Goal: Register for event/course: Register for event/course

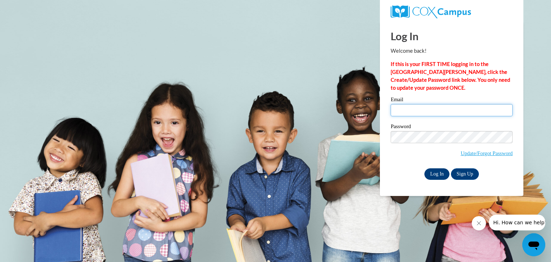
type input "mschneider@waupun.k12.wi.us"
click at [438, 174] on input "Log In" at bounding box center [437, 173] width 25 height 11
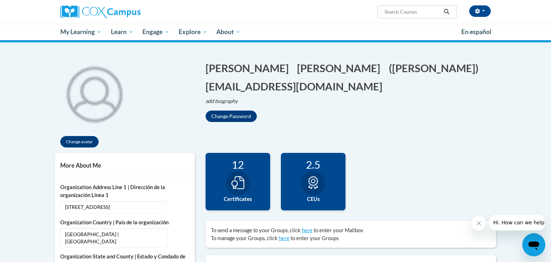
scroll to position [57, 0]
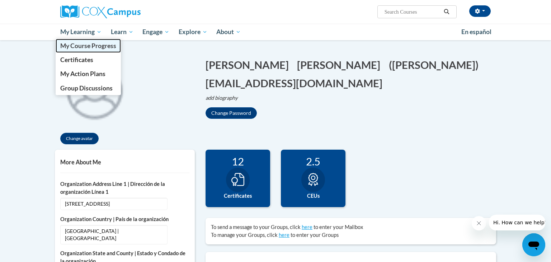
click at [95, 47] on span "My Course Progress" at bounding box center [88, 46] width 56 height 8
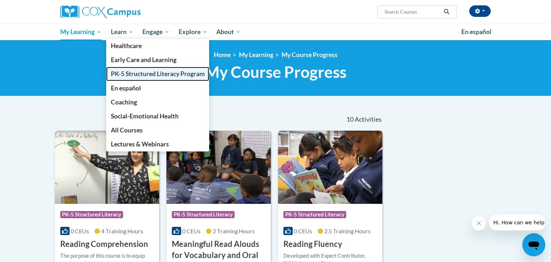
click at [129, 75] on span "PK-5 Structured Literacy Program" at bounding box center [158, 74] width 94 height 8
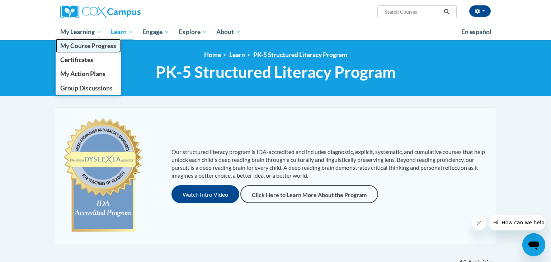
click at [80, 47] on span "My Course Progress" at bounding box center [88, 46] width 56 height 8
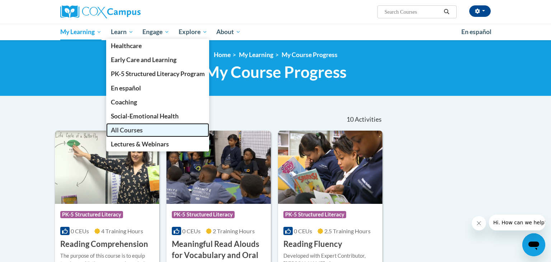
click at [134, 131] on span "All Courses" at bounding box center [127, 130] width 32 height 8
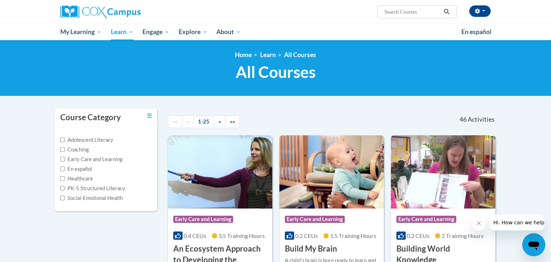
click at [108, 189] on label "PK-5 Structured Literacy" at bounding box center [92, 188] width 65 height 8
click at [65, 189] on input "PK-5 Structured Literacy" at bounding box center [62, 188] width 5 height 5
checkbox input "true"
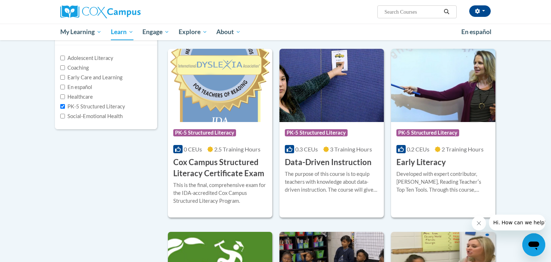
scroll to position [86, 0]
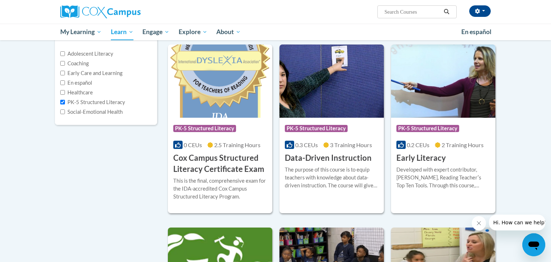
click at [159, 102] on div "Course Category Adolescent Literacy Coaching Early Care and Learning En español…" at bounding box center [106, 78] width 113 height 112
click at [349, 194] on div "The purpose of this course is to equip teachers with knowledge about data-drive…" at bounding box center [332, 180] width 94 height 29
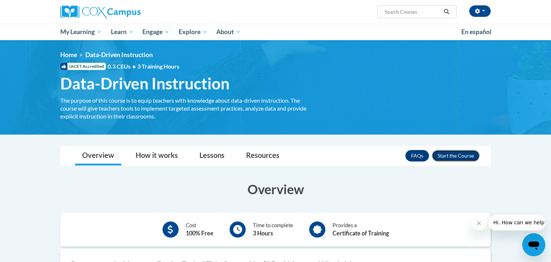
click at [458, 158] on button "Enroll" at bounding box center [456, 155] width 48 height 11
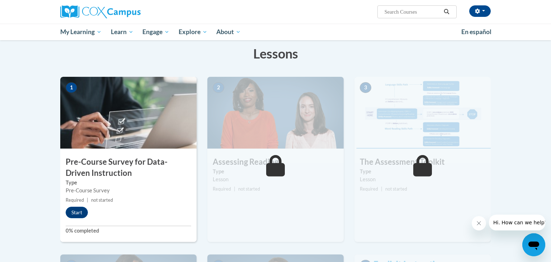
scroll to position [112, 0]
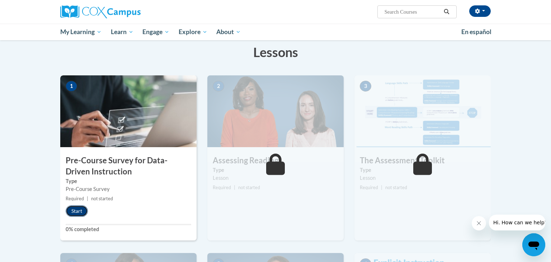
click at [77, 211] on button "Start" at bounding box center [77, 210] width 22 height 11
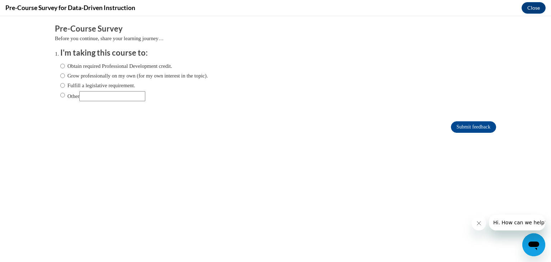
scroll to position [0, 0]
click at [80, 84] on label "Fulfill a legislative requirement." at bounding box center [97, 85] width 75 height 8
click at [65, 84] on input "Fulfill a legislative requirement." at bounding box center [62, 85] width 5 height 8
radio input "true"
click at [478, 127] on input "Submit feedback" at bounding box center [473, 126] width 45 height 11
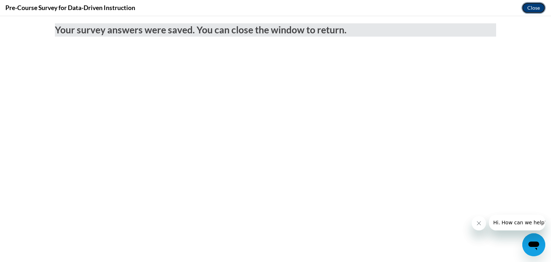
click at [532, 9] on button "Close" at bounding box center [534, 7] width 24 height 11
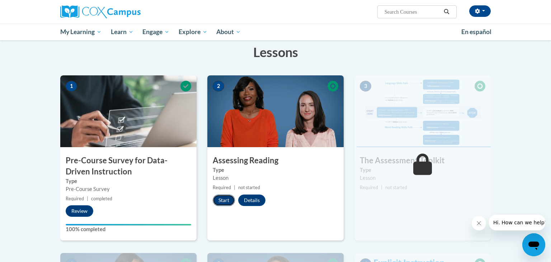
click at [225, 199] on button "Start" at bounding box center [224, 200] width 22 height 11
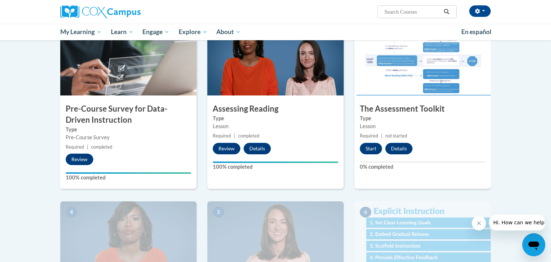
scroll to position [164, 0]
click at [372, 146] on button "Start" at bounding box center [371, 148] width 22 height 11
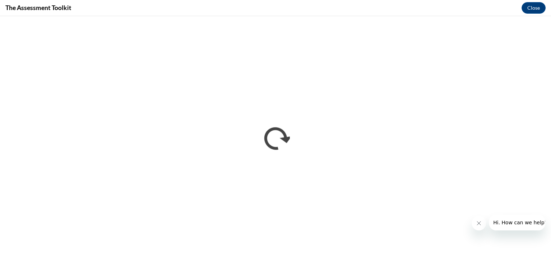
scroll to position [0, 0]
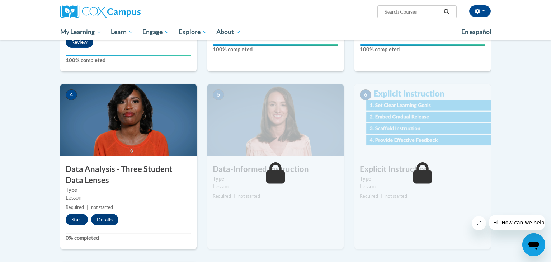
scroll to position [281, 0]
click at [73, 218] on button "Start" at bounding box center [77, 219] width 22 height 11
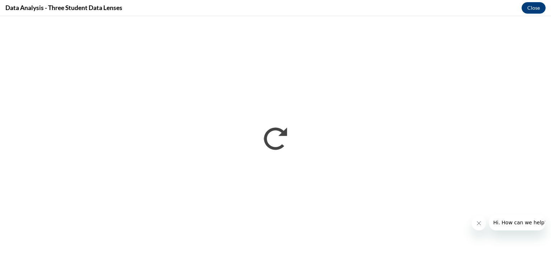
scroll to position [0, 0]
click at [480, 223] on icon "Close message from company" at bounding box center [479, 223] width 6 height 6
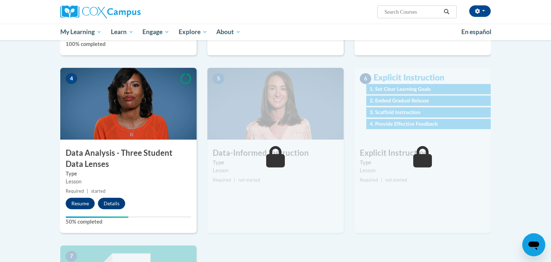
scroll to position [297, 0]
click at [155, 118] on img at bounding box center [128, 104] width 136 height 72
click at [81, 202] on button "Resume" at bounding box center [80, 203] width 29 height 11
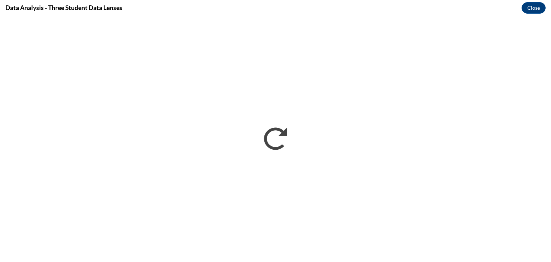
scroll to position [0, 0]
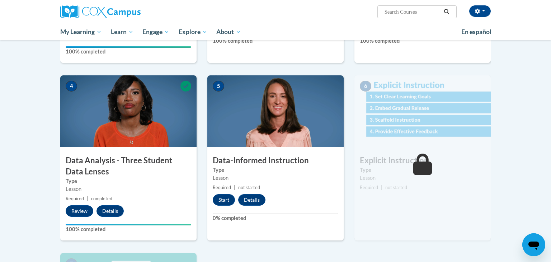
scroll to position [304, 0]
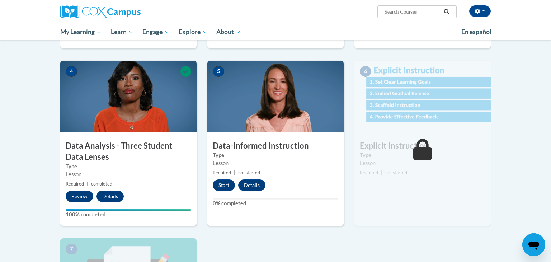
click at [284, 117] on img at bounding box center [275, 97] width 136 height 72
click at [225, 186] on button "Start" at bounding box center [224, 184] width 22 height 11
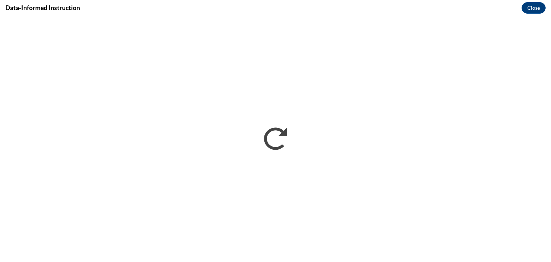
scroll to position [0, 0]
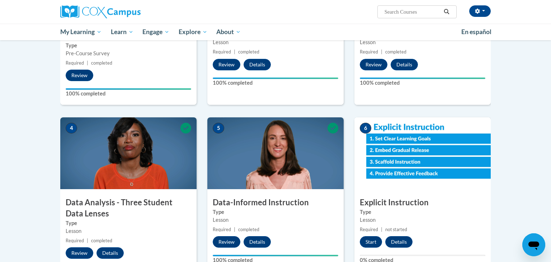
scroll to position [290, 0]
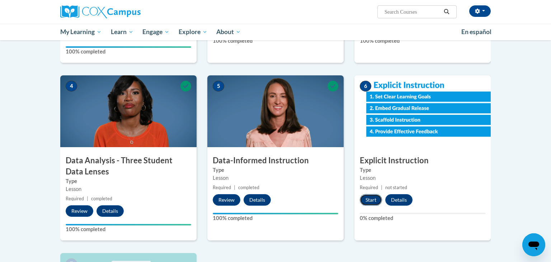
click at [373, 200] on button "Start" at bounding box center [371, 199] width 22 height 11
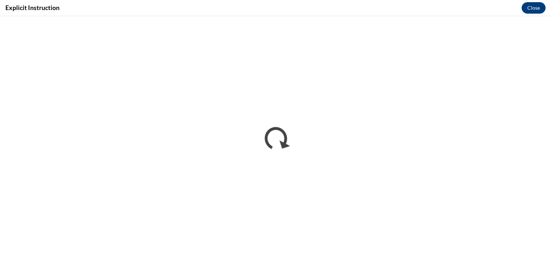
scroll to position [0, 0]
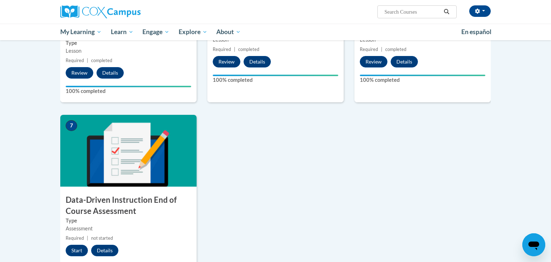
scroll to position [484, 0]
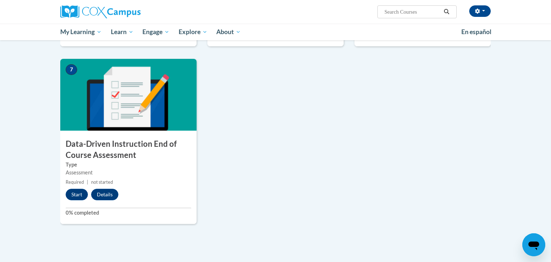
click at [138, 101] on img at bounding box center [128, 95] width 136 height 72
click at [73, 193] on button "Start" at bounding box center [77, 194] width 22 height 11
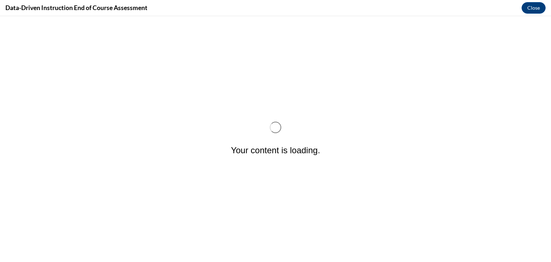
scroll to position [0, 0]
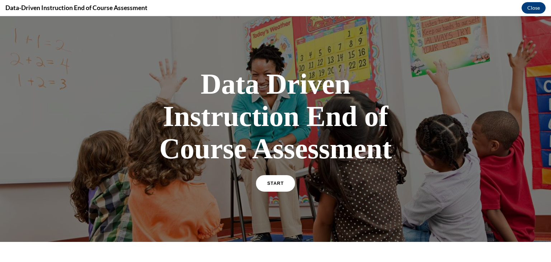
click at [278, 183] on span "START" at bounding box center [275, 183] width 17 height 5
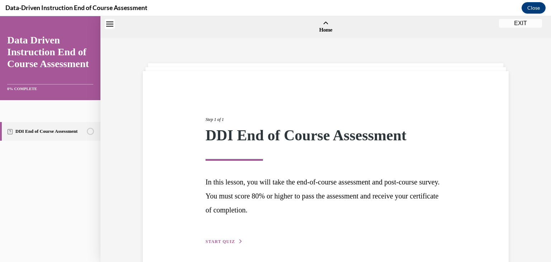
scroll to position [22, 0]
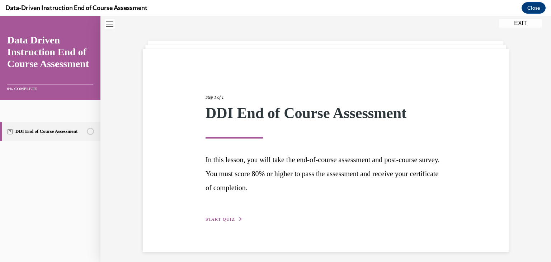
click at [229, 219] on span "START QUIZ" at bounding box center [220, 219] width 29 height 5
click at [0, 16] on label "Track progress over time" at bounding box center [0, 16] width 0 height 0
click at [0, 16] on input "Track progress over time" at bounding box center [0, 16] width 0 height 0
radio input "true"
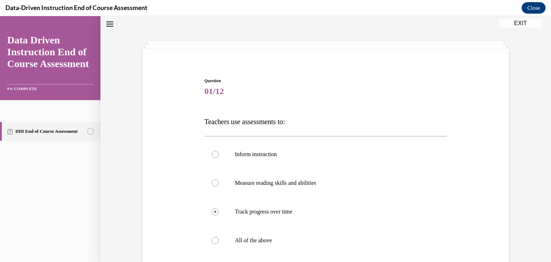
click at [524, 83] on div "Question 01/12 Teachers use assessments to: Inform instruction Measure reading …" at bounding box center [326, 188] width 451 height 342
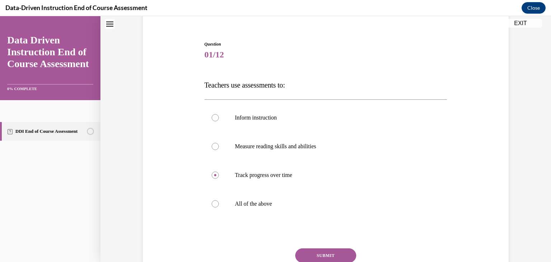
scroll to position [60, 0]
click at [276, 202] on p "All of the above" at bounding box center [332, 203] width 195 height 7
click at [219, 202] on input "All of the above" at bounding box center [215, 203] width 7 height 7
radio input "true"
click at [328, 253] on button "SUBMIT" at bounding box center [325, 255] width 61 height 14
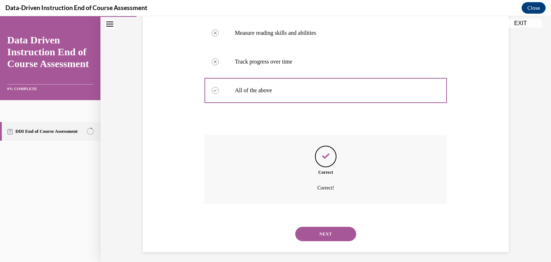
scroll to position [177, 0]
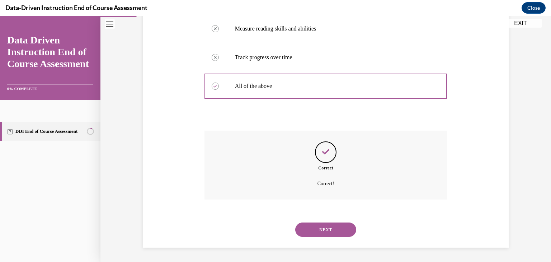
click at [342, 225] on button "NEXT" at bounding box center [325, 230] width 61 height 14
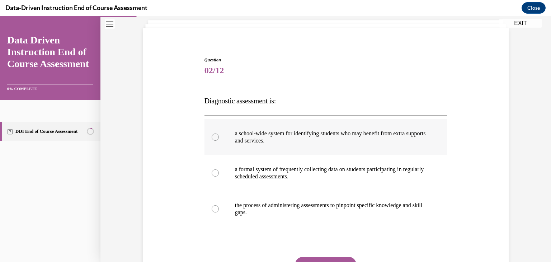
scroll to position [67, 0]
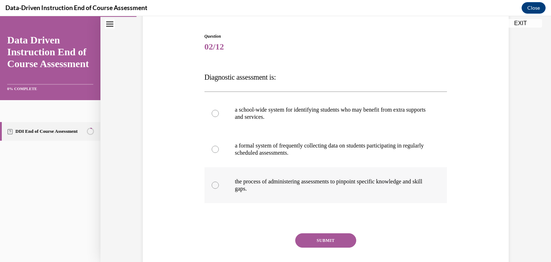
click at [351, 184] on p "the process of administering assessments to pinpoint specific knowledge and ski…" at bounding box center [332, 185] width 195 height 14
click at [219, 184] on input "the process of administering assessments to pinpoint specific knowledge and ski…" at bounding box center [215, 185] width 7 height 7
radio input "true"
click at [326, 238] on button "SUBMIT" at bounding box center [325, 240] width 61 height 14
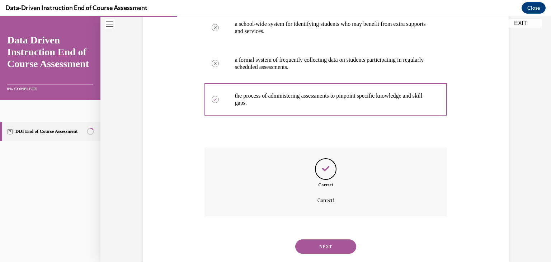
scroll to position [169, 0]
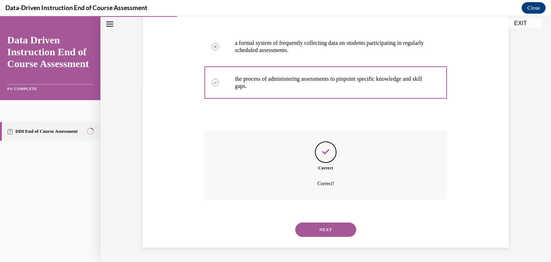
click at [327, 228] on button "NEXT" at bounding box center [325, 230] width 61 height 14
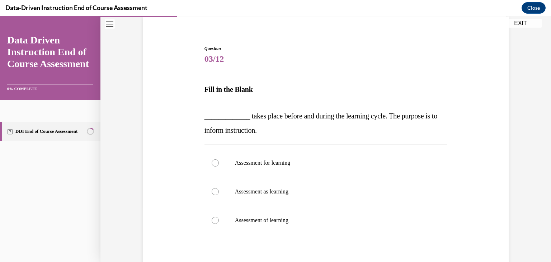
scroll to position [57, 0]
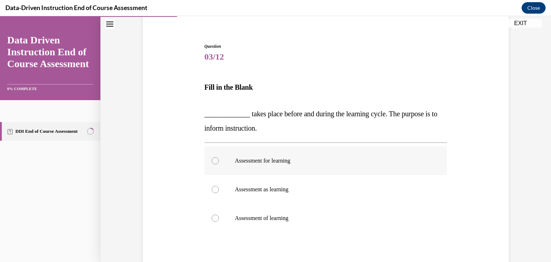
click at [260, 164] on p "Assessment for learning" at bounding box center [332, 160] width 195 height 7
click at [219, 164] on input "Assessment for learning" at bounding box center [215, 160] width 7 height 7
radio input "true"
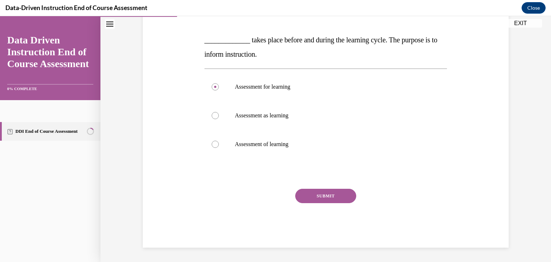
click at [315, 195] on button "SUBMIT" at bounding box center [325, 196] width 61 height 14
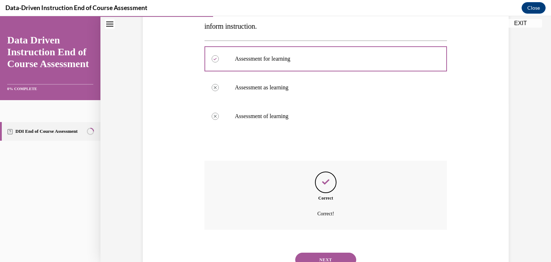
scroll to position [188, 0]
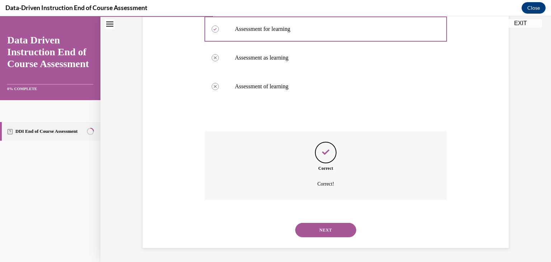
click at [330, 231] on button "NEXT" at bounding box center [325, 230] width 61 height 14
click at [0, 16] on div "SUBMIT NEXT" at bounding box center [0, 16] width 0 height 0
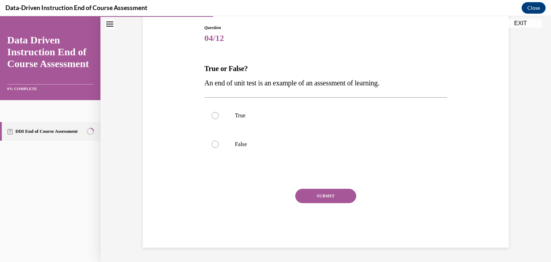
scroll to position [75, 0]
click at [258, 120] on label "True" at bounding box center [326, 115] width 243 height 29
click at [219, 119] on input "True" at bounding box center [215, 115] width 7 height 7
radio input "true"
click at [313, 195] on button "SUBMIT" at bounding box center [325, 196] width 61 height 14
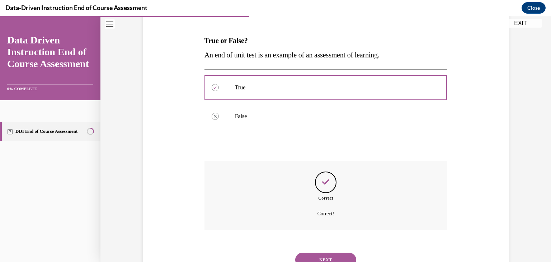
scroll to position [134, 0]
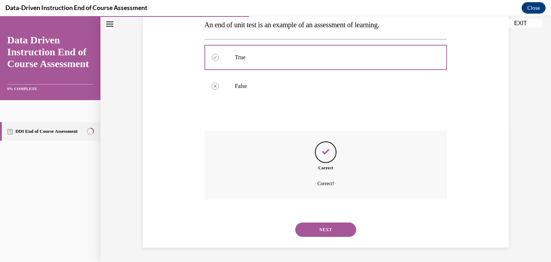
click at [336, 225] on button "NEXT" at bounding box center [325, 230] width 61 height 14
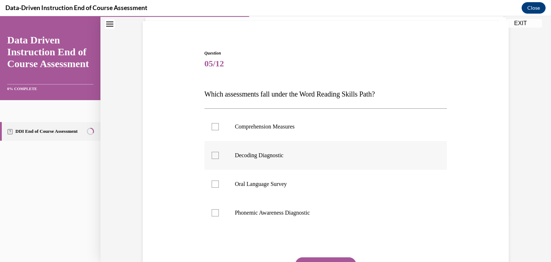
scroll to position [53, 0]
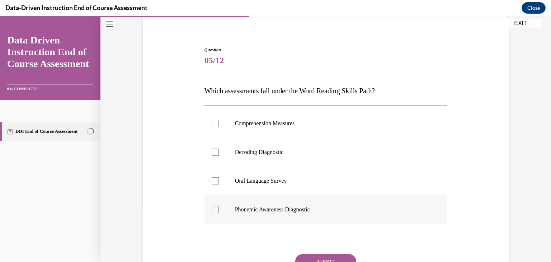
click at [303, 211] on p "Phonemic Awareness Diagnostic" at bounding box center [332, 209] width 195 height 7
click at [219, 211] on input "Phonemic Awareness Diagnostic" at bounding box center [215, 209] width 7 height 7
checkbox input "true"
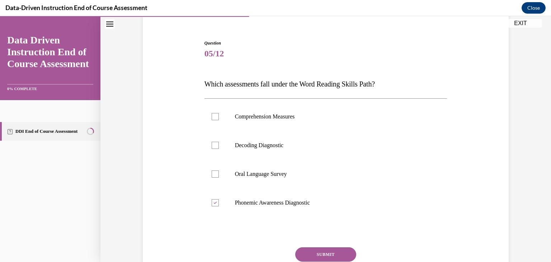
scroll to position [60, 0]
click at [216, 146] on div at bounding box center [215, 144] width 7 height 7
click at [216, 146] on input "Decoding Diagnostic" at bounding box center [215, 144] width 7 height 7
checkbox input "true"
click at [323, 254] on button "SUBMIT" at bounding box center [325, 254] width 61 height 14
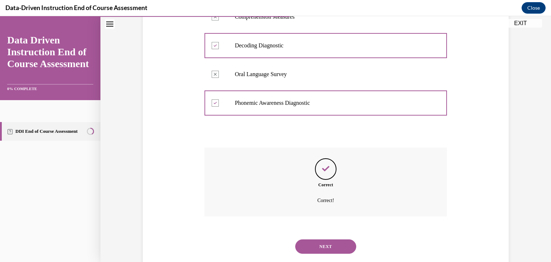
scroll to position [177, 0]
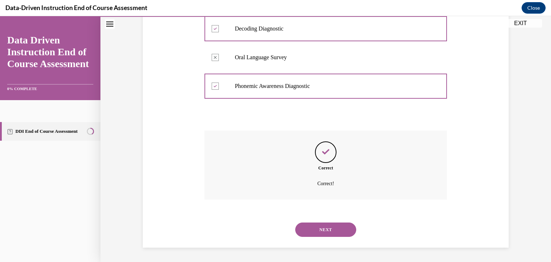
click at [336, 230] on button "NEXT" at bounding box center [325, 230] width 61 height 14
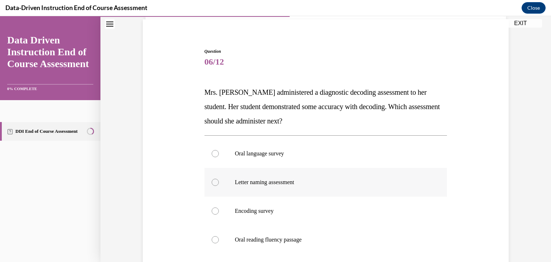
scroll to position [54, 0]
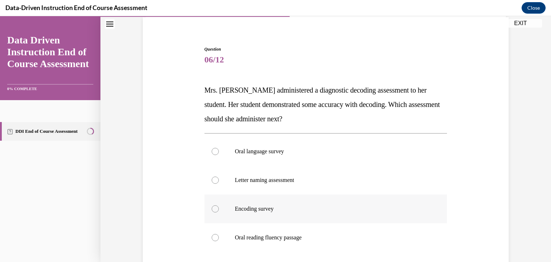
click at [340, 206] on p "Encoding survey" at bounding box center [332, 208] width 195 height 7
click at [219, 206] on input "Encoding survey" at bounding box center [215, 208] width 7 height 7
radio input "true"
click at [340, 206] on p "Encoding survey" at bounding box center [332, 208] width 195 height 7
click at [219, 206] on input "Encoding survey" at bounding box center [215, 208] width 7 height 7
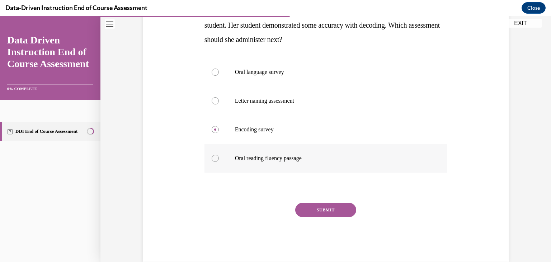
click at [340, 206] on button "SUBMIT" at bounding box center [325, 210] width 61 height 14
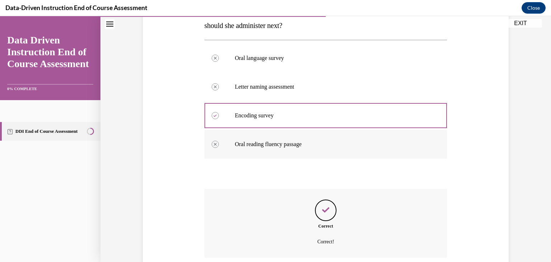
scroll to position [205, 0]
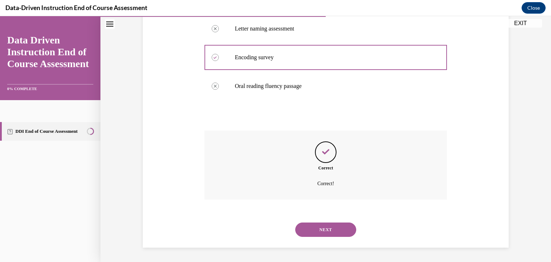
click at [340, 229] on button "NEXT" at bounding box center [325, 230] width 61 height 14
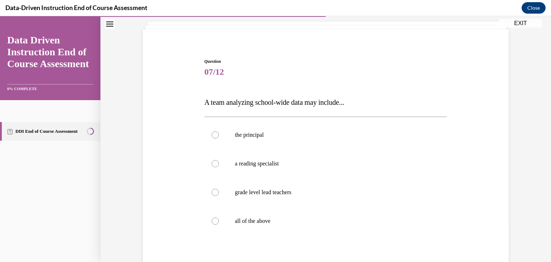
scroll to position [46, 0]
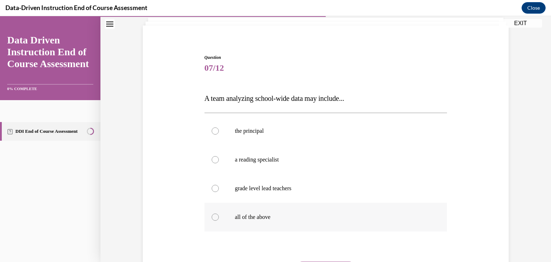
click at [266, 216] on p "all of the above" at bounding box center [332, 217] width 195 height 7
click at [219, 216] on input "all of the above" at bounding box center [215, 217] width 7 height 7
radio input "true"
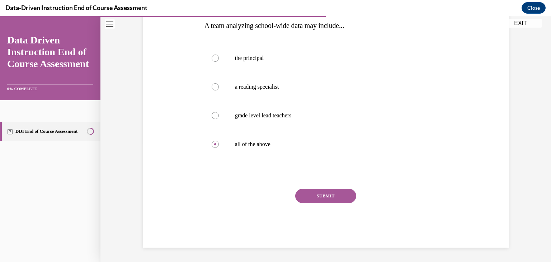
click at [326, 191] on button "SUBMIT" at bounding box center [325, 196] width 61 height 14
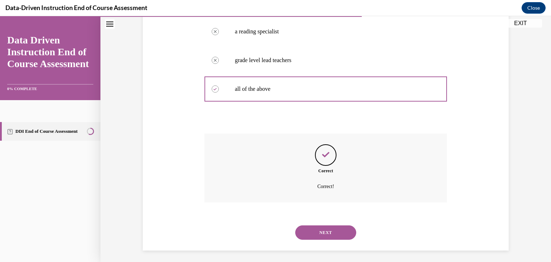
scroll to position [177, 0]
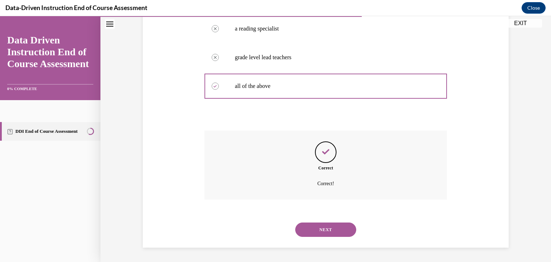
click at [316, 229] on button "NEXT" at bounding box center [325, 230] width 61 height 14
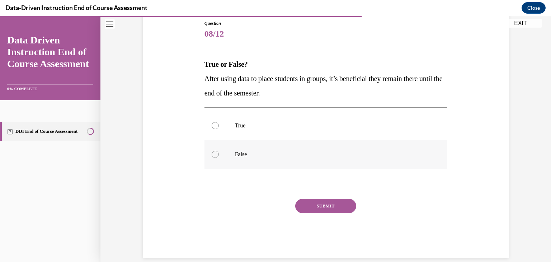
click at [271, 159] on label "False" at bounding box center [326, 154] width 243 height 29
click at [219, 158] on input "False" at bounding box center [215, 154] width 7 height 7
radio input "true"
click at [325, 206] on button "SUBMIT" at bounding box center [325, 206] width 61 height 14
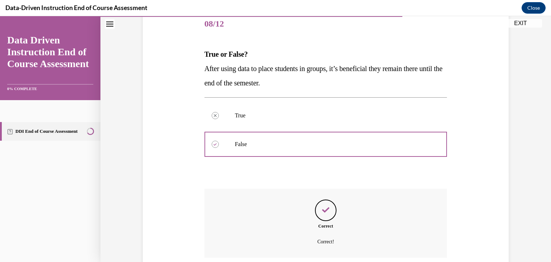
scroll to position [148, 0]
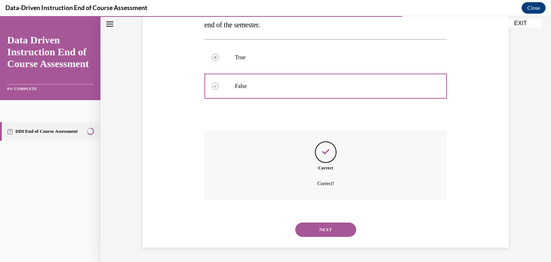
click at [338, 229] on button "NEXT" at bounding box center [325, 230] width 61 height 14
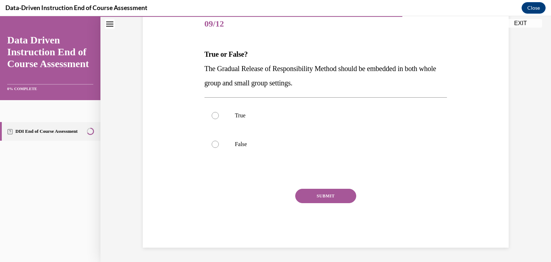
scroll to position [80, 0]
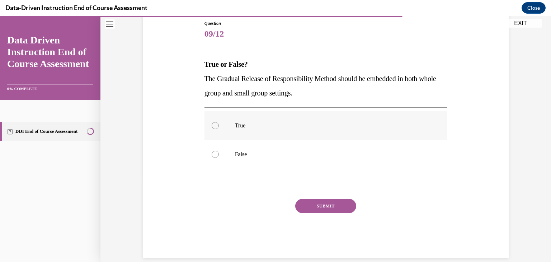
click at [288, 128] on p "True" at bounding box center [332, 125] width 195 height 7
click at [219, 128] on input "True" at bounding box center [215, 125] width 7 height 7
radio input "true"
click at [313, 203] on button "SUBMIT" at bounding box center [325, 206] width 61 height 14
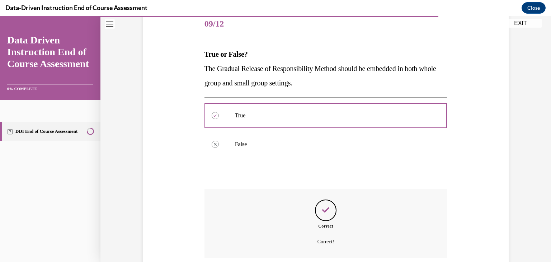
scroll to position [148, 0]
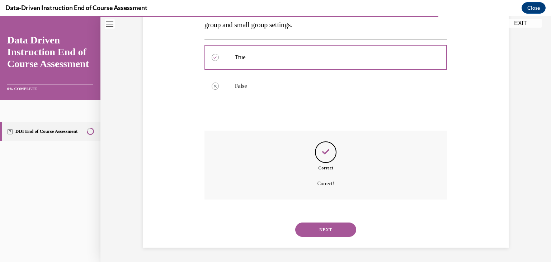
click at [321, 226] on button "NEXT" at bounding box center [325, 230] width 61 height 14
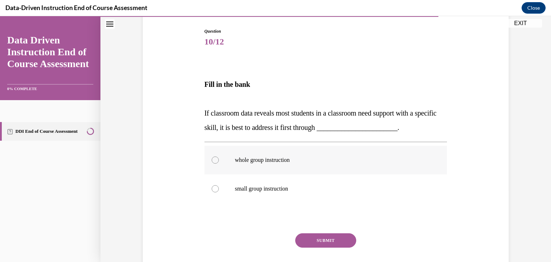
scroll to position [73, 0]
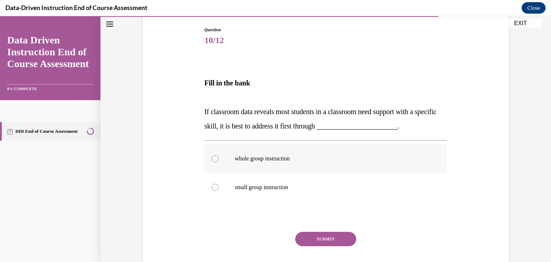
click at [285, 158] on p "whole group instruction" at bounding box center [332, 158] width 195 height 7
click at [219, 158] on input "whole group instruction" at bounding box center [215, 158] width 7 height 7
radio input "true"
click at [335, 235] on button "SUBMIT" at bounding box center [325, 239] width 61 height 14
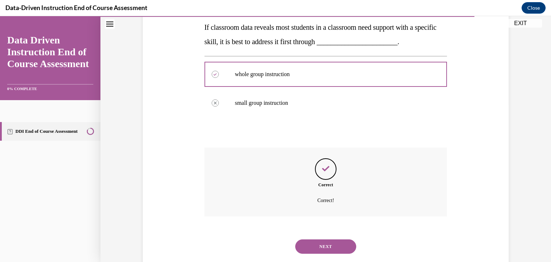
scroll to position [174, 0]
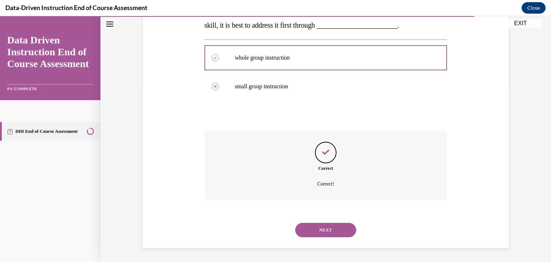
click at [333, 228] on button "NEXT" at bounding box center [325, 230] width 61 height 14
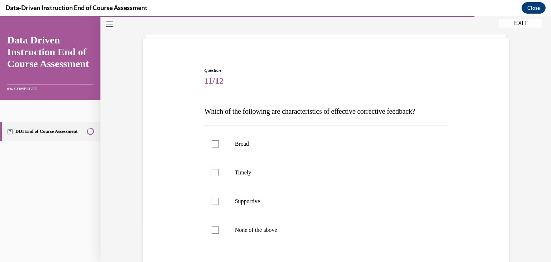
scroll to position [37, 0]
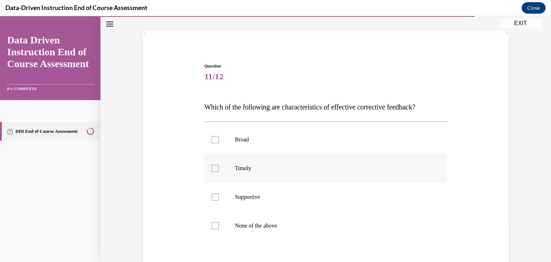
click at [268, 169] on p "Timely" at bounding box center [332, 168] width 195 height 7
click at [219, 169] on input "Timely" at bounding box center [215, 168] width 7 height 7
checkbox input "true"
click at [264, 197] on p "Supportive" at bounding box center [332, 196] width 195 height 7
click at [219, 197] on input "Supportive" at bounding box center [215, 196] width 7 height 7
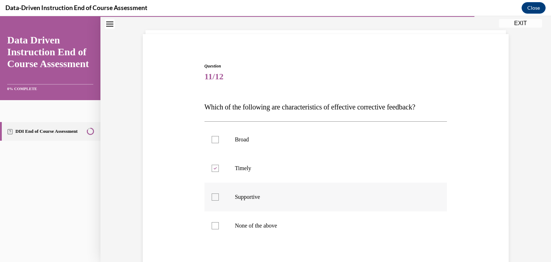
checkbox input "true"
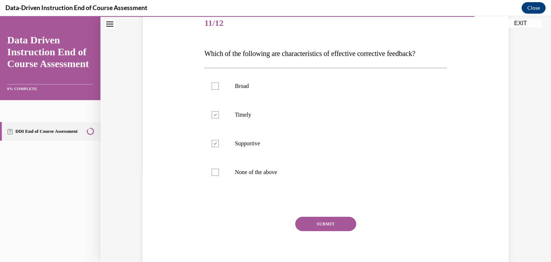
click at [335, 224] on button "SUBMIT" at bounding box center [325, 224] width 61 height 14
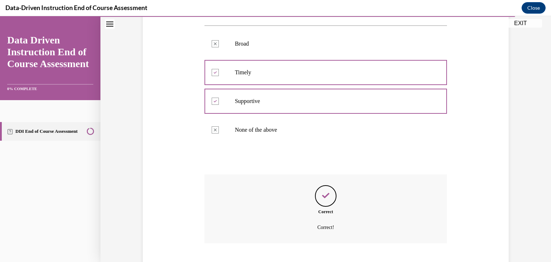
scroll to position [177, 0]
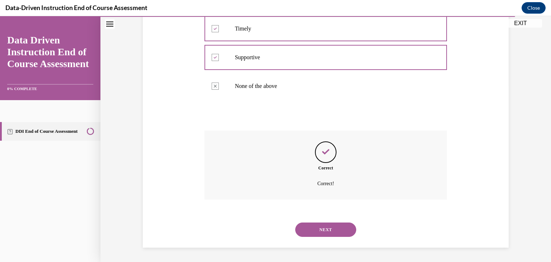
click at [344, 231] on button "NEXT" at bounding box center [325, 230] width 61 height 14
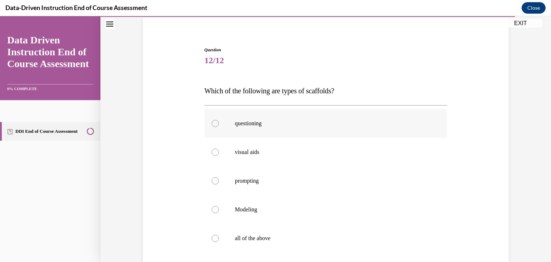
scroll to position [55, 0]
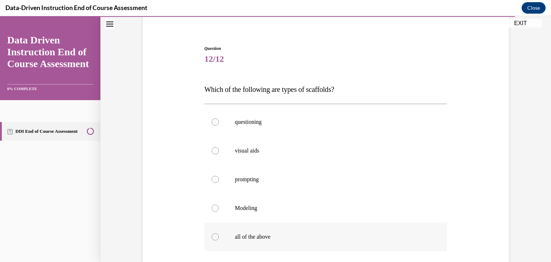
click at [281, 239] on p "all of the above" at bounding box center [332, 236] width 195 height 7
click at [219, 239] on input "all of the above" at bounding box center [215, 236] width 7 height 7
radio input "true"
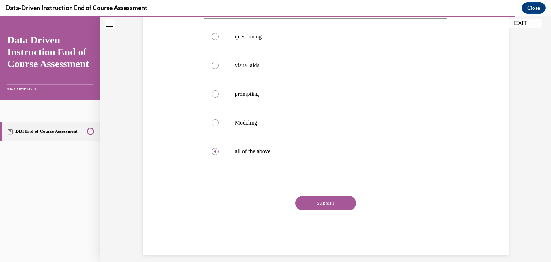
click at [330, 204] on button "SUBMIT" at bounding box center [325, 203] width 61 height 14
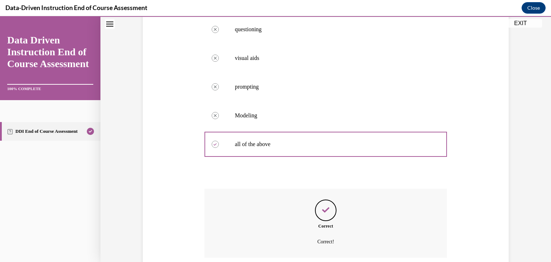
scroll to position [205, 0]
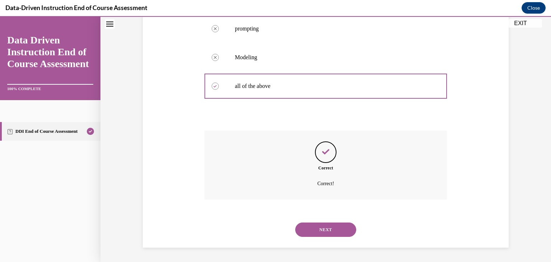
click at [335, 228] on button "NEXT" at bounding box center [325, 230] width 61 height 14
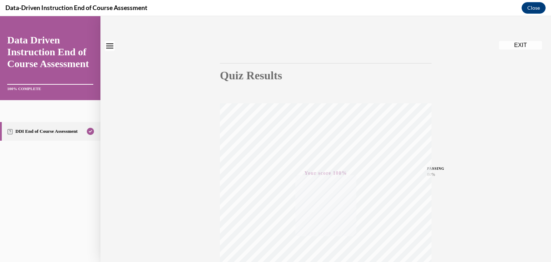
scroll to position [0, 0]
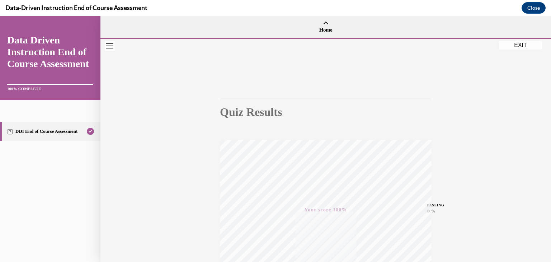
click at [518, 45] on button "EXIT" at bounding box center [520, 45] width 43 height 9
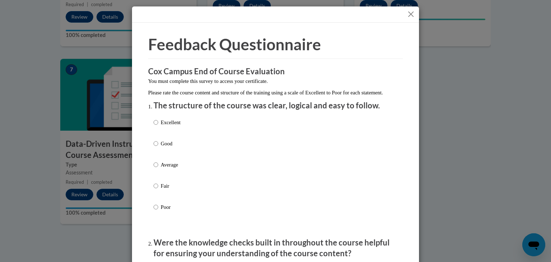
click at [160, 152] on label "Good" at bounding box center [167, 149] width 27 height 19
click at [158, 148] on input "Good" at bounding box center [156, 144] width 5 height 8
radio input "true"
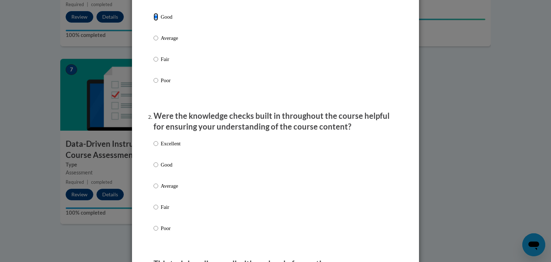
scroll to position [130, 0]
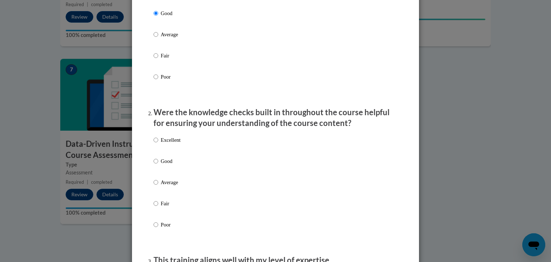
click at [170, 165] on p "Good" at bounding box center [171, 161] width 20 height 8
click at [158, 165] on input "Good" at bounding box center [156, 161] width 5 height 8
radio input "true"
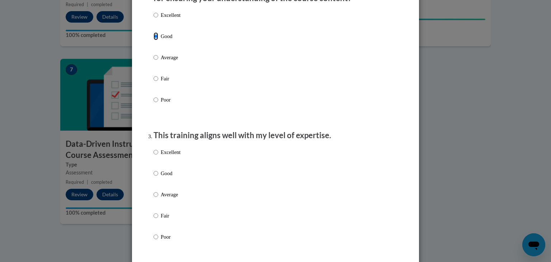
scroll to position [290, 0]
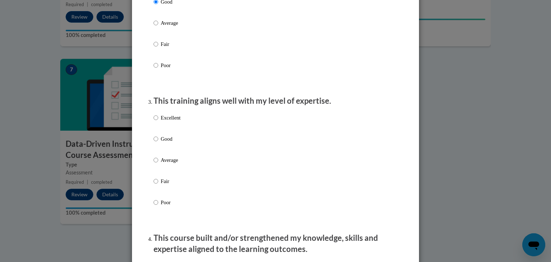
click at [176, 153] on label "Good" at bounding box center [167, 144] width 27 height 19
click at [158, 143] on input "Good" at bounding box center [156, 139] width 5 height 8
radio input "true"
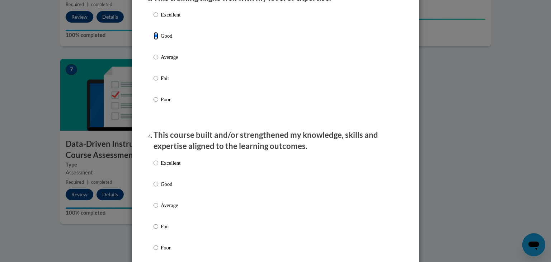
scroll to position [441, 0]
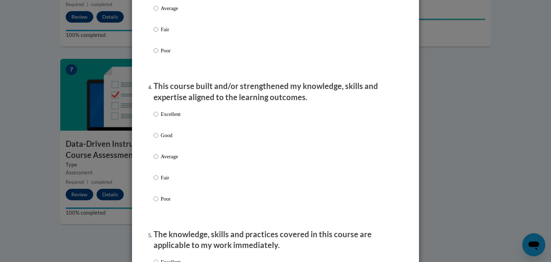
click at [196, 141] on div "Excellent Good Average Fair Poor" at bounding box center [276, 165] width 244 height 117
click at [205, 148] on div "Excellent Good Average Fair Poor" at bounding box center [276, 165] width 244 height 117
click at [173, 139] on p "Good" at bounding box center [171, 135] width 20 height 8
click at [158, 139] on input "Good" at bounding box center [156, 135] width 5 height 8
radio input "true"
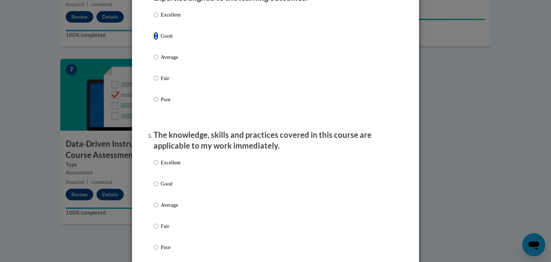
scroll to position [630, 0]
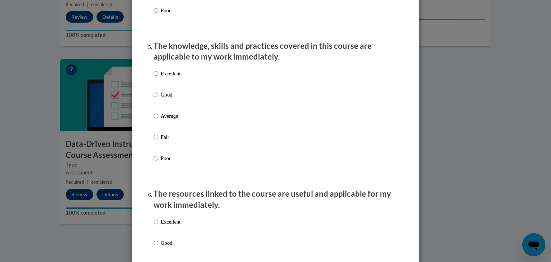
click at [166, 99] on p "Good" at bounding box center [171, 95] width 20 height 8
click at [158, 99] on input "Good" at bounding box center [156, 95] width 5 height 8
radio input "true"
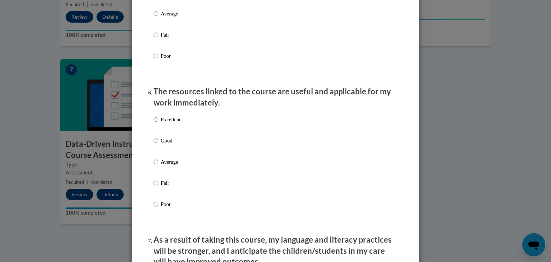
scroll to position [821, 0]
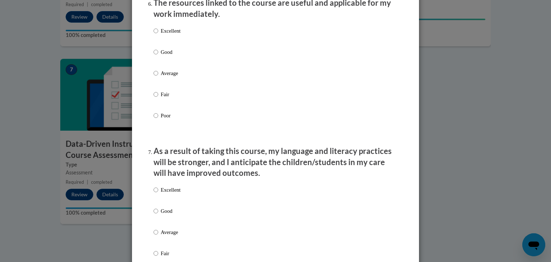
click at [164, 56] on p "Good" at bounding box center [171, 52] width 20 height 8
click at [158, 56] on input "Good" at bounding box center [156, 52] width 5 height 8
radio input "true"
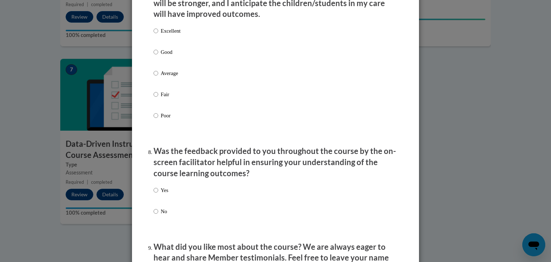
scroll to position [981, 0]
click at [173, 55] on p "Good" at bounding box center [171, 51] width 20 height 8
click at [158, 55] on input "Good" at bounding box center [156, 51] width 5 height 8
radio input "true"
click at [164, 193] on p "Yes" at bounding box center [165, 190] width 8 height 8
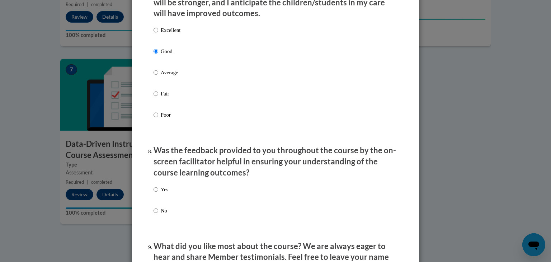
click at [158, 193] on input "Yes" at bounding box center [156, 190] width 5 height 8
radio input "true"
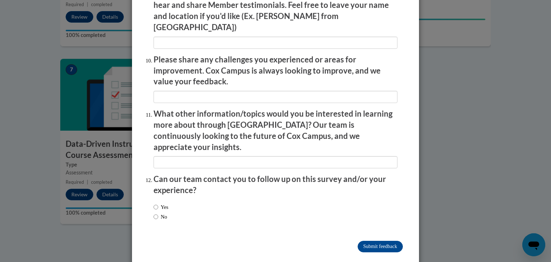
scroll to position [1233, 0]
click at [164, 212] on label "No" at bounding box center [161, 216] width 14 height 8
click at [158, 212] on input "No" at bounding box center [156, 216] width 5 height 8
radio input "true"
click at [375, 240] on input "Submit feedback" at bounding box center [380, 245] width 45 height 11
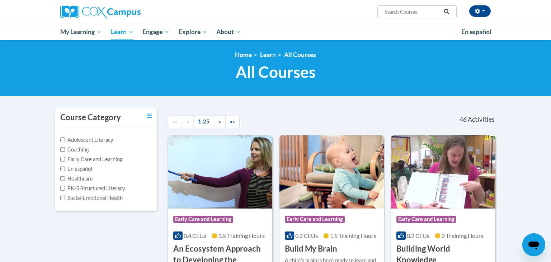
click at [76, 189] on label "PK-5 Structured Literacy" at bounding box center [92, 188] width 65 height 8
click at [65, 189] on input "PK-5 Structured Literacy" at bounding box center [62, 188] width 5 height 5
checkbox input "true"
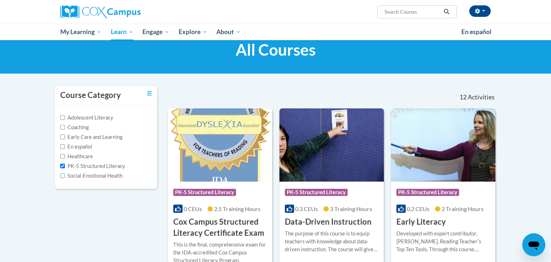
scroll to position [18, 0]
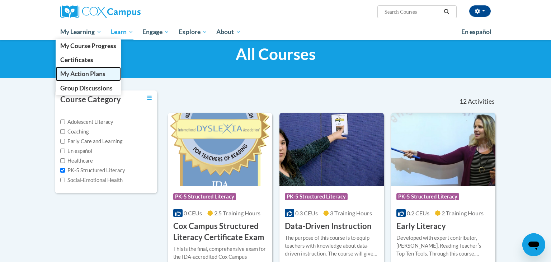
click at [93, 75] on span "My Action Plans" at bounding box center [82, 74] width 45 height 8
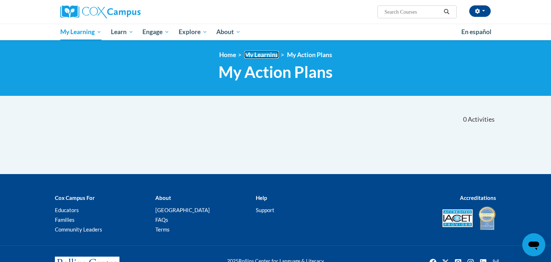
click at [263, 55] on link "My Learning" at bounding box center [261, 55] width 34 height 8
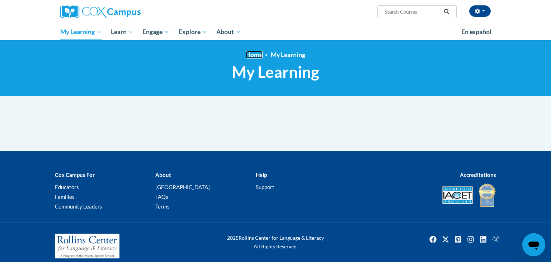
click at [251, 55] on link "Home" at bounding box center [254, 55] width 17 height 8
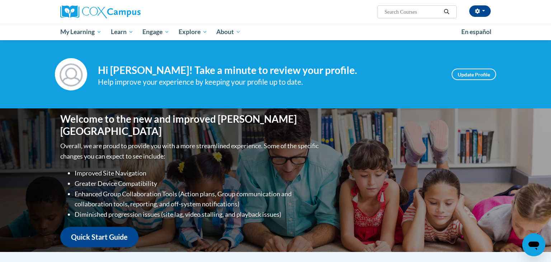
click at [379, 52] on div "Your profile Hi [PERSON_NAME]! Take a minute to review your profile. Help impro…" at bounding box center [275, 74] width 551 height 68
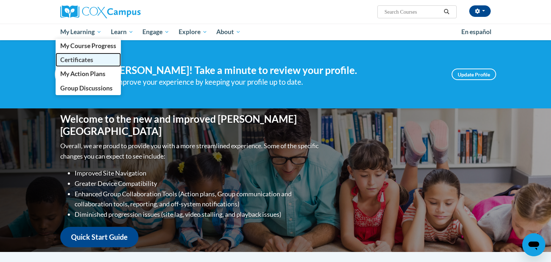
click at [83, 63] on span "Certificates" at bounding box center [76, 60] width 33 height 8
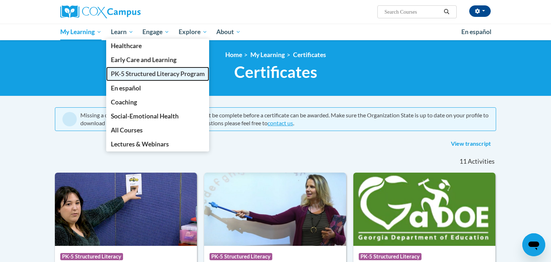
click at [140, 76] on span "PK-5 Structured Literacy Program" at bounding box center [158, 74] width 94 height 8
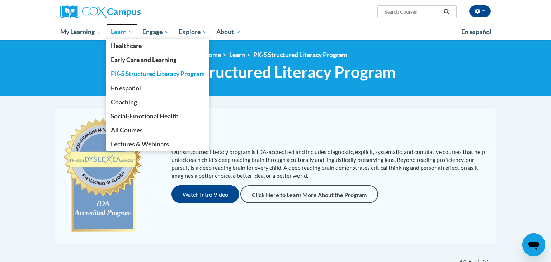
click at [123, 33] on span "Learn" at bounding box center [122, 32] width 23 height 9
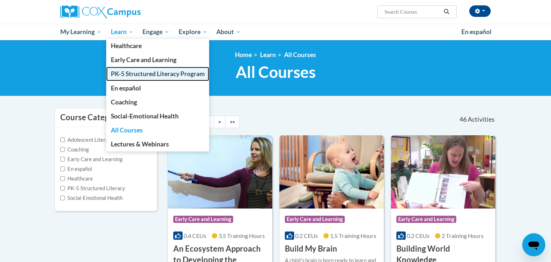
click at [130, 73] on span "PK-5 Structured Literacy Program" at bounding box center [158, 74] width 94 height 8
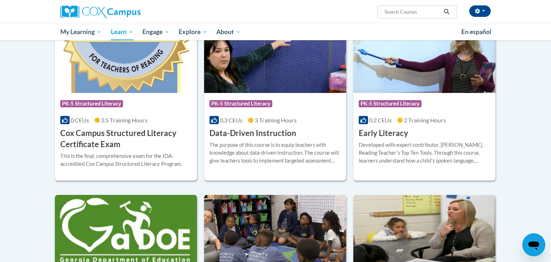
scroll to position [256, 0]
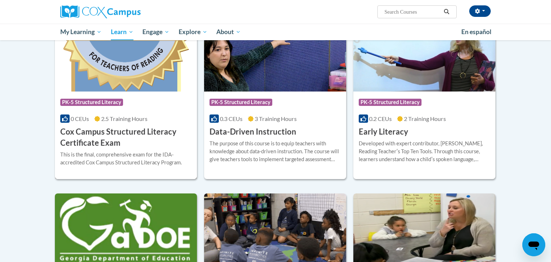
click at [158, 81] on img at bounding box center [126, 54] width 142 height 73
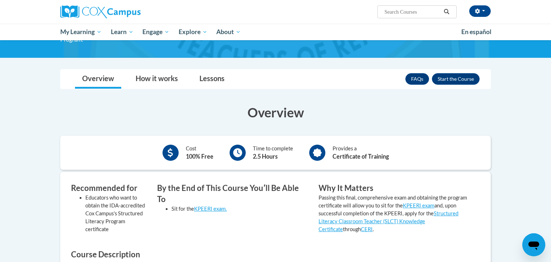
scroll to position [50, 0]
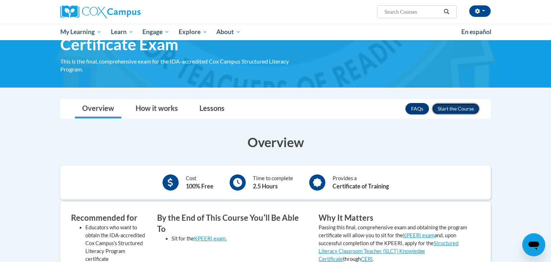
click at [466, 110] on button "Enroll" at bounding box center [456, 108] width 48 height 11
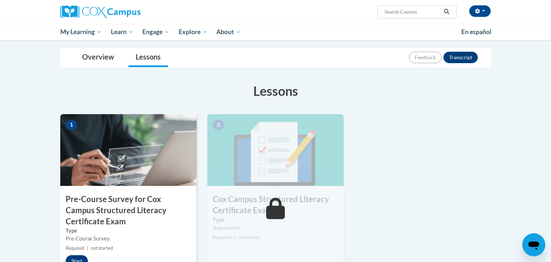
scroll to position [141, 0]
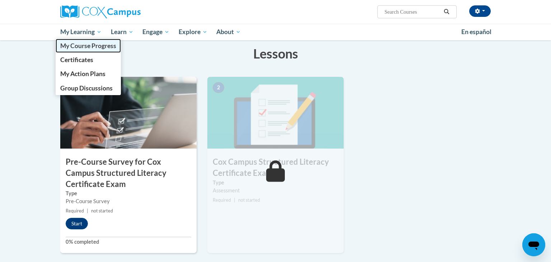
click at [88, 48] on span "My Course Progress" at bounding box center [88, 46] width 56 height 8
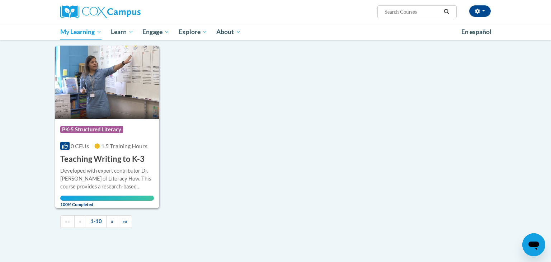
scroll to position [667, 0]
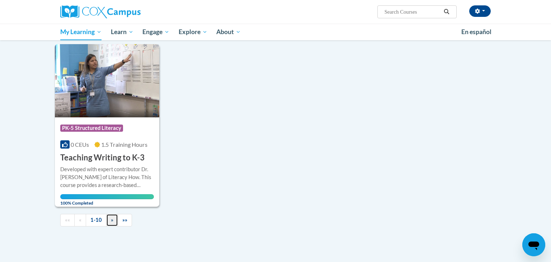
click at [112, 221] on span "»" at bounding box center [112, 220] width 3 height 6
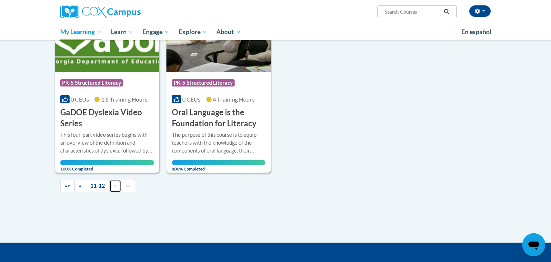
scroll to position [172, 0]
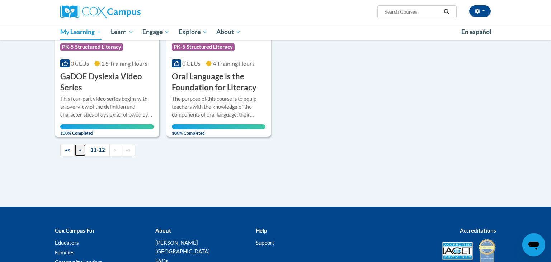
click at [84, 151] on link "«" at bounding box center [80, 150] width 12 height 13
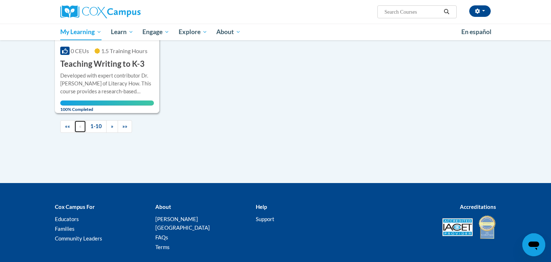
scroll to position [761, 0]
click at [113, 127] on link "»" at bounding box center [112, 126] width 12 height 13
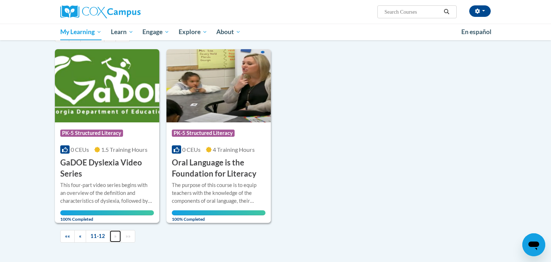
scroll to position [89, 0]
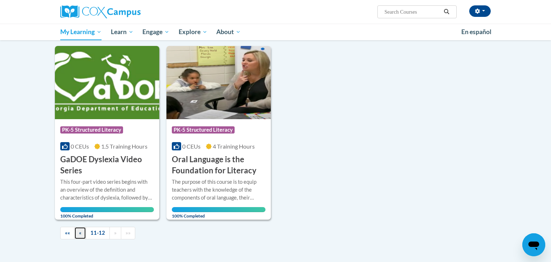
click at [79, 233] on span "«" at bounding box center [80, 233] width 3 height 6
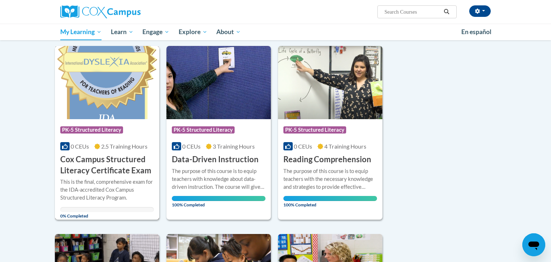
click at [111, 101] on img at bounding box center [107, 82] width 104 height 73
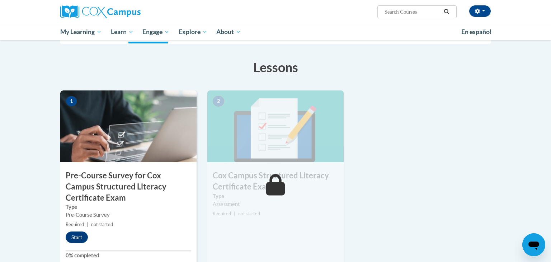
scroll to position [145, 0]
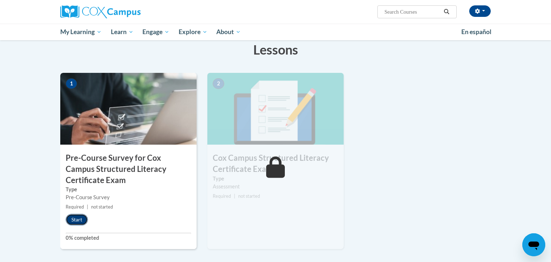
click at [77, 221] on button "Start" at bounding box center [77, 219] width 22 height 11
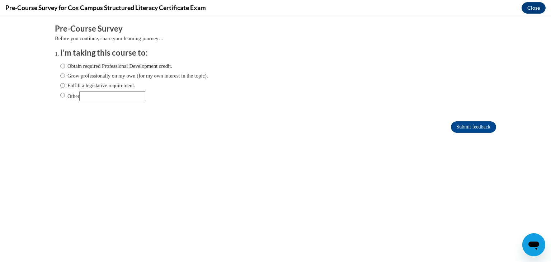
scroll to position [0, 0]
click at [108, 84] on label "Fulfill a legislative requirement." at bounding box center [97, 85] width 75 height 8
click at [65, 84] on input "Fulfill a legislative requirement." at bounding box center [62, 85] width 5 height 8
radio input "true"
click at [462, 126] on input "Submit feedback" at bounding box center [473, 126] width 45 height 11
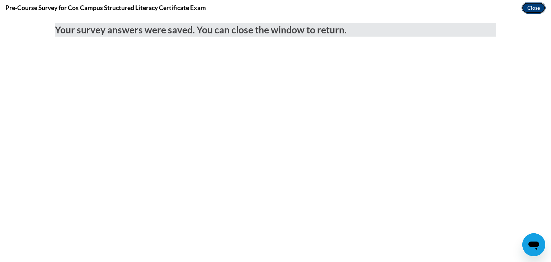
click at [536, 7] on button "Close" at bounding box center [534, 7] width 24 height 11
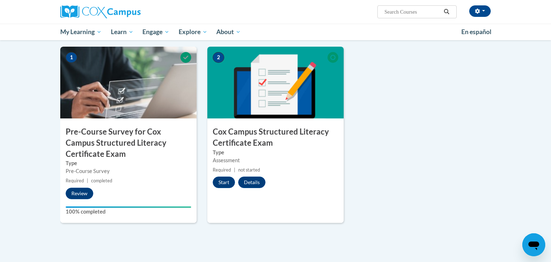
scroll to position [177, 0]
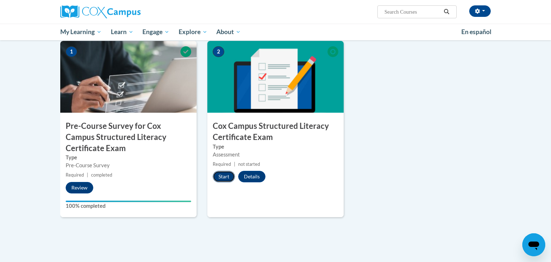
click at [222, 175] on button "Start" at bounding box center [224, 176] width 22 height 11
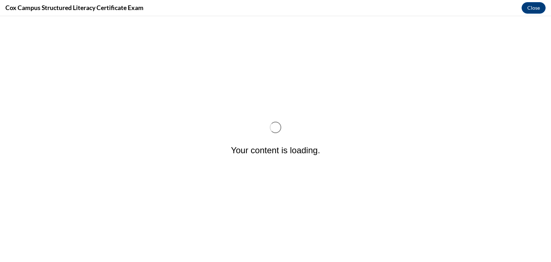
scroll to position [0, 0]
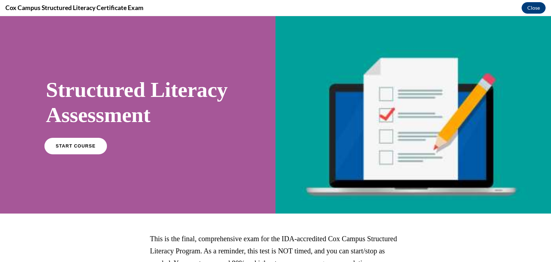
click at [72, 154] on link "START COURSE" at bounding box center [76, 145] width 62 height 17
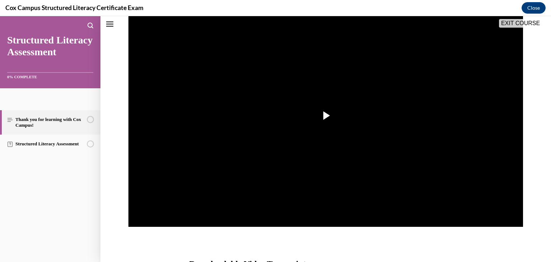
scroll to position [152, 0]
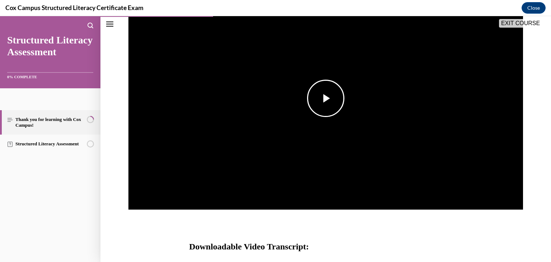
click at [326, 98] on span "Video player" at bounding box center [326, 98] width 0 height 0
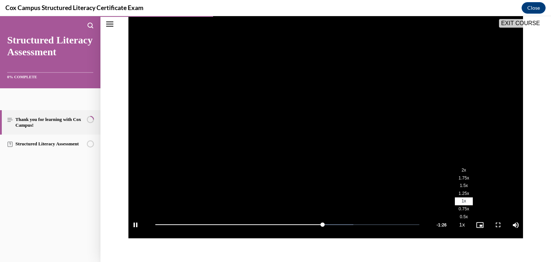
click at [462, 168] on span "2x" at bounding box center [464, 170] width 5 height 5
click at [461, 184] on span "1.5x" at bounding box center [464, 185] width 8 height 5
click at [462, 171] on span "2x" at bounding box center [464, 170] width 5 height 5
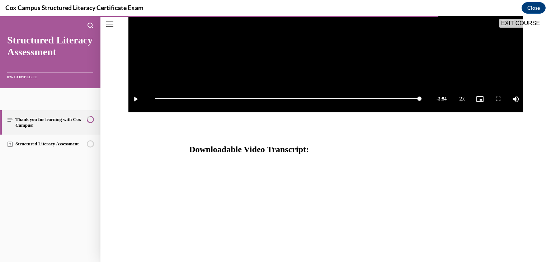
scroll to position [284, 0]
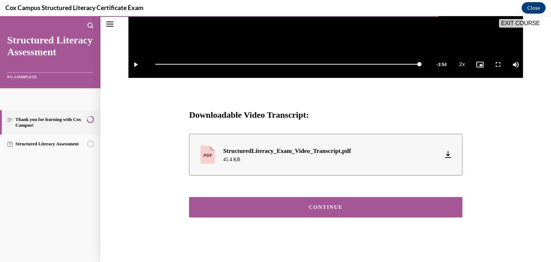
click at [309, 209] on div "CONTINUE" at bounding box center [325, 207] width 251 height 5
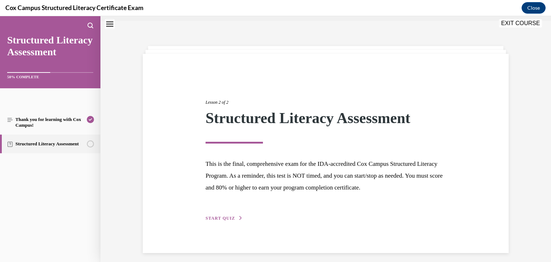
scroll to position [23, 0]
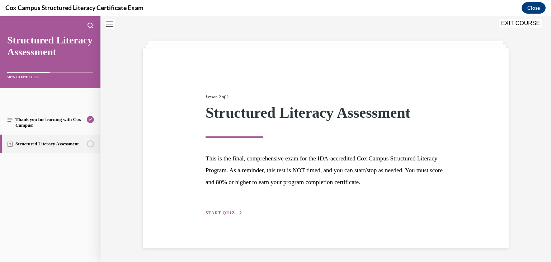
click at [229, 212] on span "START QUIZ" at bounding box center [220, 212] width 29 height 5
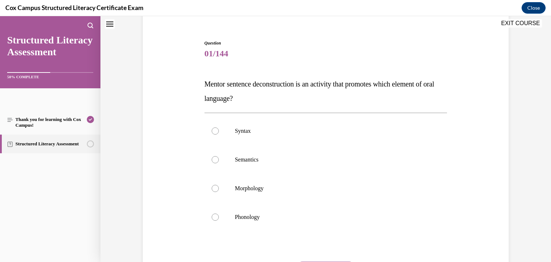
scroll to position [60, 0]
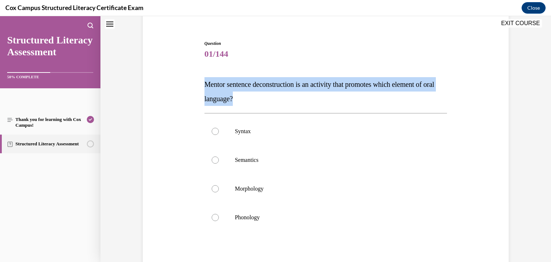
drag, startPoint x: 250, startPoint y: 98, endPoint x: 204, endPoint y: 81, distance: 49.6
click at [204, 81] on div "Question 01/144 Mentor sentence deconstruction is an activity that promotes whi…" at bounding box center [326, 174] width 247 height 291
drag, startPoint x: 252, startPoint y: 100, endPoint x: 207, endPoint y: 85, distance: 47.3
click at [207, 85] on p "Mentor sentence deconstruction is an activity that promotes which element of or…" at bounding box center [326, 91] width 243 height 29
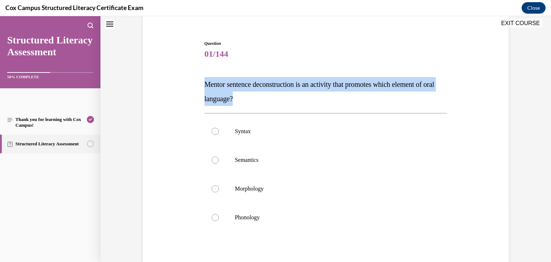
copy span "Mentor sentence deconstruction is an activity that promotes which element of or…"
click at [216, 79] on p "Mentor sentence deconstruction is an activity that promotes which element of or…" at bounding box center [326, 91] width 243 height 29
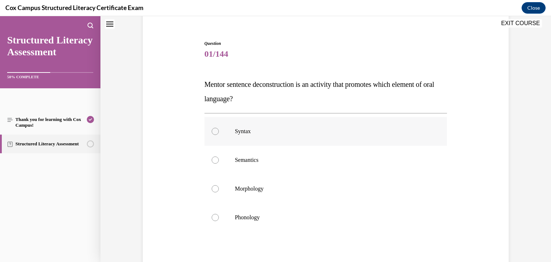
click at [249, 132] on p "Syntax" at bounding box center [332, 131] width 195 height 7
click at [219, 132] on input "Syntax" at bounding box center [215, 131] width 7 height 7
radio input "true"
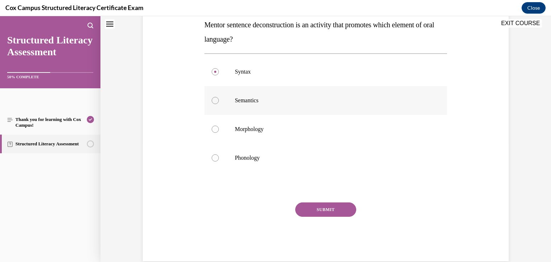
scroll to position [120, 0]
click at [330, 209] on button "SUBMIT" at bounding box center [325, 209] width 61 height 14
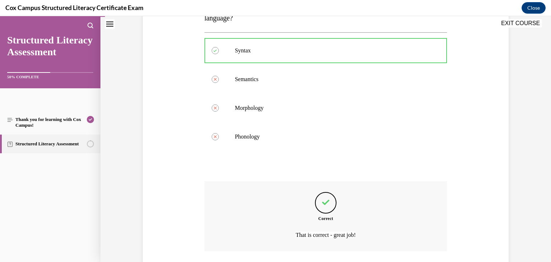
scroll to position [192, 0]
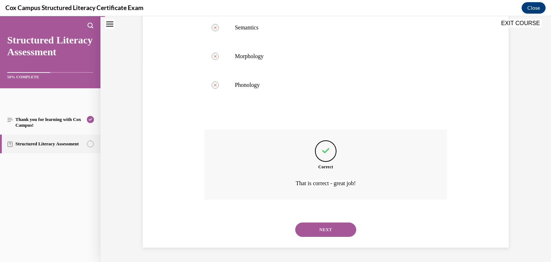
click at [332, 229] on button "NEXT" at bounding box center [325, 230] width 61 height 14
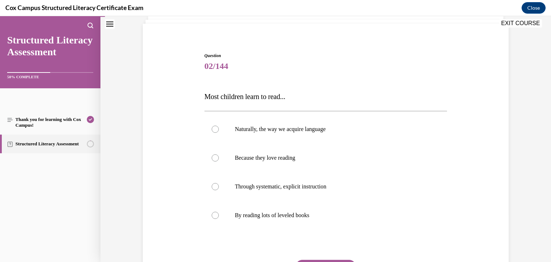
scroll to position [49, 0]
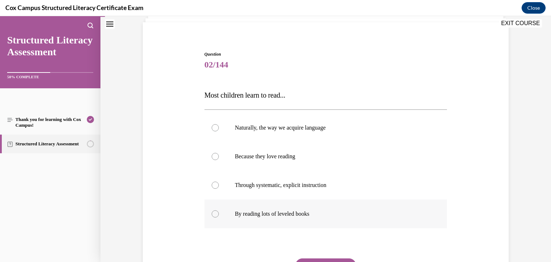
click at [302, 212] on p "By reading lots of leveled books" at bounding box center [332, 213] width 195 height 7
click at [219, 212] on input "By reading lots of leveled books" at bounding box center [215, 213] width 7 height 7
radio input "true"
click at [349, 183] on p "Through systematic, explicit instruction" at bounding box center [332, 185] width 195 height 7
click at [219, 183] on input "Through systematic, explicit instruction" at bounding box center [215, 185] width 7 height 7
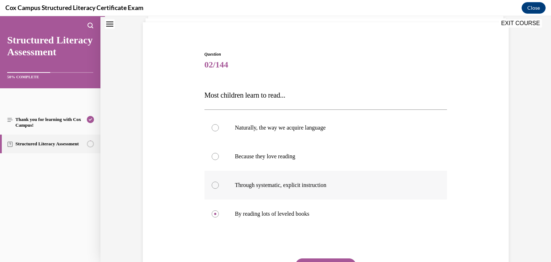
radio input "true"
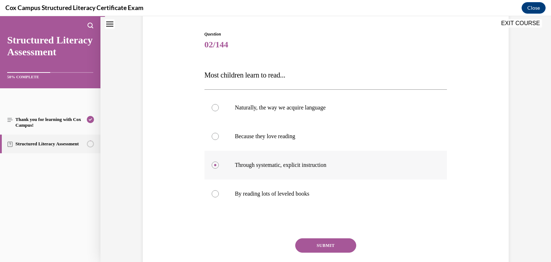
scroll to position [80, 0]
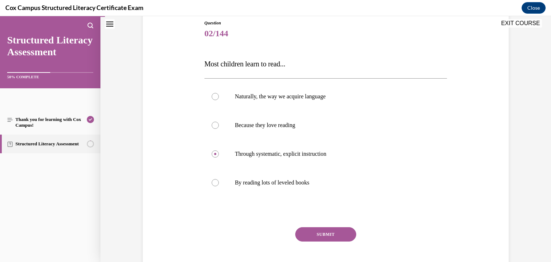
click at [326, 235] on button "SUBMIT" at bounding box center [325, 234] width 61 height 14
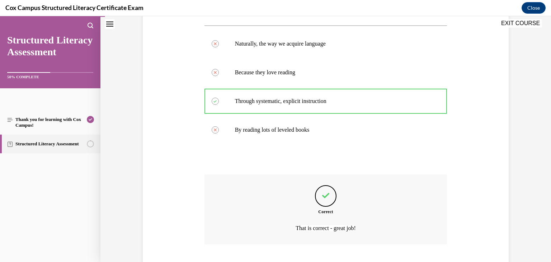
scroll to position [178, 0]
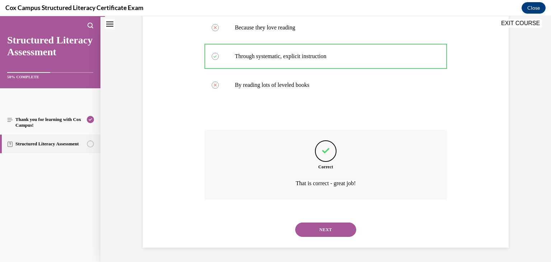
click at [329, 227] on button "NEXT" at bounding box center [325, 230] width 61 height 14
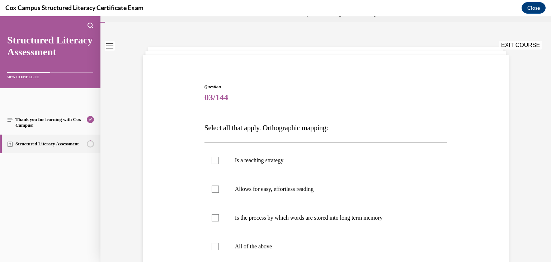
scroll to position [59, 0]
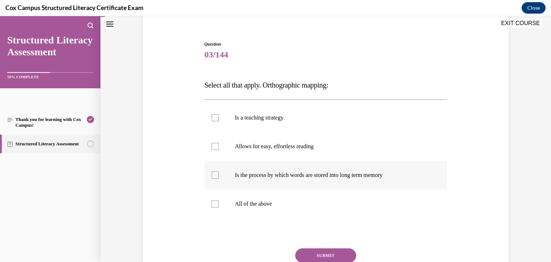
click at [218, 174] on div at bounding box center [215, 175] width 7 height 7
click at [218, 174] on input "Is the process by which words are stored into long term memory" at bounding box center [215, 175] width 7 height 7
checkbox input "true"
click at [216, 148] on div at bounding box center [215, 146] width 7 height 7
click at [216, 148] on input "Allows for easy, effortless reading" at bounding box center [215, 146] width 7 height 7
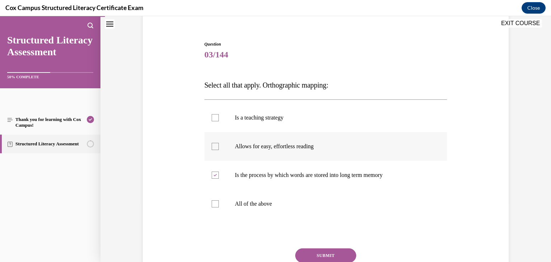
checkbox input "true"
click at [327, 254] on button "SUBMIT" at bounding box center [325, 255] width 61 height 14
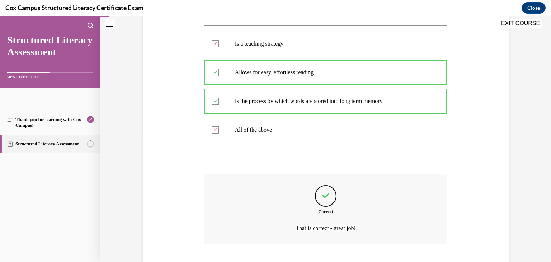
scroll to position [178, 0]
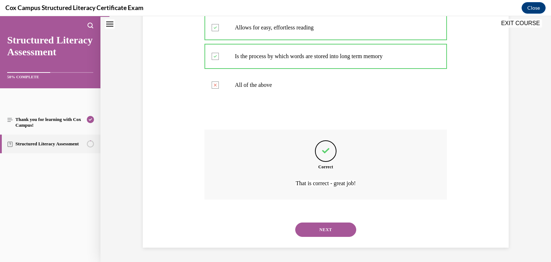
click at [326, 230] on button "NEXT" at bounding box center [325, 230] width 61 height 14
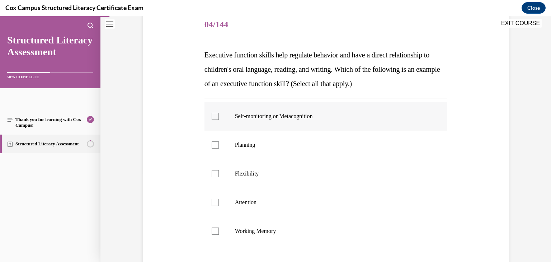
scroll to position [90, 0]
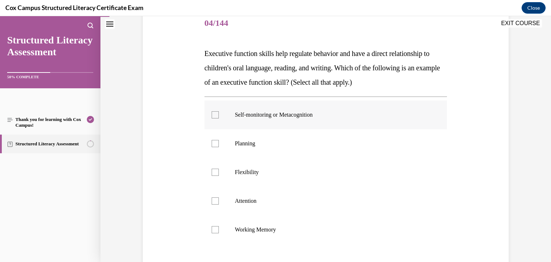
click at [215, 118] on div at bounding box center [215, 114] width 7 height 7
click at [215, 118] on input "Self-monitoring or Metacognition" at bounding box center [215, 114] width 7 height 7
checkbox input "true"
click at [213, 144] on div at bounding box center [215, 143] width 7 height 7
click at [213, 144] on input "Planning" at bounding box center [215, 143] width 7 height 7
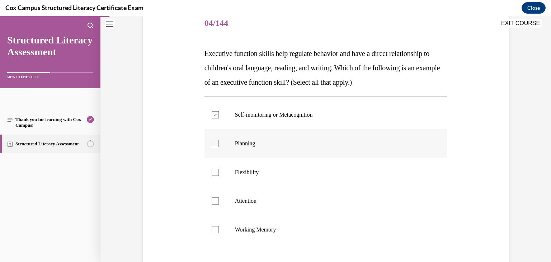
checkbox input "true"
click at [218, 174] on div at bounding box center [215, 172] width 7 height 7
click at [218, 174] on input "Flexibility" at bounding box center [215, 172] width 7 height 7
checkbox input "true"
click at [216, 201] on div at bounding box center [215, 200] width 7 height 7
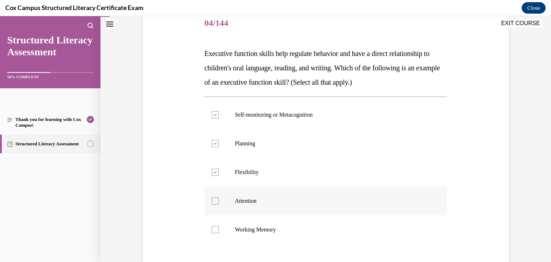
click at [216, 201] on input "Attention" at bounding box center [215, 200] width 7 height 7
checkbox input "true"
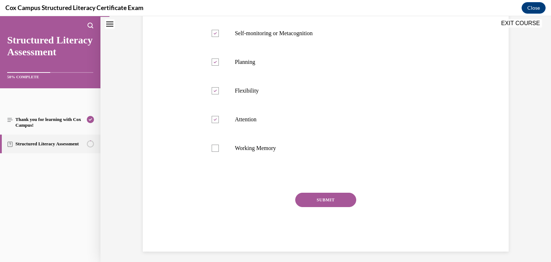
click at [316, 199] on button "SUBMIT" at bounding box center [325, 200] width 61 height 14
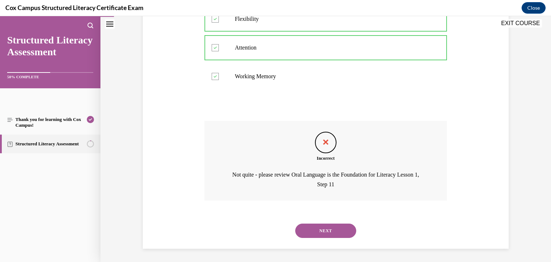
scroll to position [245, 0]
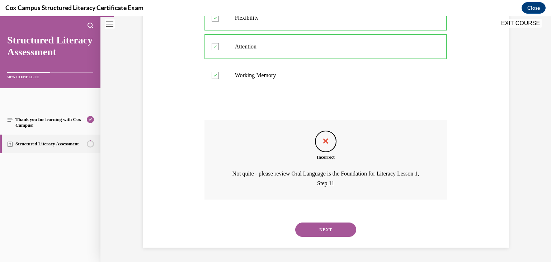
click at [318, 230] on button "NEXT" at bounding box center [325, 230] width 61 height 14
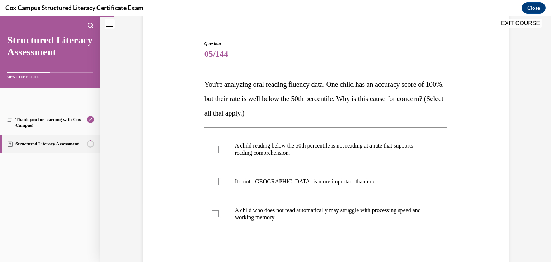
scroll to position [60, 0]
click at [214, 150] on div at bounding box center [215, 148] width 7 height 7
click at [214, 150] on input "A child reading below the 50th percentile is not reading at a rate that support…" at bounding box center [215, 148] width 7 height 7
checkbox input "true"
click at [215, 212] on div at bounding box center [215, 213] width 7 height 7
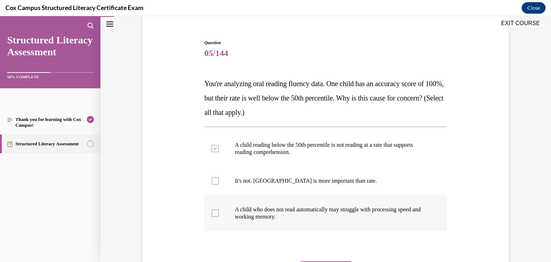
click at [215, 212] on input "A child who does not read automatically may struggle with processing speed and …" at bounding box center [215, 213] width 7 height 7
checkbox input "true"
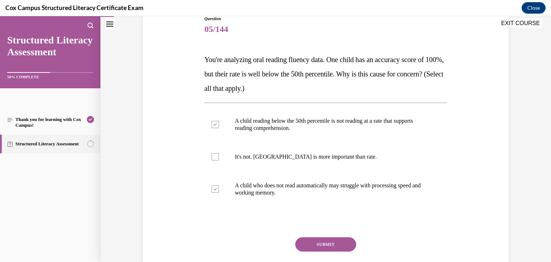
scroll to position [94, 0]
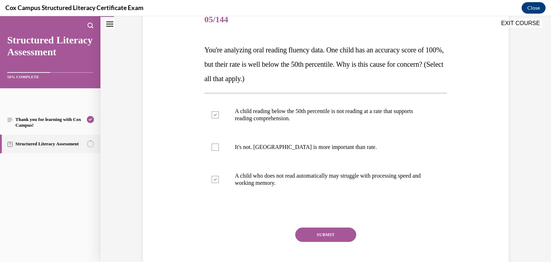
click at [349, 234] on button "SUBMIT" at bounding box center [325, 235] width 61 height 14
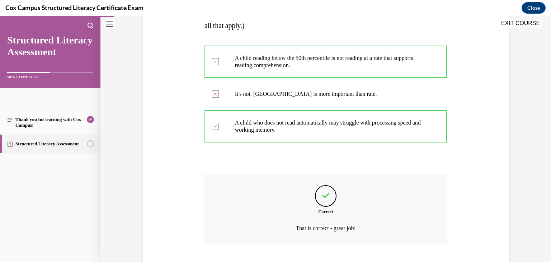
scroll to position [192, 0]
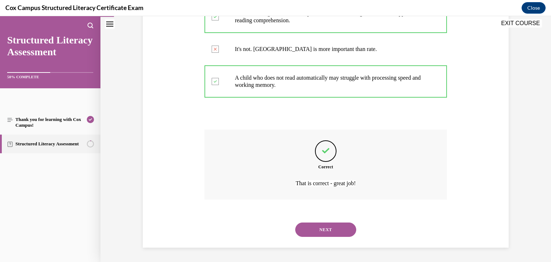
click at [338, 229] on button "NEXT" at bounding box center [325, 230] width 61 height 14
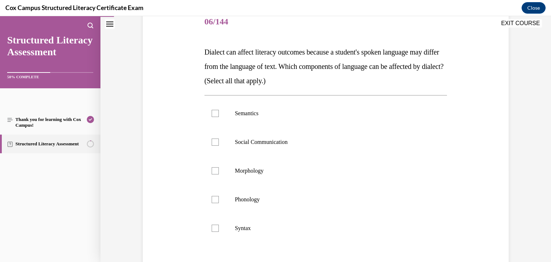
scroll to position [92, 0]
click at [215, 113] on div at bounding box center [215, 113] width 7 height 7
click at [215, 113] on input "Semantics" at bounding box center [215, 113] width 7 height 7
checkbox input "true"
click at [215, 141] on div at bounding box center [215, 142] width 7 height 7
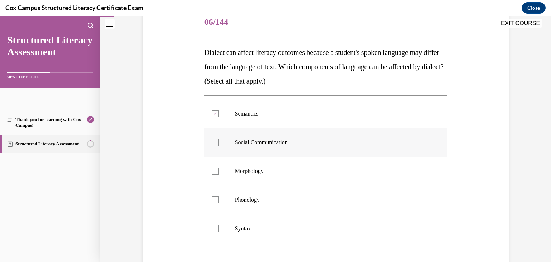
click at [215, 141] on input "Social Communication" at bounding box center [215, 142] width 7 height 7
checkbox input "true"
click at [218, 171] on div at bounding box center [215, 171] width 7 height 7
click at [218, 171] on input "Morphology" at bounding box center [215, 171] width 7 height 7
checkbox input "true"
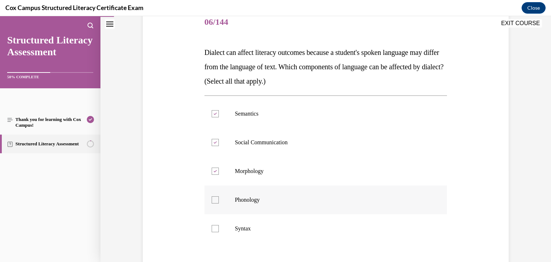
click at [216, 200] on div at bounding box center [215, 199] width 7 height 7
click at [216, 200] on input "Phonology" at bounding box center [215, 199] width 7 height 7
checkbox input "true"
click at [214, 228] on div at bounding box center [215, 228] width 7 height 7
click at [214, 228] on input "Syntax" at bounding box center [215, 228] width 7 height 7
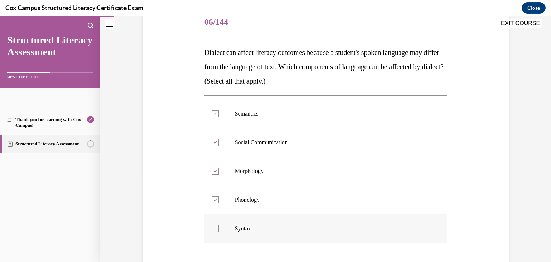
checkbox input "true"
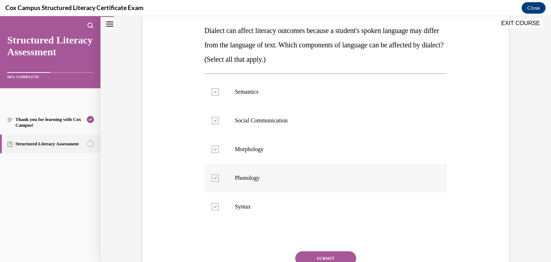
scroll to position [142, 0]
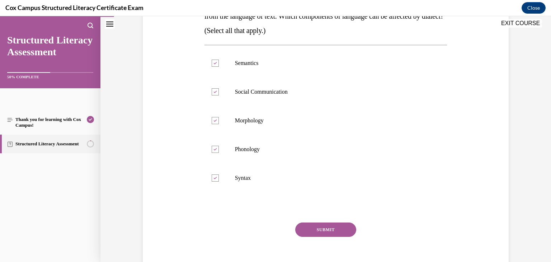
click at [325, 232] on button "SUBMIT" at bounding box center [325, 230] width 61 height 14
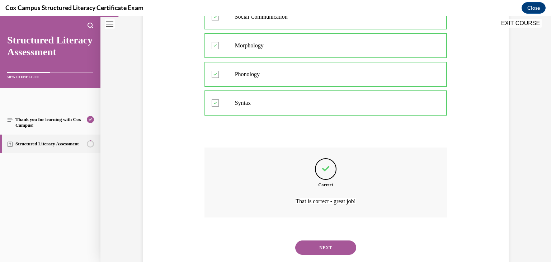
scroll to position [235, 0]
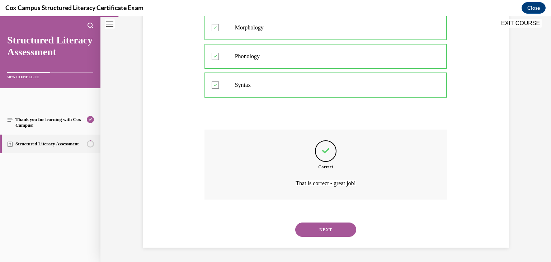
click at [328, 230] on button "NEXT" at bounding box center [325, 230] width 61 height 14
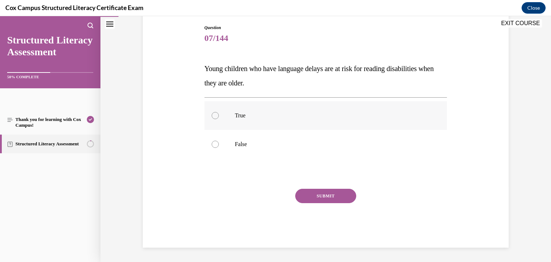
click at [239, 116] on span "True" at bounding box center [240, 115] width 11 height 6
click at [219, 116] on input "True" at bounding box center [215, 115] width 7 height 7
radio input "true"
click at [324, 195] on button "SUBMIT" at bounding box center [325, 196] width 61 height 14
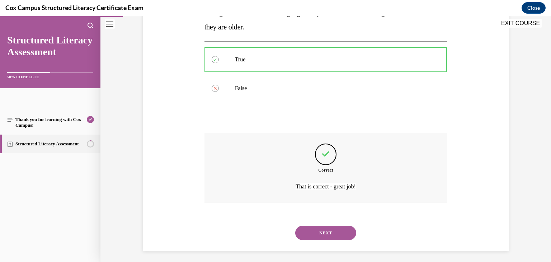
scroll to position [135, 0]
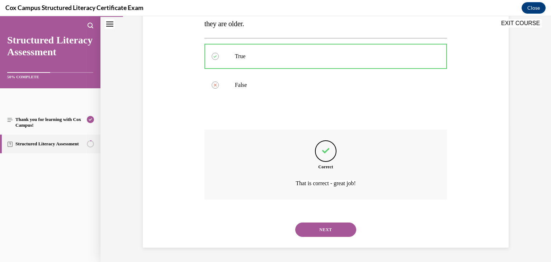
click at [324, 228] on button "NEXT" at bounding box center [325, 230] width 61 height 14
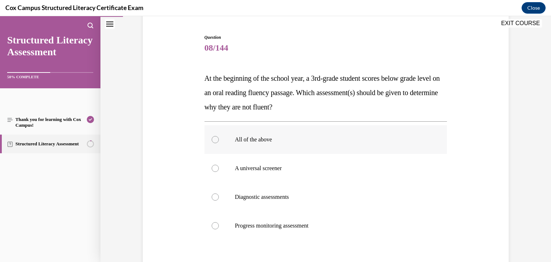
scroll to position [75, 0]
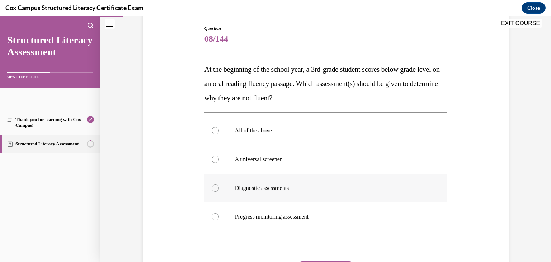
click at [216, 188] on div at bounding box center [215, 187] width 7 height 7
click at [216, 188] on input "Diagnostic assessments" at bounding box center [215, 187] width 7 height 7
radio input "true"
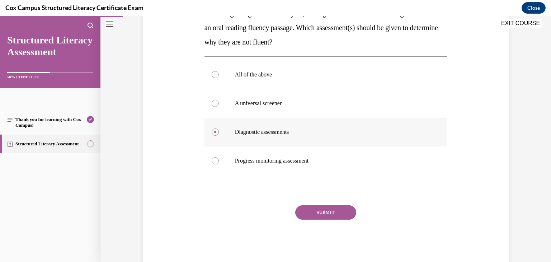
scroll to position [147, 0]
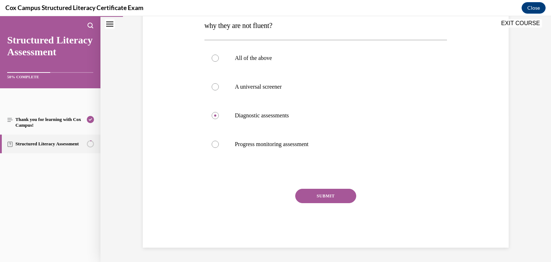
click at [337, 196] on button "SUBMIT" at bounding box center [325, 196] width 61 height 14
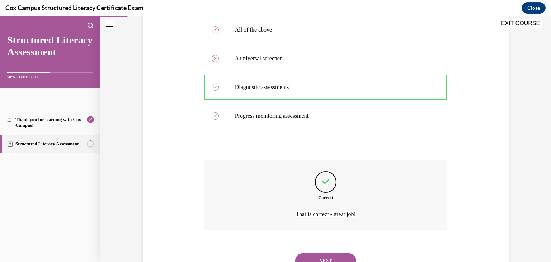
scroll to position [206, 0]
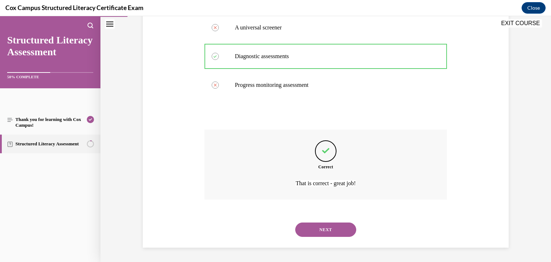
click at [329, 229] on button "NEXT" at bounding box center [325, 230] width 61 height 14
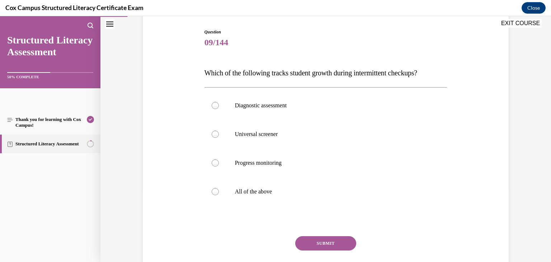
scroll to position [72, 0]
click at [252, 165] on p "Progress monitoring" at bounding box center [332, 162] width 195 height 7
click at [219, 165] on input "Progress monitoring" at bounding box center [215, 162] width 7 height 7
radio input "true"
click at [310, 243] on button "SUBMIT" at bounding box center [325, 242] width 61 height 14
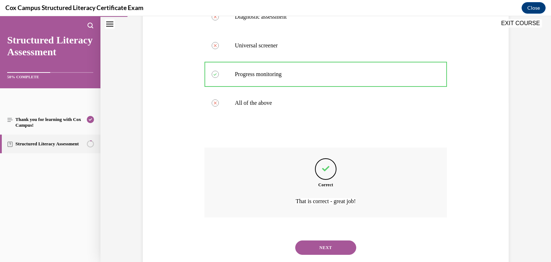
scroll to position [178, 0]
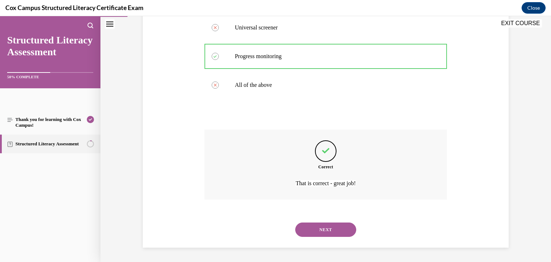
click at [315, 229] on button "NEXT" at bounding box center [325, 230] width 61 height 14
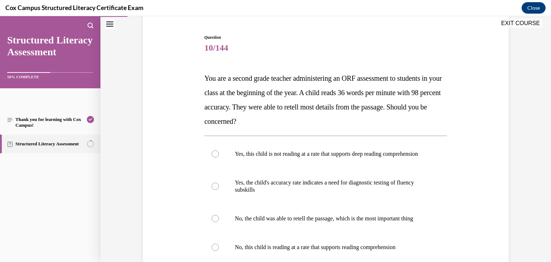
scroll to position [69, 0]
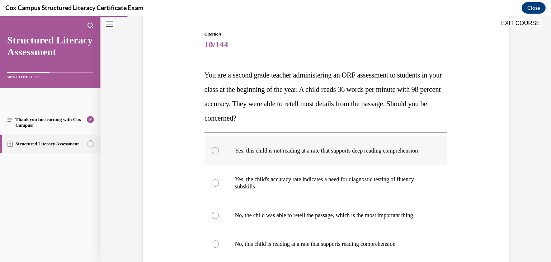
click at [303, 154] on p "Yes, this child is not reading at a rate that supports deep reading comprehensi…" at bounding box center [332, 150] width 195 height 7
click at [219, 154] on input "Yes, this child is not reading at a rate that supports deep reading comprehensi…" at bounding box center [215, 150] width 7 height 7
radio input "true"
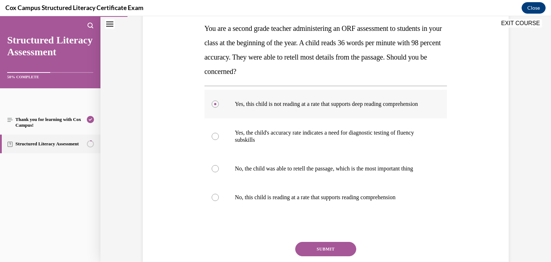
scroll to position [139, 0]
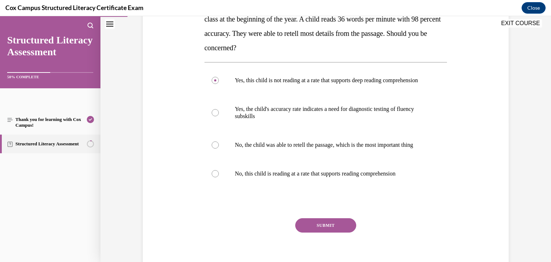
click at [334, 233] on button "SUBMIT" at bounding box center [325, 225] width 61 height 14
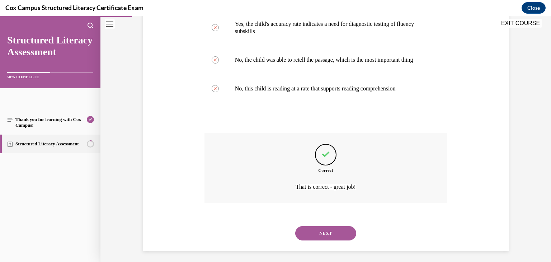
scroll to position [242, 0]
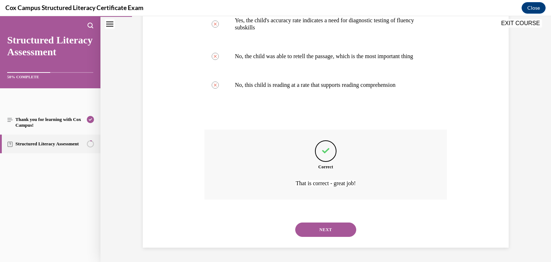
click at [334, 230] on button "NEXT" at bounding box center [325, 230] width 61 height 14
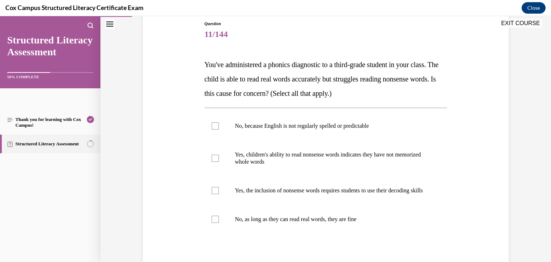
scroll to position [80, 0]
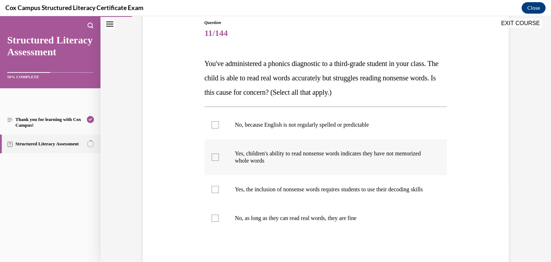
click at [260, 162] on p "Yes, children's ability to read nonsense words indicates they have not memorize…" at bounding box center [332, 157] width 195 height 14
click at [219, 161] on input "Yes, children's ability to read nonsense words indicates they have not memorize…" at bounding box center [215, 157] width 7 height 7
checkbox input "true"
click at [267, 191] on span "Yes, the inclusion of nonsense words requires students to use their decoding sk…" at bounding box center [329, 189] width 188 height 6
click at [219, 191] on input "Yes, the inclusion of nonsense words requires students to use their decoding sk…" at bounding box center [215, 189] width 7 height 7
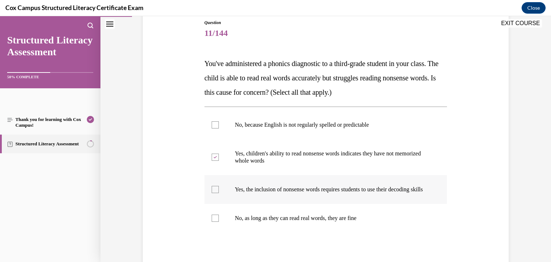
checkbox input "true"
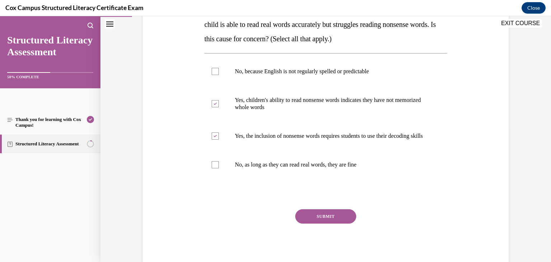
scroll to position [135, 0]
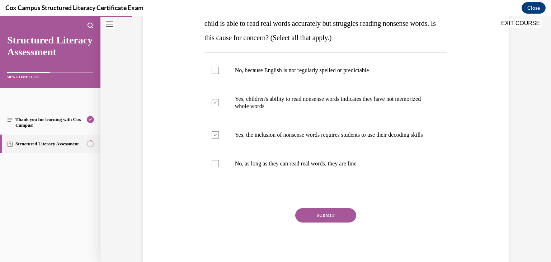
click at [306, 223] on button "SUBMIT" at bounding box center [325, 215] width 61 height 14
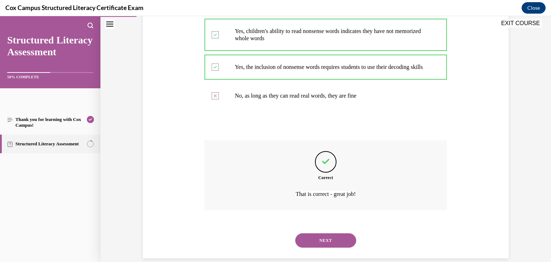
scroll to position [221, 0]
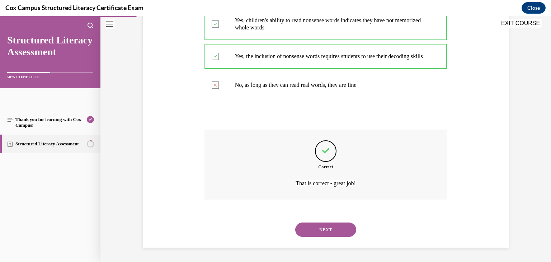
click at [320, 230] on button "NEXT" at bounding box center [325, 230] width 61 height 14
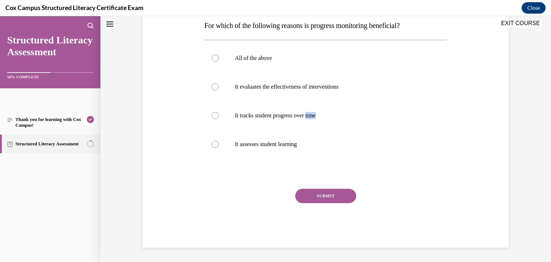
scroll to position [0, 0]
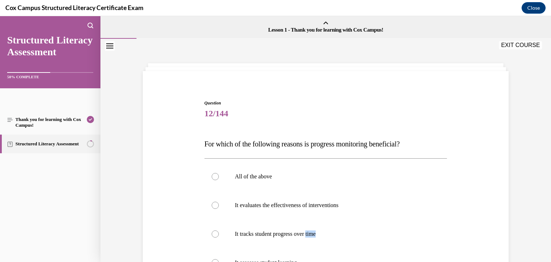
click at [316, 231] on span "It tracks student progress over time" at bounding box center [275, 234] width 81 height 6
click at [219, 230] on input "It tracks student progress over time" at bounding box center [215, 233] width 7 height 7
radio input "true"
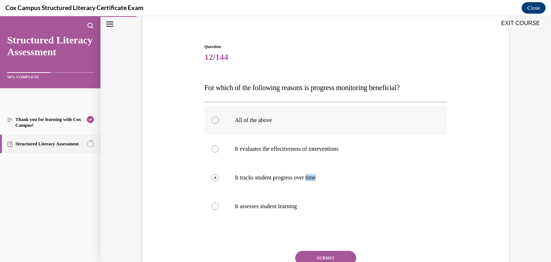
scroll to position [69, 0]
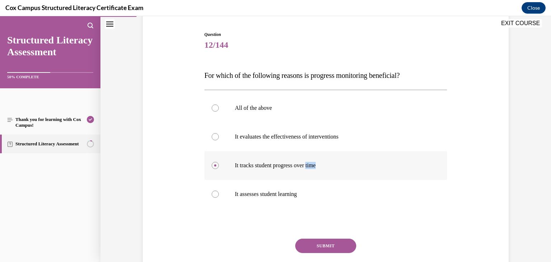
click at [385, 172] on label "It tracks student progress over time" at bounding box center [326, 165] width 243 height 29
click at [219, 169] on input "It tracks student progress over time" at bounding box center [215, 165] width 7 height 7
click at [440, 65] on div "Question 12/144 For which of the following reasons is progress monitoring benef…" at bounding box center [326, 164] width 243 height 266
click at [265, 111] on p "All of the above" at bounding box center [332, 107] width 195 height 7
click at [219, 111] on input "All of the above" at bounding box center [215, 107] width 7 height 7
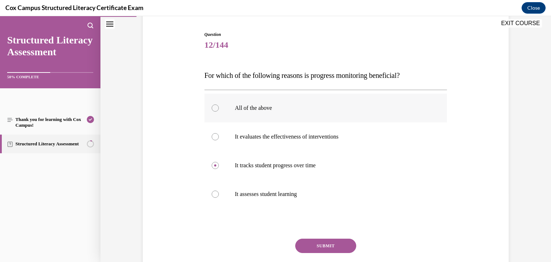
radio input "true"
click at [326, 247] on button "SUBMIT" at bounding box center [325, 246] width 61 height 14
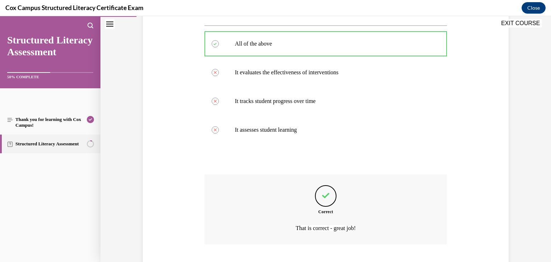
scroll to position [178, 0]
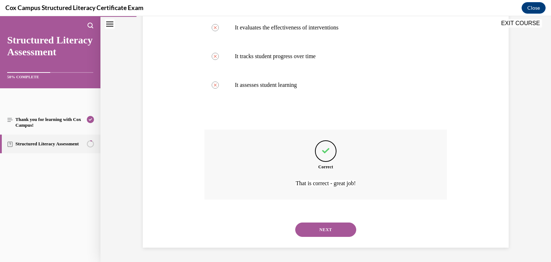
click at [329, 232] on button "NEXT" at bounding box center [325, 230] width 61 height 14
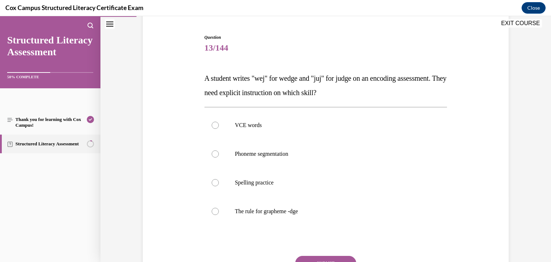
scroll to position [67, 0]
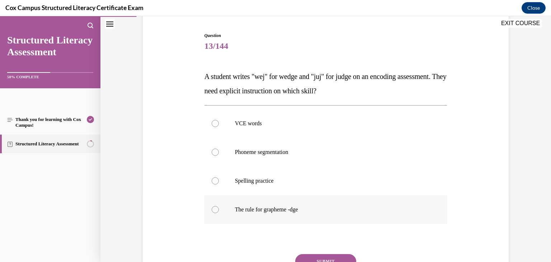
click at [253, 209] on span "The rule for grapheme -dge" at bounding box center [266, 209] width 63 height 6
click at [219, 209] on input "The rule for grapheme -dge" at bounding box center [215, 209] width 7 height 7
radio input "true"
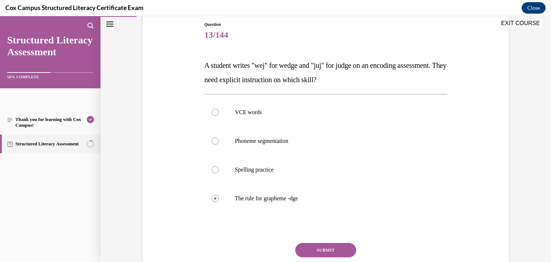
click at [322, 251] on button "SUBMIT" at bounding box center [325, 250] width 61 height 14
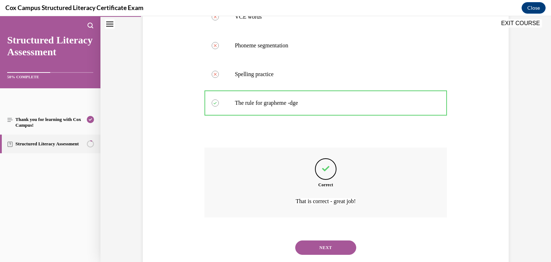
scroll to position [192, 0]
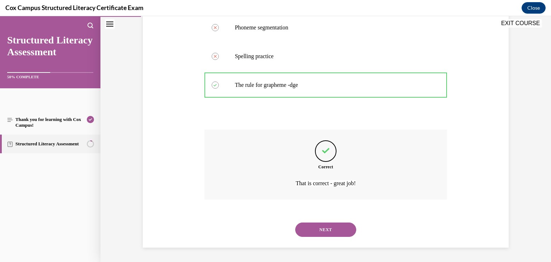
click at [323, 230] on button "NEXT" at bounding box center [325, 230] width 61 height 14
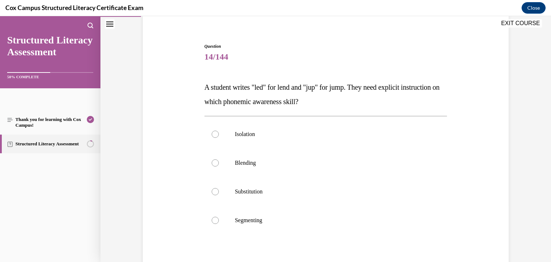
scroll to position [58, 0]
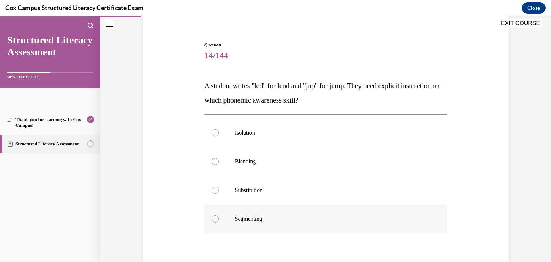
click at [277, 217] on p "Segmenting" at bounding box center [332, 218] width 195 height 7
click at [219, 217] on input "Segmenting" at bounding box center [215, 218] width 7 height 7
radio input "true"
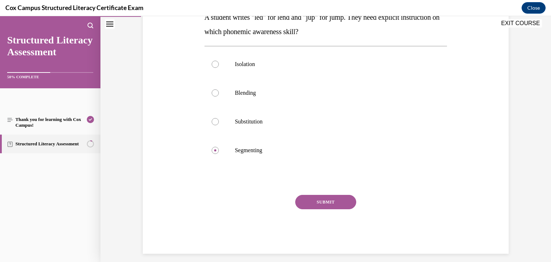
scroll to position [133, 0]
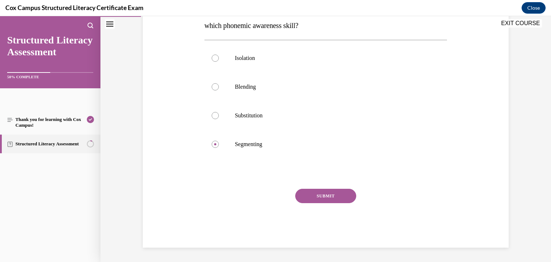
click at [312, 196] on button "SUBMIT" at bounding box center [325, 196] width 61 height 14
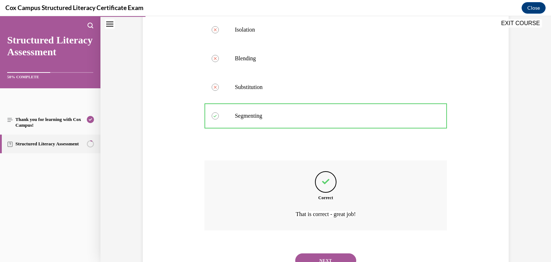
scroll to position [192, 0]
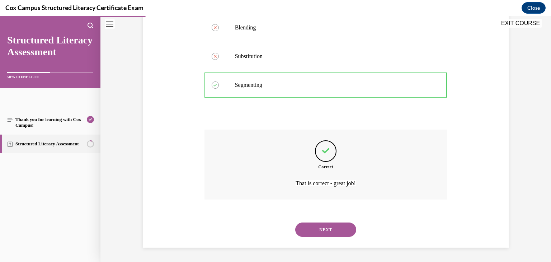
click at [331, 229] on button "NEXT" at bounding box center [325, 230] width 61 height 14
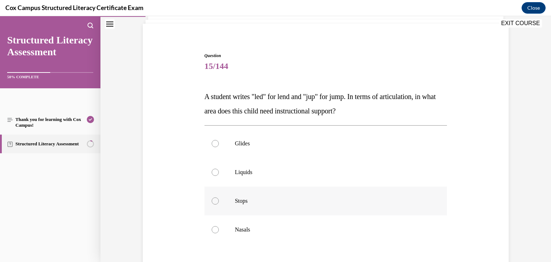
scroll to position [50, 0]
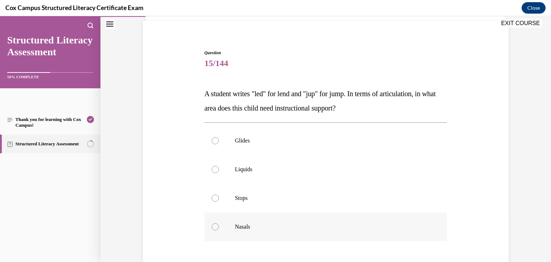
click at [251, 225] on span "Nasals" at bounding box center [242, 227] width 15 height 6
click at [219, 225] on input "Nasals" at bounding box center [215, 226] width 7 height 7
radio input "true"
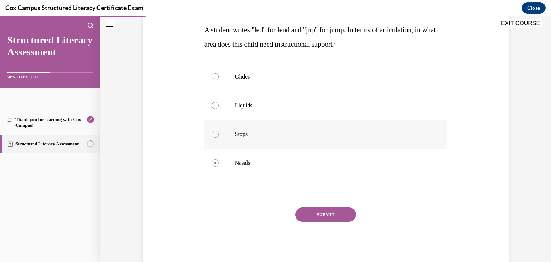
scroll to position [118, 0]
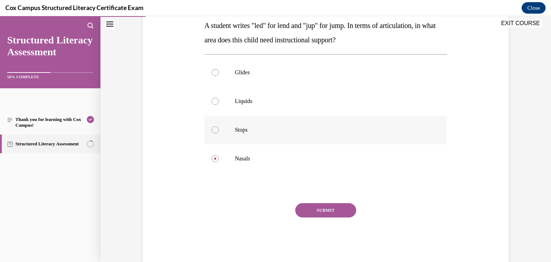
click at [331, 208] on button "SUBMIT" at bounding box center [325, 210] width 61 height 14
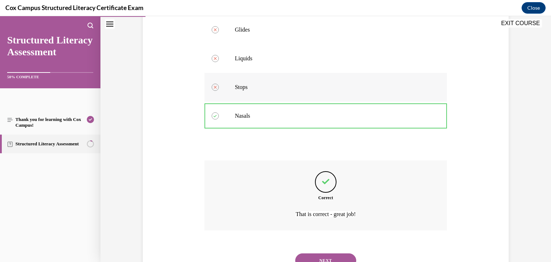
scroll to position [192, 0]
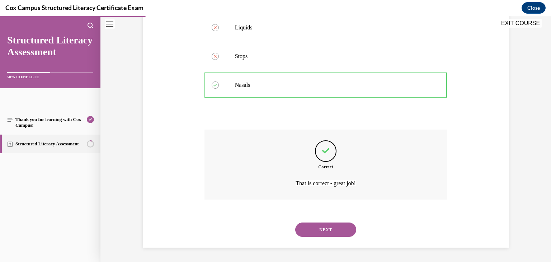
click at [330, 229] on button "NEXT" at bounding box center [325, 230] width 61 height 14
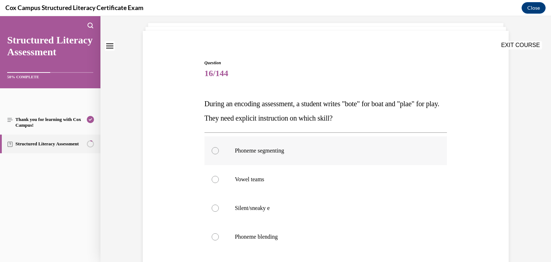
scroll to position [46, 0]
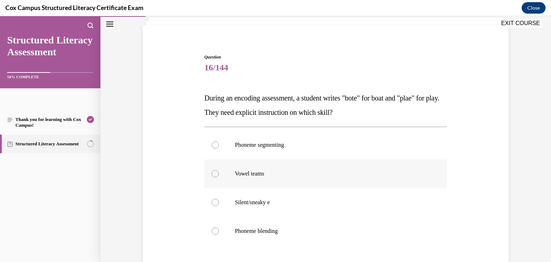
click at [274, 173] on p "Vowel teams" at bounding box center [332, 173] width 195 height 7
click at [219, 173] on input "Vowel teams" at bounding box center [215, 173] width 7 height 7
radio input "true"
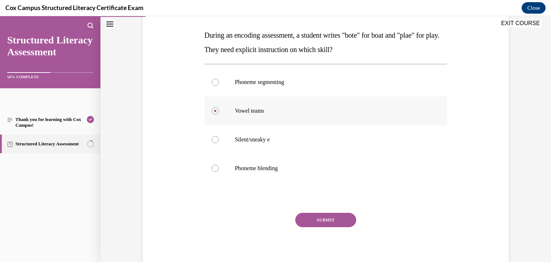
scroll to position [133, 0]
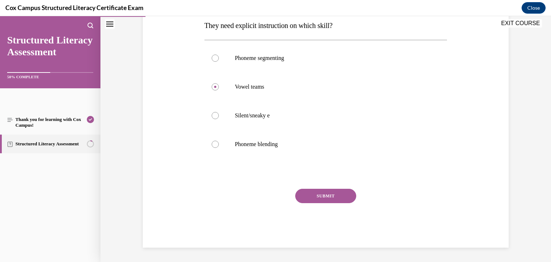
click at [320, 195] on button "SUBMIT" at bounding box center [325, 196] width 61 height 14
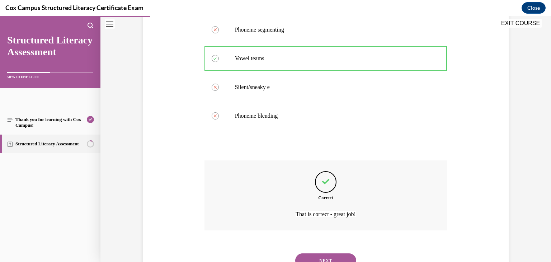
scroll to position [192, 0]
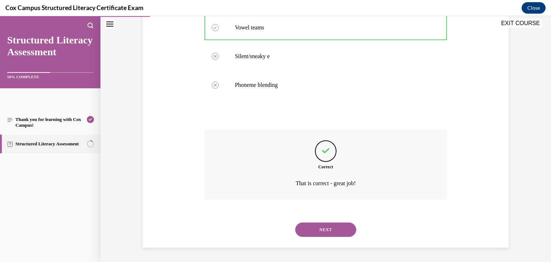
click at [318, 231] on button "NEXT" at bounding box center [325, 230] width 61 height 14
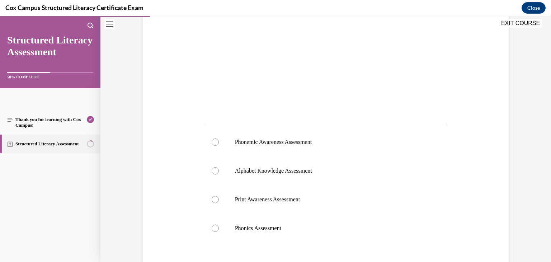
scroll to position [212, 0]
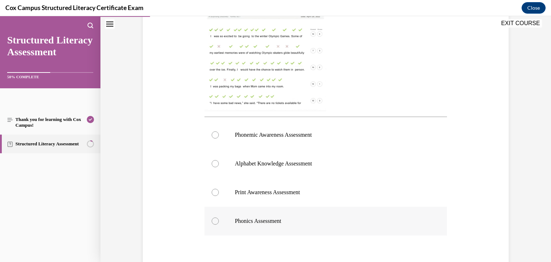
click at [281, 221] on span "Phonics Assessment" at bounding box center [258, 221] width 46 height 6
click at [219, 221] on input "Phonics Assessment" at bounding box center [215, 221] width 7 height 7
radio input "true"
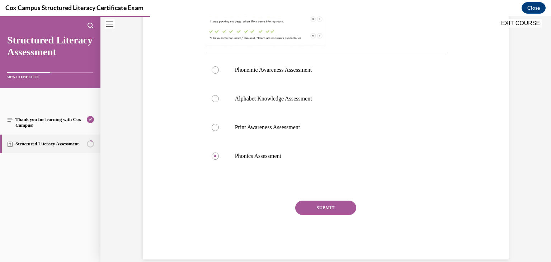
scroll to position [279, 0]
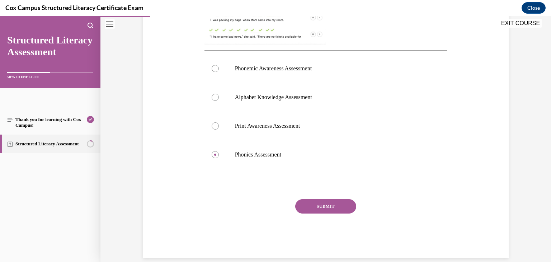
click at [318, 207] on button "SUBMIT" at bounding box center [325, 206] width 61 height 14
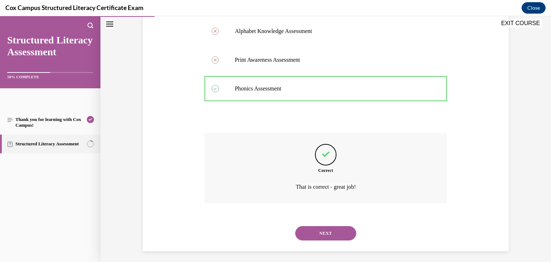
scroll to position [348, 0]
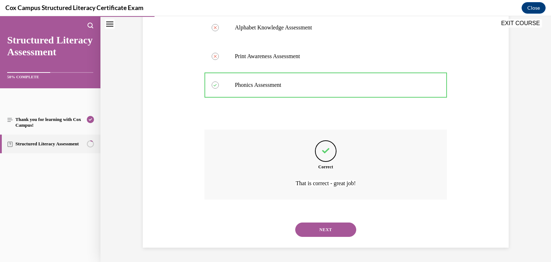
click at [335, 228] on button "NEXT" at bounding box center [325, 230] width 61 height 14
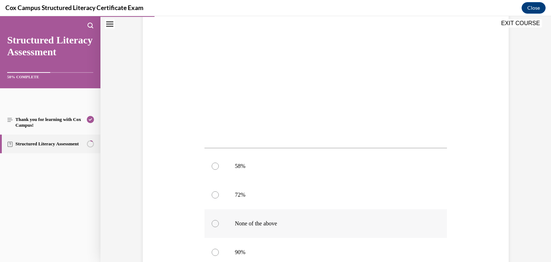
scroll to position [214, 0]
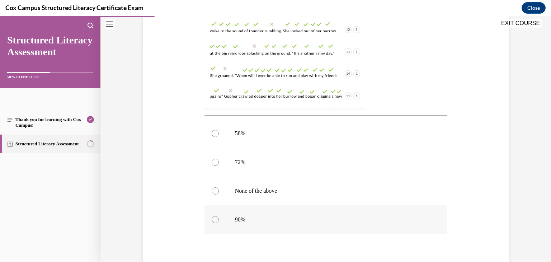
click at [257, 215] on label "90%" at bounding box center [326, 219] width 243 height 29
click at [219, 216] on input "90%" at bounding box center [215, 219] width 7 height 7
radio input "true"
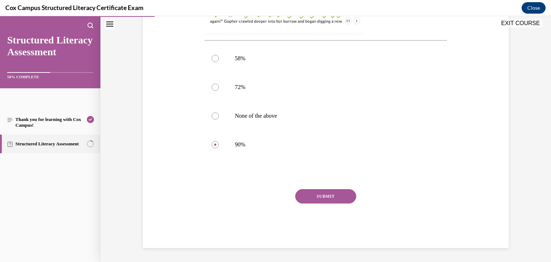
click at [311, 199] on button "SUBMIT" at bounding box center [325, 196] width 61 height 14
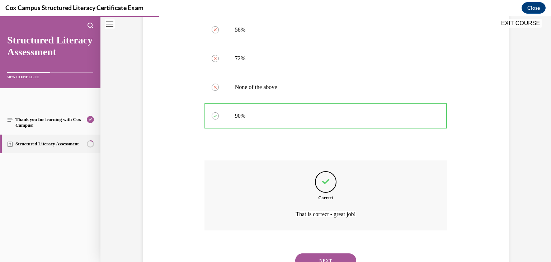
scroll to position [348, 0]
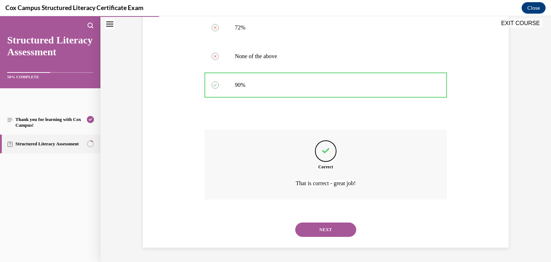
click at [321, 228] on button "NEXT" at bounding box center [325, 230] width 61 height 14
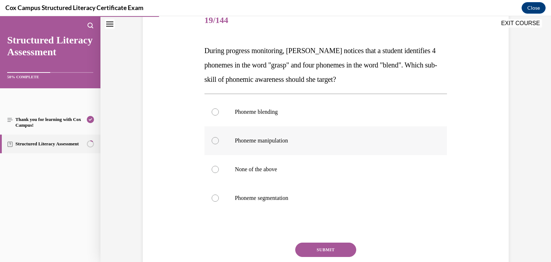
scroll to position [90, 0]
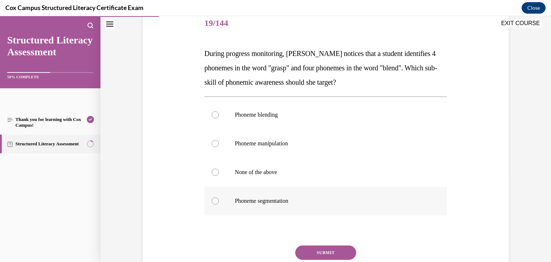
click at [288, 204] on p "Phoneme segmentation" at bounding box center [332, 200] width 195 height 7
click at [219, 204] on input "Phoneme segmentation" at bounding box center [215, 200] width 7 height 7
radio input "true"
click at [334, 253] on button "SUBMIT" at bounding box center [325, 253] width 61 height 14
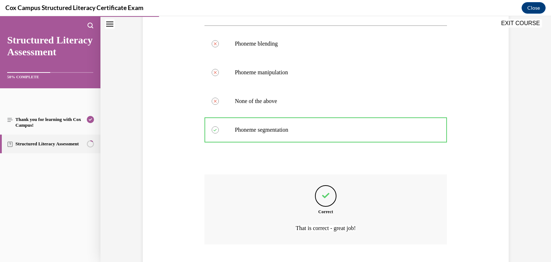
scroll to position [206, 0]
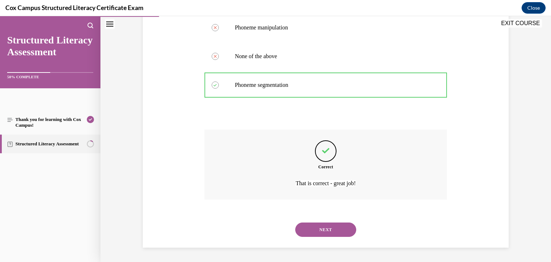
click at [321, 229] on button "NEXT" at bounding box center [325, 230] width 61 height 14
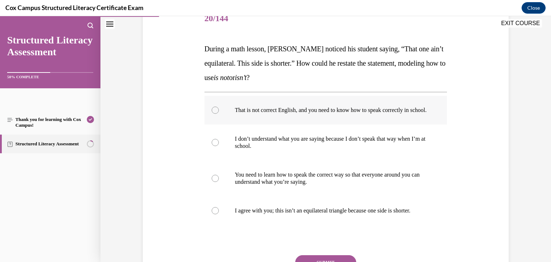
scroll to position [101, 0]
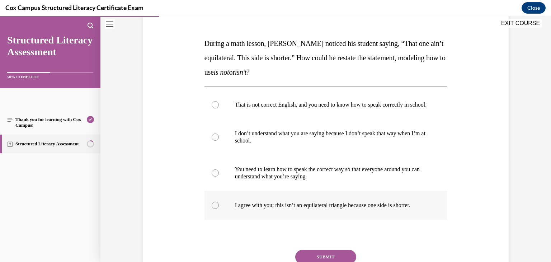
click at [258, 209] on p "I agree with you; this isn’t an equilateral triangle because one side is shorte…" at bounding box center [332, 205] width 195 height 7
click at [219, 209] on input "I agree with you; this isn’t an equilateral triangle because one side is shorte…" at bounding box center [215, 205] width 7 height 7
radio input "true"
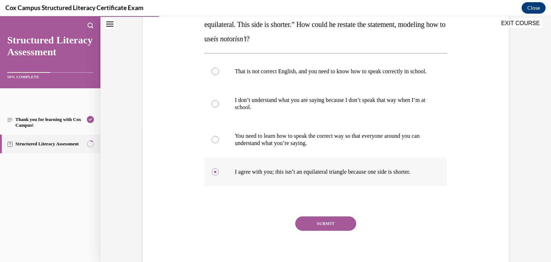
scroll to position [134, 0]
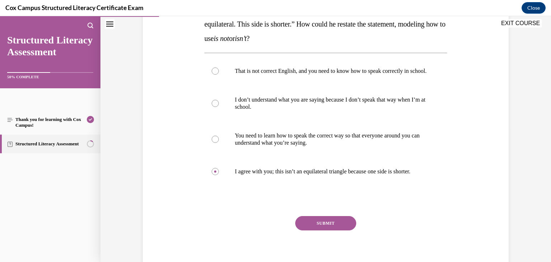
click at [336, 230] on button "SUBMIT" at bounding box center [325, 223] width 61 height 14
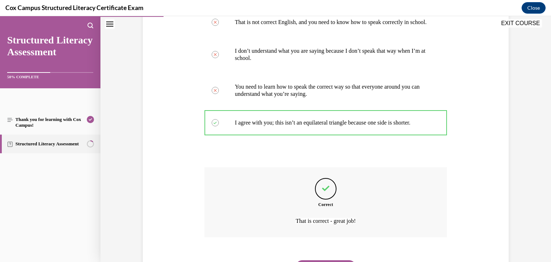
scroll to position [228, 0]
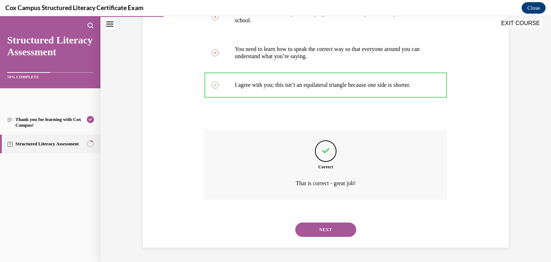
click at [335, 230] on button "NEXT" at bounding box center [325, 230] width 61 height 14
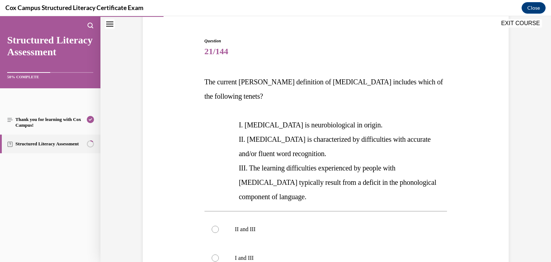
scroll to position [63, 0]
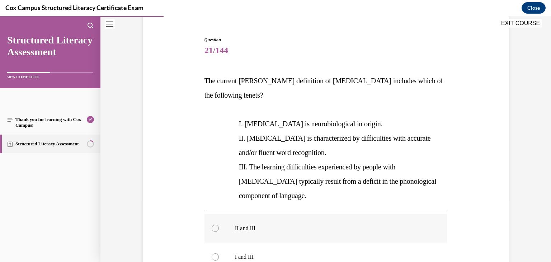
click at [249, 225] on p "II and III" at bounding box center [332, 228] width 195 height 7
click at [219, 225] on input "II and III" at bounding box center [215, 228] width 7 height 7
radio input "true"
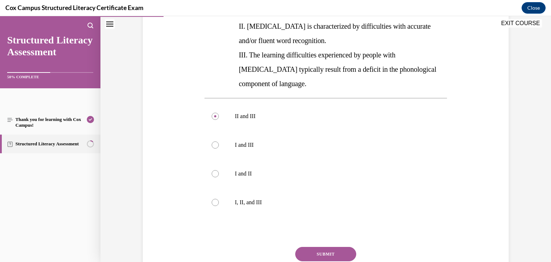
click at [320, 247] on button "SUBMIT" at bounding box center [325, 254] width 61 height 14
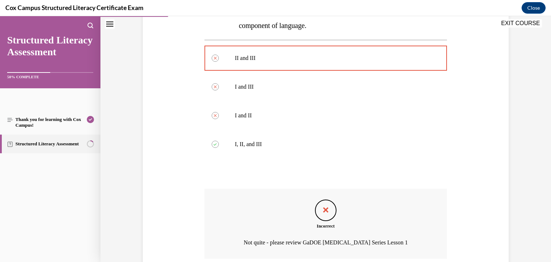
scroll to position [278, 0]
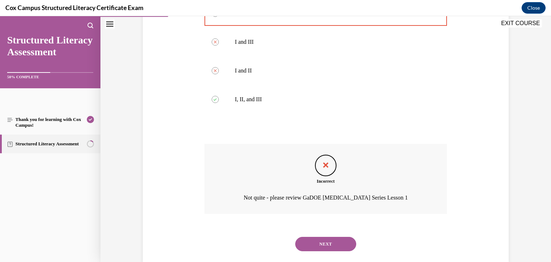
click at [314, 237] on button "NEXT" at bounding box center [325, 244] width 61 height 14
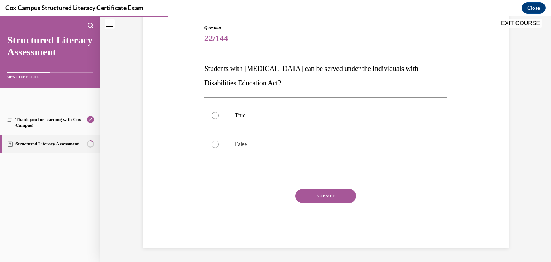
scroll to position [75, 0]
click at [246, 120] on label "True" at bounding box center [326, 115] width 243 height 29
click at [219, 119] on input "True" at bounding box center [215, 115] width 7 height 7
radio input "true"
click at [332, 196] on button "SUBMIT" at bounding box center [325, 196] width 61 height 14
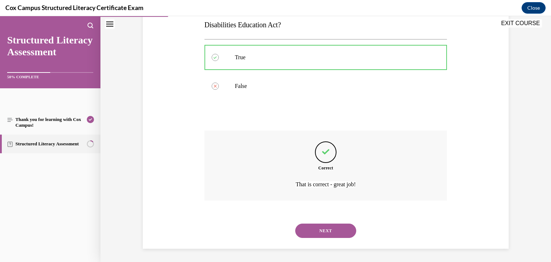
scroll to position [135, 0]
click at [328, 228] on button "NEXT" at bounding box center [325, 230] width 61 height 14
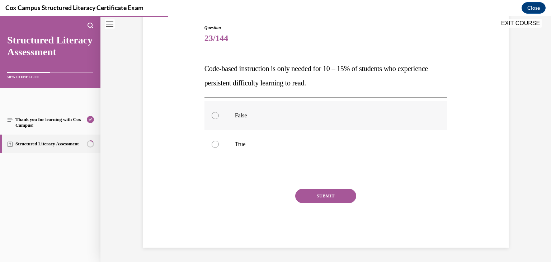
click at [245, 115] on p "False" at bounding box center [332, 115] width 195 height 7
click at [219, 115] on input "False" at bounding box center [215, 115] width 7 height 7
radio input "true"
click at [327, 196] on button "SUBMIT" at bounding box center [325, 196] width 61 height 14
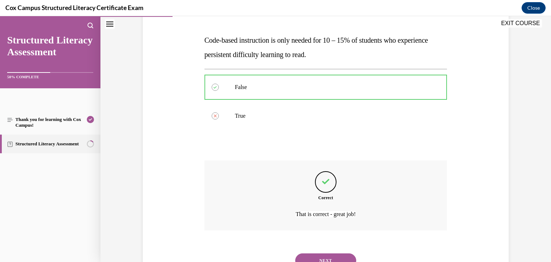
scroll to position [135, 0]
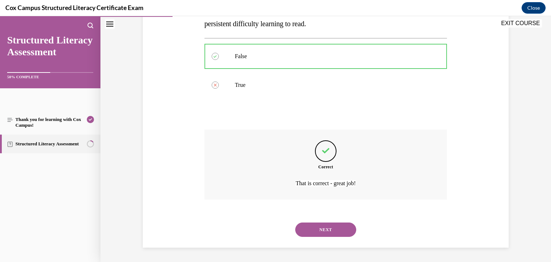
click at [321, 233] on button "NEXT" at bounding box center [325, 230] width 61 height 14
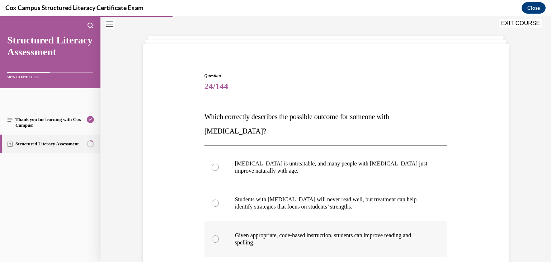
scroll to position [32, 0]
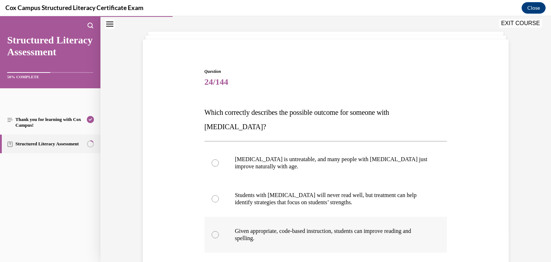
click at [304, 228] on p "Given appropriate, code-based instruction, students can improve reading and spe…" at bounding box center [332, 235] width 195 height 14
click at [219, 231] on input "Given appropriate, code-based instruction, students can improve reading and spe…" at bounding box center [215, 234] width 7 height 7
radio input "true"
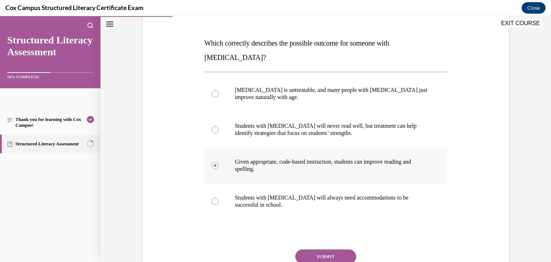
scroll to position [111, 0]
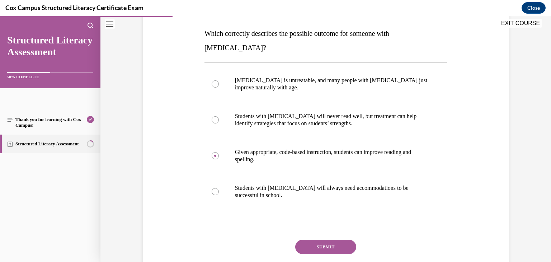
click at [329, 240] on button "SUBMIT" at bounding box center [325, 247] width 61 height 14
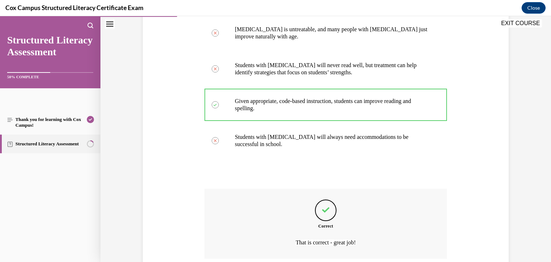
scroll to position [206, 0]
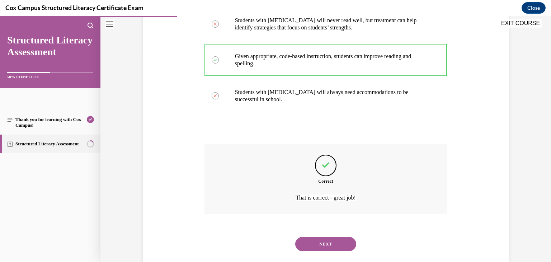
click at [330, 237] on button "NEXT" at bounding box center [325, 244] width 61 height 14
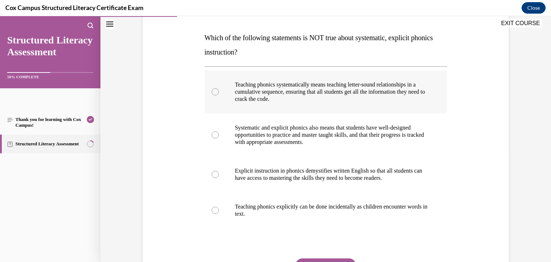
scroll to position [109, 0]
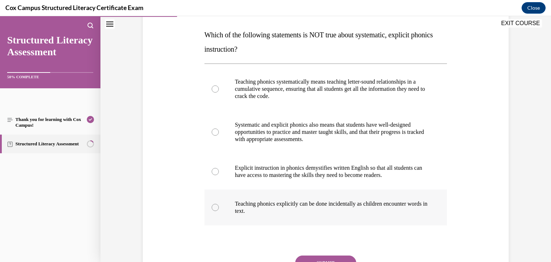
click at [286, 205] on p "Teaching phonics explicitly can be done incidentally as children encounter word…" at bounding box center [332, 207] width 195 height 14
click at [219, 205] on input "Teaching phonics explicitly can be done incidentally as children encounter word…" at bounding box center [215, 207] width 7 height 7
radio input "true"
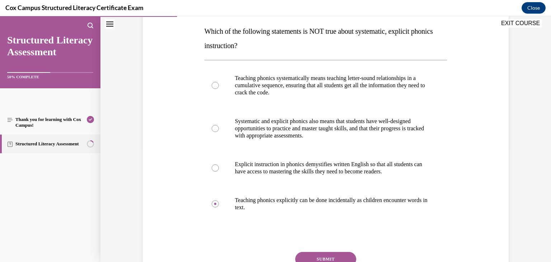
scroll to position [131, 0]
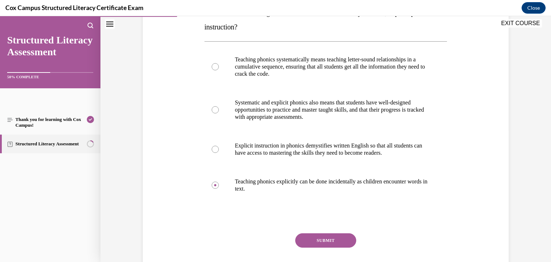
click at [316, 238] on button "SUBMIT" at bounding box center [325, 240] width 61 height 14
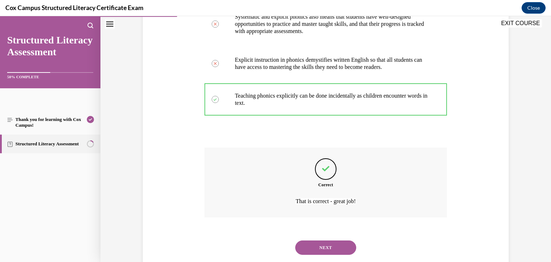
scroll to position [235, 0]
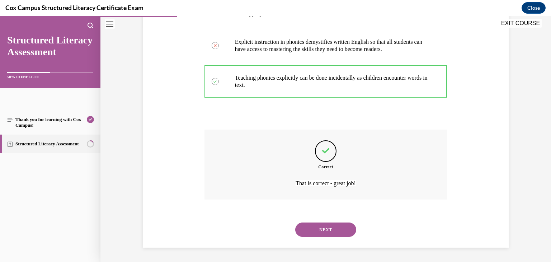
click at [323, 229] on button "NEXT" at bounding box center [325, 230] width 61 height 14
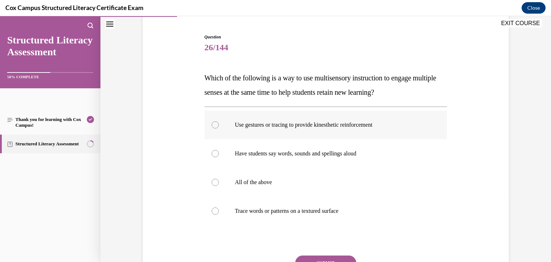
scroll to position [66, 0]
click at [258, 182] on p "All of the above" at bounding box center [332, 182] width 195 height 7
click at [219, 182] on input "All of the above" at bounding box center [215, 182] width 7 height 7
radio input "true"
click at [329, 258] on button "SUBMIT" at bounding box center [325, 263] width 61 height 14
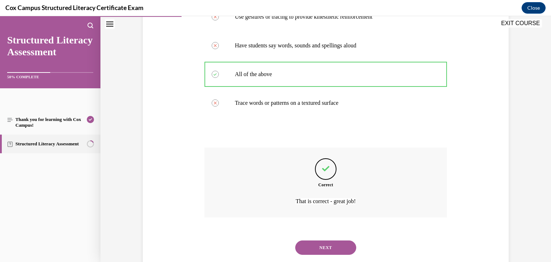
scroll to position [192, 0]
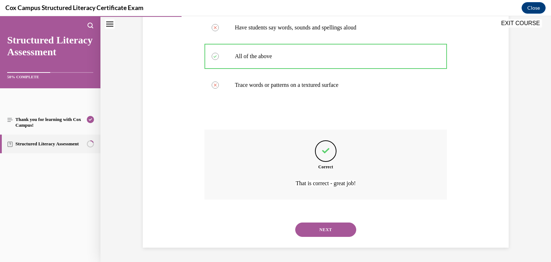
click at [332, 230] on button "NEXT" at bounding box center [325, 230] width 61 height 14
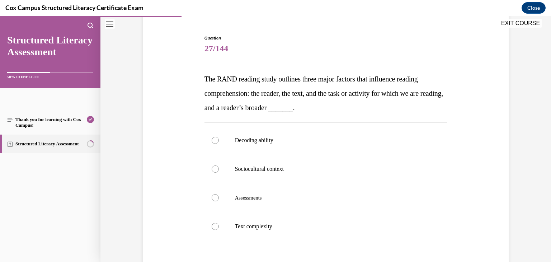
scroll to position [66, 0]
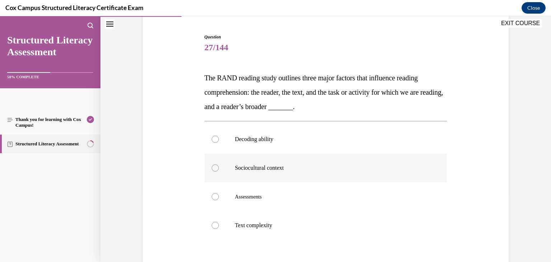
click at [290, 171] on p "Sociocultural context" at bounding box center [332, 167] width 195 height 7
click at [219, 171] on input "Sociocultural context" at bounding box center [215, 167] width 7 height 7
radio input "true"
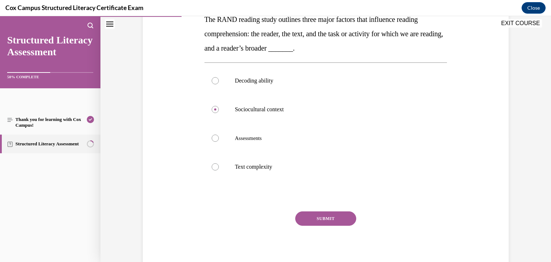
scroll to position [125, 0]
click at [317, 218] on button "SUBMIT" at bounding box center [325, 218] width 61 height 14
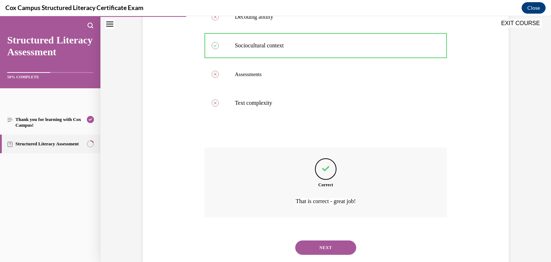
scroll to position [206, 0]
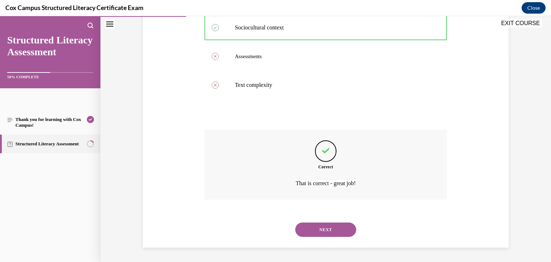
click at [327, 229] on button "NEXT" at bounding box center [325, 230] width 61 height 14
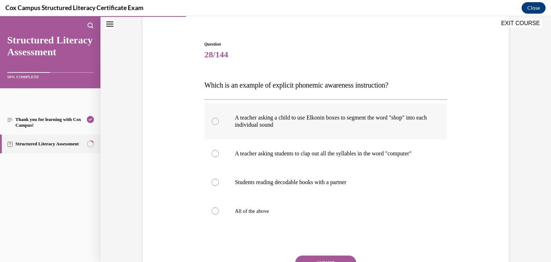
scroll to position [65, 0]
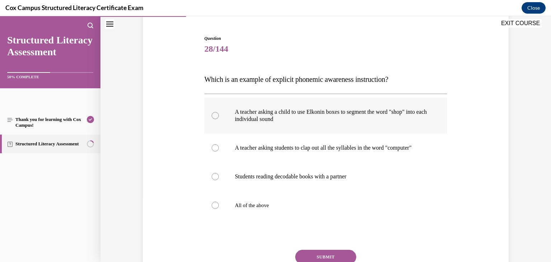
click at [334, 121] on p "A teacher asking a child to use Elkonin boxes to segment the word "shop" into e…" at bounding box center [332, 115] width 195 height 14
click at [219, 119] on input "A teacher asking a child to use Elkonin boxes to segment the word "shop" into e…" at bounding box center [215, 115] width 7 height 7
radio input "true"
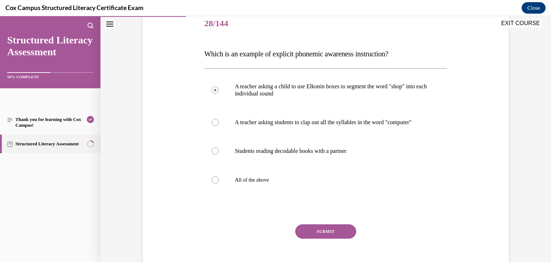
scroll to position [93, 0]
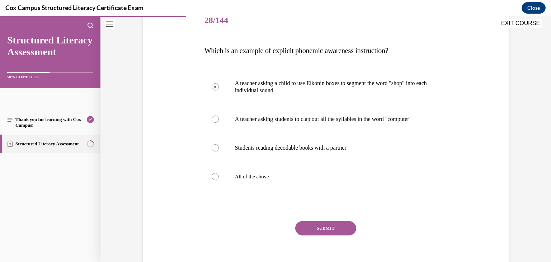
click at [328, 235] on button "SUBMIT" at bounding box center [325, 228] width 61 height 14
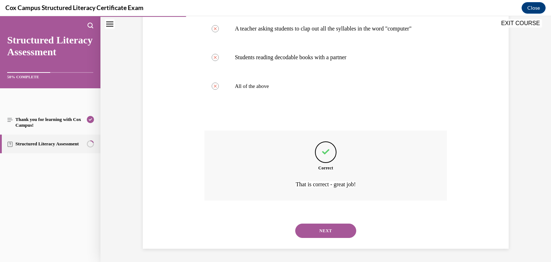
scroll to position [188, 0]
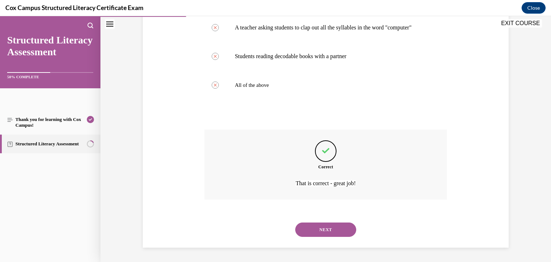
click at [336, 234] on button "NEXT" at bounding box center [325, 230] width 61 height 14
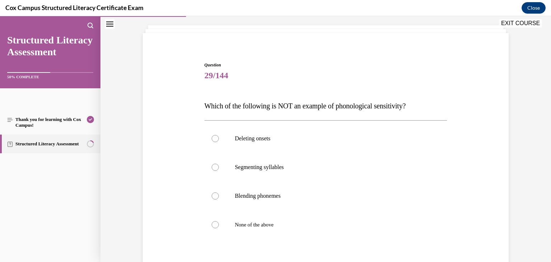
scroll to position [39, 0]
click at [242, 195] on p "Blending phonemes" at bounding box center [332, 195] width 195 height 7
click at [219, 195] on input "Blending phonemes" at bounding box center [215, 195] width 7 height 7
radio input "true"
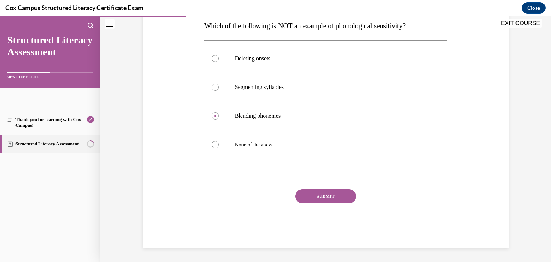
scroll to position [118, 0]
click at [314, 196] on button "SUBMIT" at bounding box center [325, 196] width 61 height 14
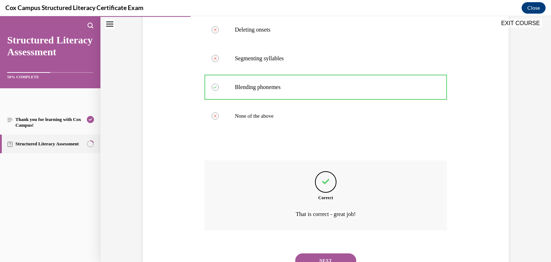
scroll to position [178, 0]
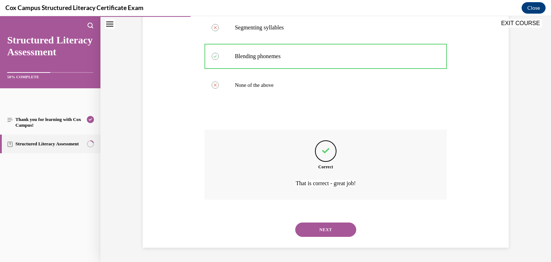
click at [321, 229] on button "NEXT" at bounding box center [325, 230] width 61 height 14
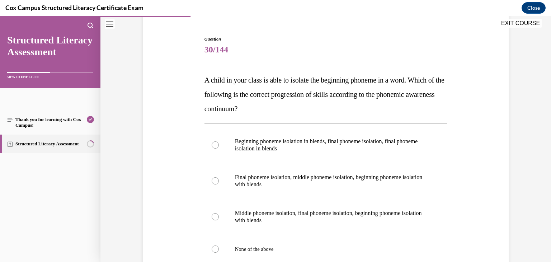
scroll to position [65, 0]
click at [285, 179] on p "Final phoneme isolation, middle phoneme isolation, beginning phoneme isolation …" at bounding box center [332, 180] width 195 height 14
click at [219, 179] on input "Final phoneme isolation, middle phoneme isolation, beginning phoneme isolation …" at bounding box center [215, 180] width 7 height 7
radio input "true"
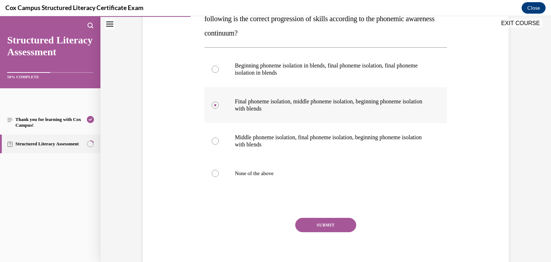
scroll to position [142, 0]
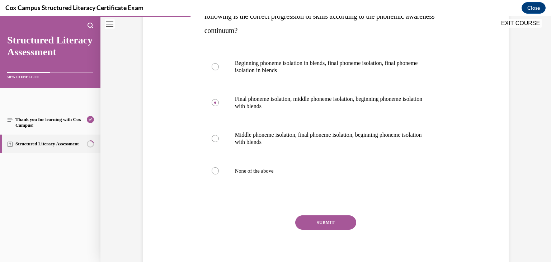
click at [326, 221] on button "SUBMIT" at bounding box center [325, 222] width 61 height 14
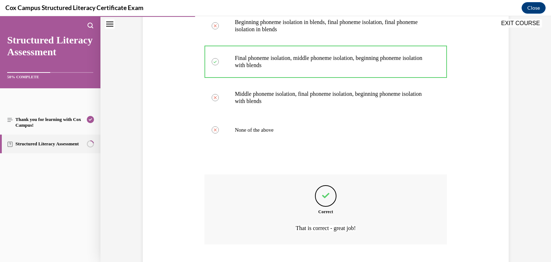
scroll to position [228, 0]
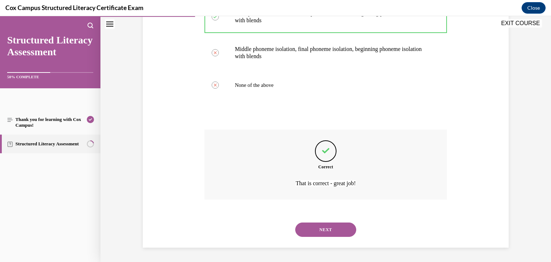
click at [330, 229] on button "NEXT" at bounding box center [325, 230] width 61 height 14
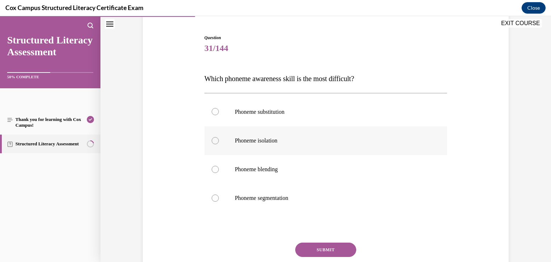
scroll to position [70, 0]
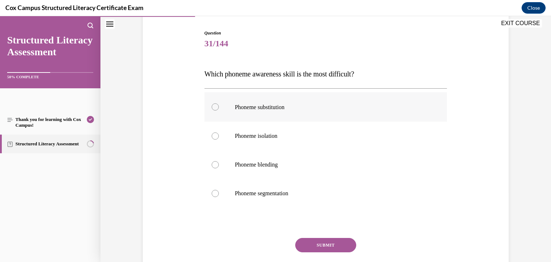
click at [262, 109] on span "Phoneme substitution" at bounding box center [260, 107] width 50 height 6
click at [219, 109] on input "Phoneme substitution" at bounding box center [215, 106] width 7 height 7
radio input "true"
click at [327, 245] on button "SUBMIT" at bounding box center [325, 245] width 61 height 14
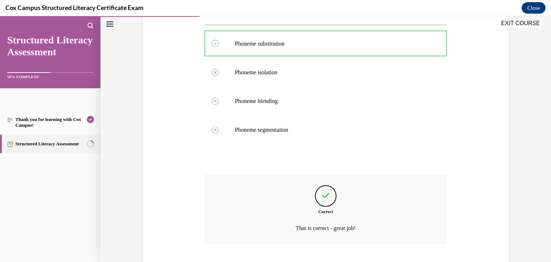
scroll to position [178, 0]
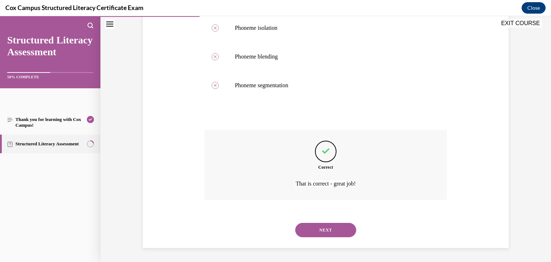
click at [330, 229] on button "NEXT" at bounding box center [325, 230] width 61 height 14
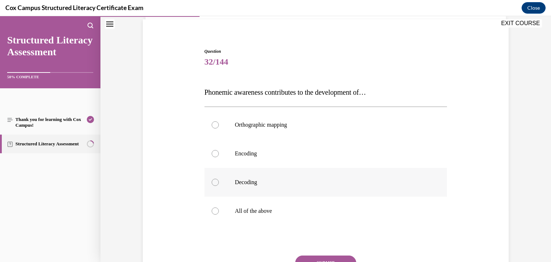
scroll to position [53, 0]
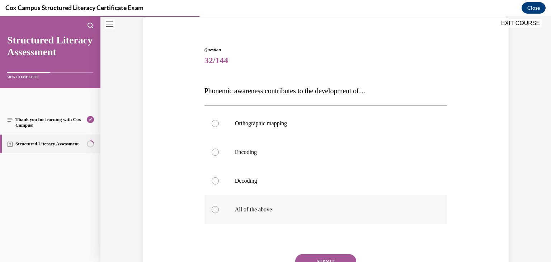
click at [278, 207] on p "All of the above" at bounding box center [332, 209] width 195 height 7
click at [219, 207] on input "All of the above" at bounding box center [215, 209] width 7 height 7
radio input "true"
click at [327, 258] on button "SUBMIT" at bounding box center [325, 261] width 61 height 14
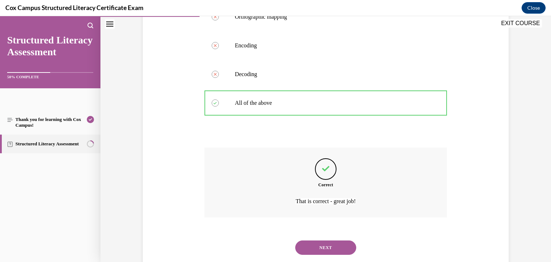
scroll to position [178, 0]
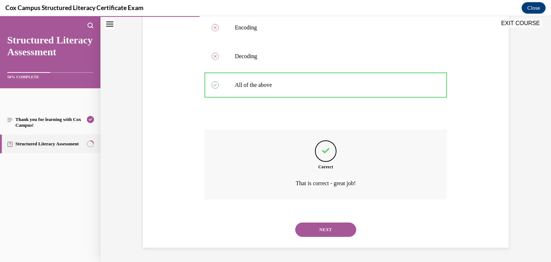
click at [327, 230] on button "NEXT" at bounding box center [325, 230] width 61 height 14
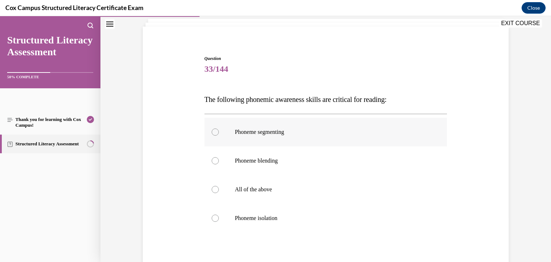
scroll to position [49, 0]
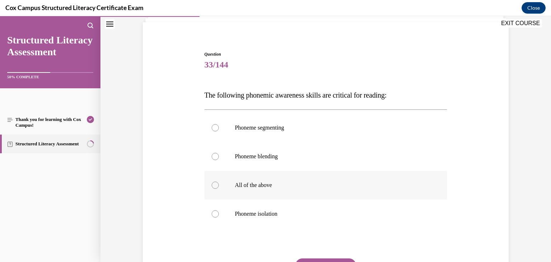
click at [352, 186] on p "All of the above" at bounding box center [332, 185] width 195 height 7
click at [219, 186] on input "All of the above" at bounding box center [215, 185] width 7 height 7
radio input "true"
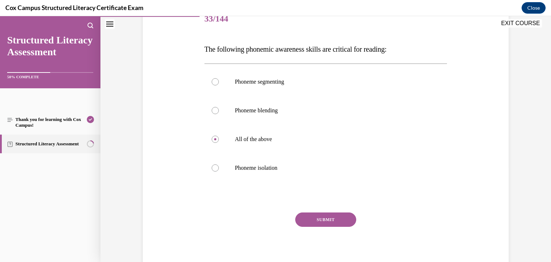
click at [333, 219] on button "SUBMIT" at bounding box center [325, 219] width 61 height 14
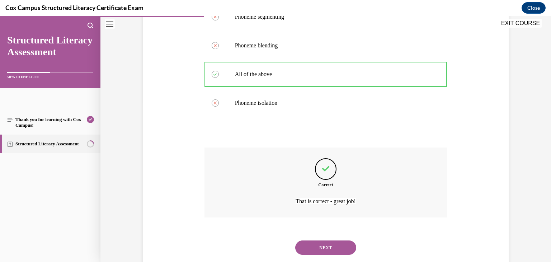
scroll to position [178, 0]
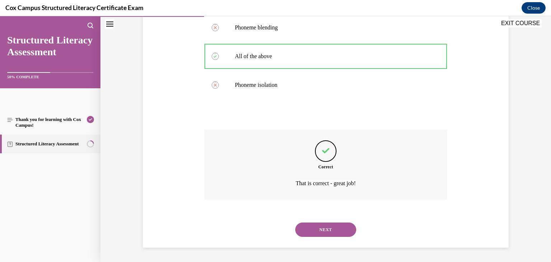
click at [331, 228] on button "NEXT" at bounding box center [325, 230] width 61 height 14
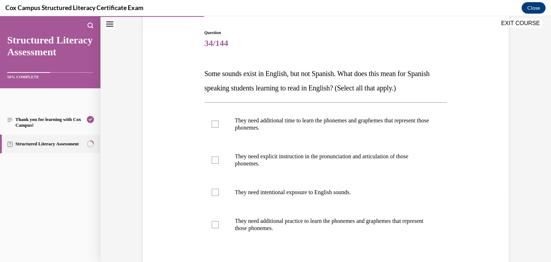
scroll to position [71, 0]
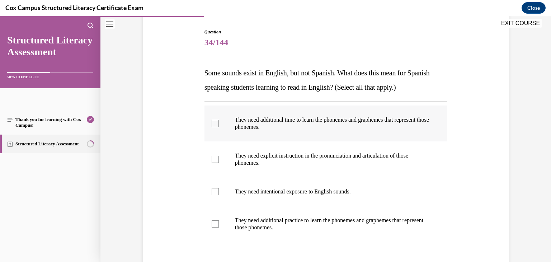
click at [214, 123] on div at bounding box center [215, 123] width 7 height 7
click at [214, 123] on input "They need additional time to learn the phonemes and graphemes that represent th…" at bounding box center [215, 123] width 7 height 7
checkbox input "true"
click at [218, 159] on div at bounding box center [215, 159] width 7 height 7
click at [218, 159] on input "They need explicit instruction in the pronunciation and articulation of those p…" at bounding box center [215, 159] width 7 height 7
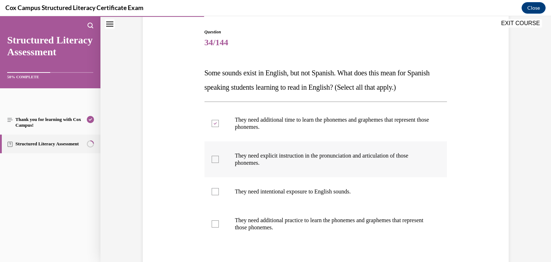
checkbox input "true"
click at [215, 195] on div at bounding box center [215, 191] width 7 height 7
click at [215, 195] on input "They need intentional exposure to English sounds." at bounding box center [215, 191] width 7 height 7
checkbox input "true"
click at [217, 225] on div at bounding box center [215, 223] width 7 height 7
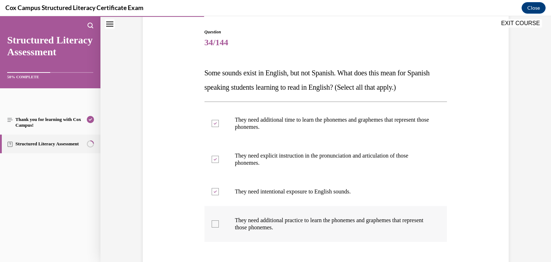
click at [217, 225] on input "They need additional practice to learn the phonemes and graphemes that represen…" at bounding box center [215, 223] width 7 height 7
checkbox input "true"
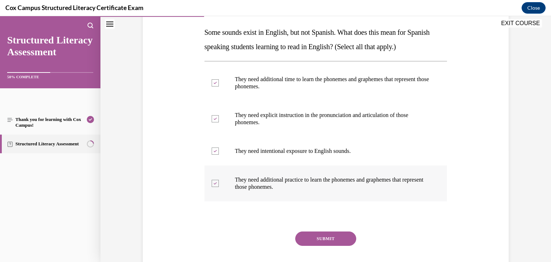
scroll to position [154, 0]
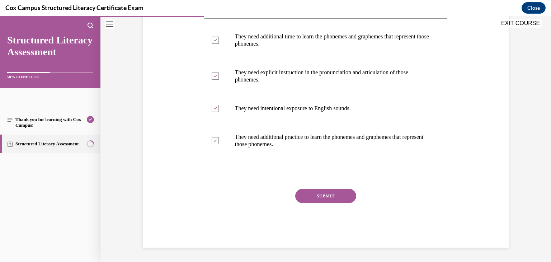
click at [322, 195] on button "SUBMIT" at bounding box center [325, 196] width 61 height 14
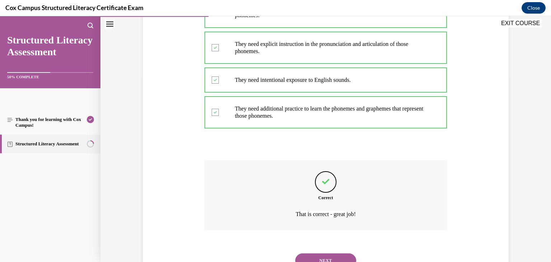
scroll to position [214, 0]
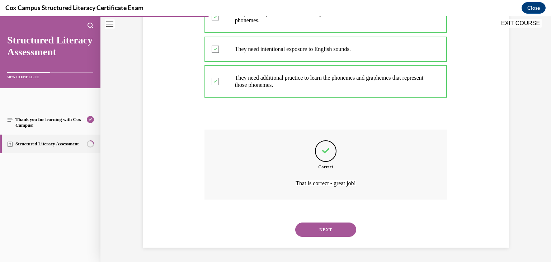
click at [318, 229] on button "NEXT" at bounding box center [325, 230] width 61 height 14
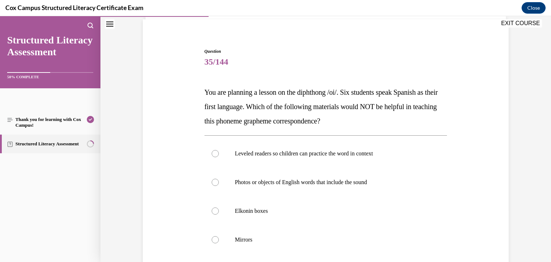
scroll to position [67, 0]
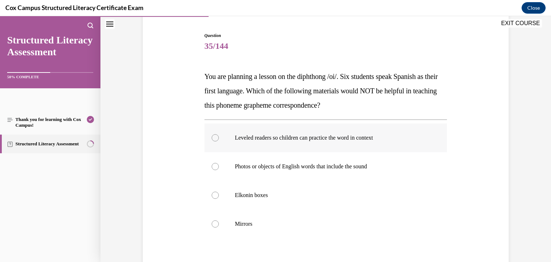
click at [216, 138] on div at bounding box center [215, 137] width 7 height 7
click at [216, 138] on input "Leveled readers so children can practice the word in context" at bounding box center [215, 137] width 7 height 7
radio input "true"
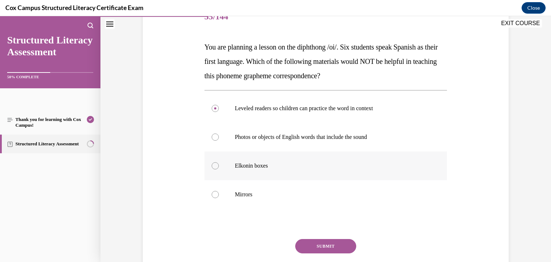
scroll to position [147, 0]
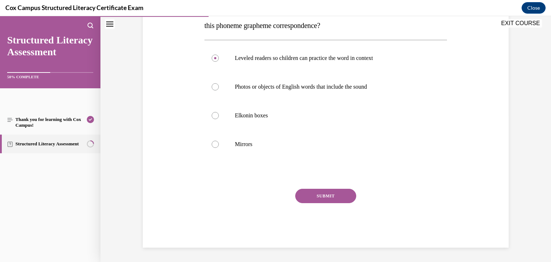
click at [324, 196] on button "SUBMIT" at bounding box center [325, 196] width 61 height 14
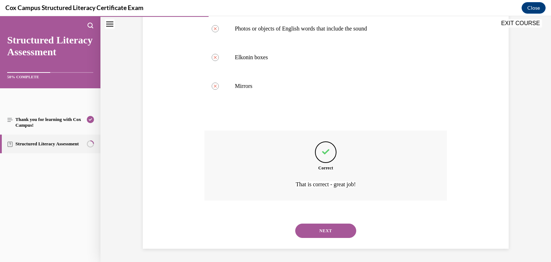
scroll to position [206, 0]
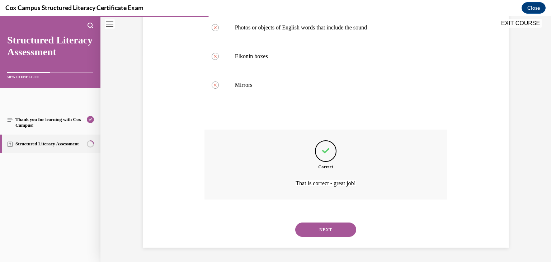
click at [325, 227] on button "NEXT" at bounding box center [325, 230] width 61 height 14
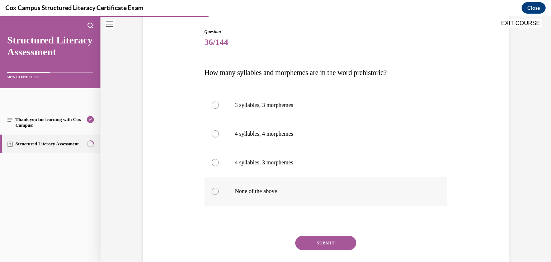
scroll to position [72, 0]
click at [219, 164] on label "4 syllables, 3 morphemes" at bounding box center [326, 162] width 243 height 29
click at [219, 164] on input "4 syllables, 3 morphemes" at bounding box center [215, 162] width 7 height 7
radio input "true"
click at [324, 239] on button "SUBMIT" at bounding box center [325, 242] width 61 height 14
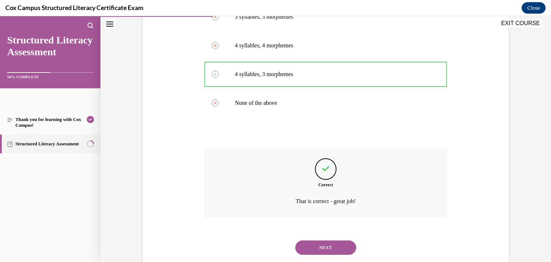
scroll to position [178, 0]
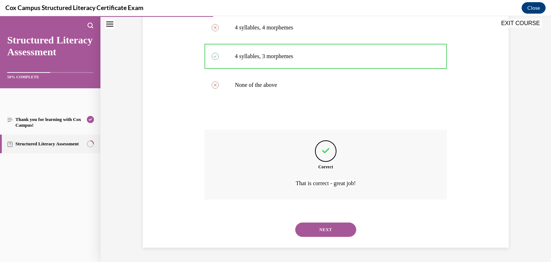
click at [321, 229] on button "NEXT" at bounding box center [325, 230] width 61 height 14
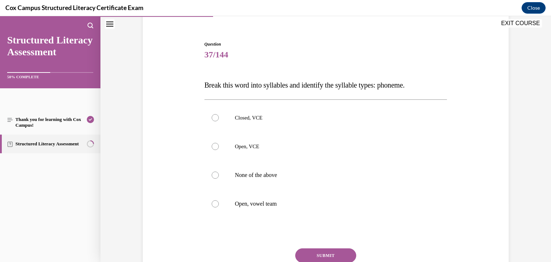
scroll to position [60, 0]
click at [246, 145] on span "Open, VCE" at bounding box center [247, 145] width 24 height 6
click at [219, 145] on input "Open, VCE" at bounding box center [215, 145] width 7 height 7
radio input "true"
click at [324, 253] on button "SUBMIT" at bounding box center [325, 254] width 61 height 14
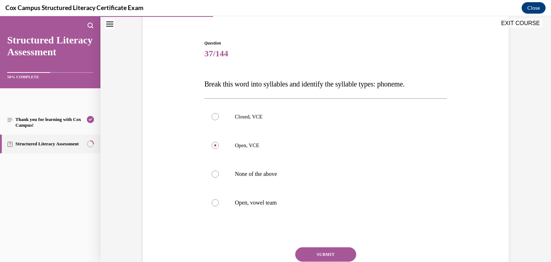
click at [324, 253] on button "SUBMIT" at bounding box center [325, 254] width 61 height 14
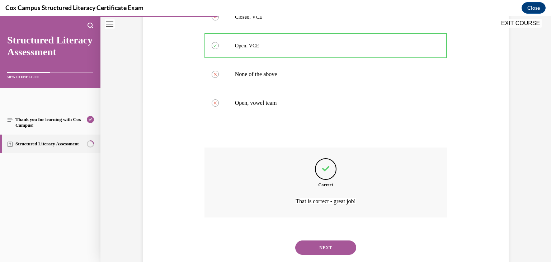
scroll to position [178, 0]
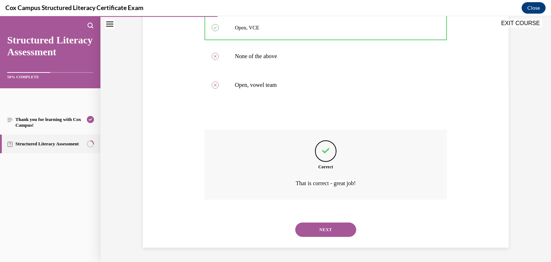
click at [338, 229] on button "NEXT" at bounding box center [325, 230] width 61 height 14
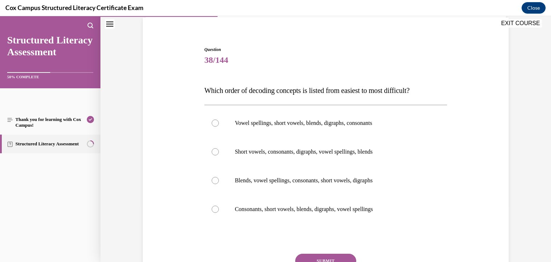
scroll to position [60, 0]
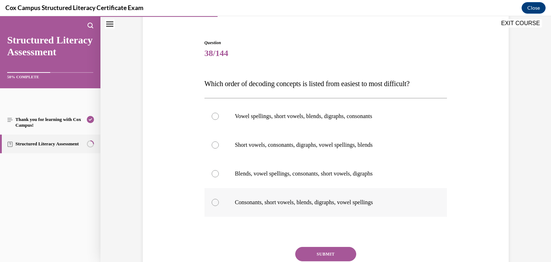
click at [304, 201] on p "Consonants, short vowels, blends, digraphs, vowel spellings" at bounding box center [332, 202] width 195 height 7
click at [219, 201] on input "Consonants, short vowels, blends, digraphs, vowel spellings" at bounding box center [215, 202] width 7 height 7
radio input "true"
click at [329, 253] on button "SUBMIT" at bounding box center [325, 254] width 61 height 14
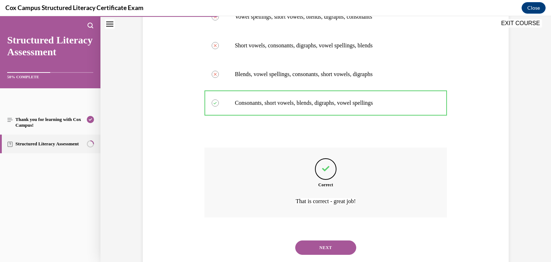
scroll to position [178, 0]
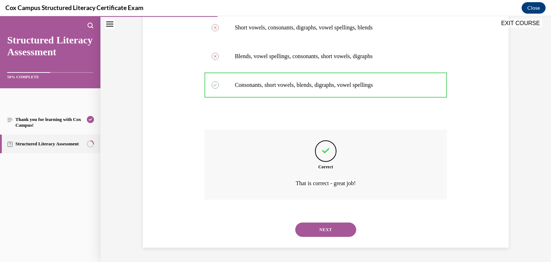
click at [326, 229] on button "NEXT" at bounding box center [325, 230] width 61 height 14
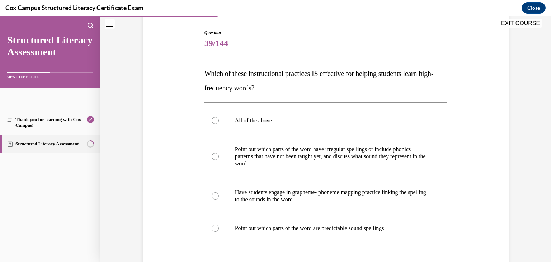
scroll to position [76, 0]
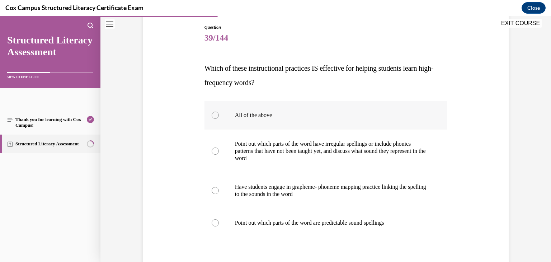
click at [263, 116] on p "All of the above" at bounding box center [332, 115] width 195 height 7
click at [219, 116] on input "All of the above" at bounding box center [215, 115] width 7 height 7
radio input "true"
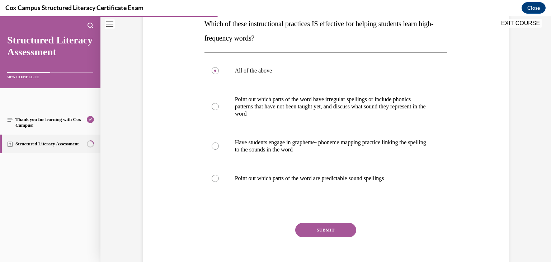
scroll to position [154, 0]
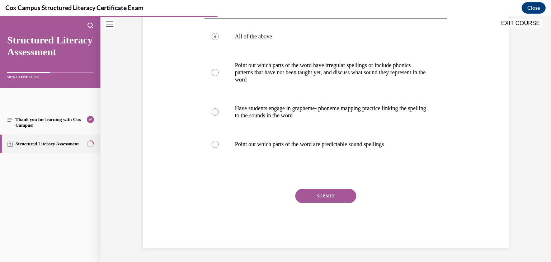
click at [312, 196] on button "SUBMIT" at bounding box center [325, 196] width 61 height 14
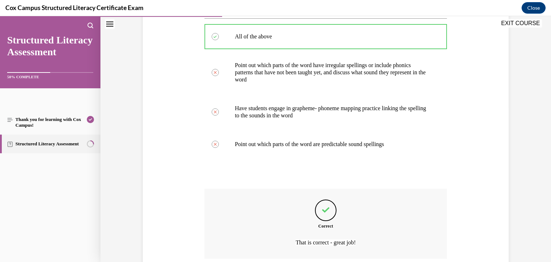
scroll to position [214, 0]
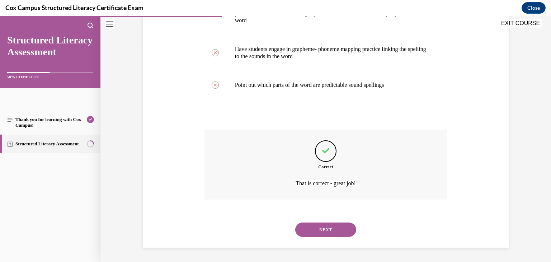
click at [326, 227] on button "NEXT" at bounding box center [325, 230] width 61 height 14
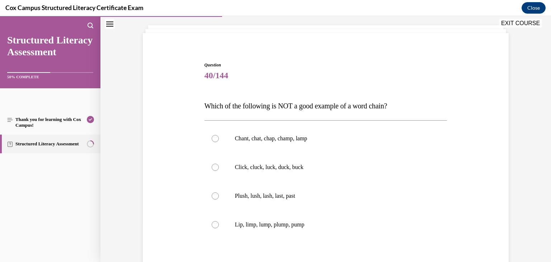
scroll to position [45, 0]
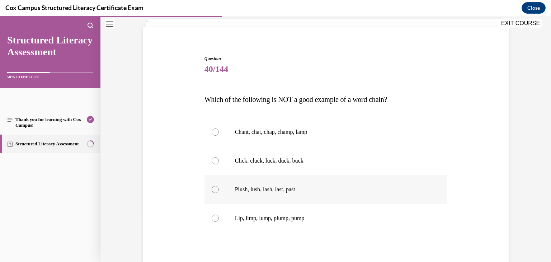
click at [275, 192] on p "Plush, lush, lash, last, past" at bounding box center [332, 189] width 195 height 7
click at [219, 192] on input "Plush, lush, lash, last, past" at bounding box center [215, 189] width 7 height 7
radio input "true"
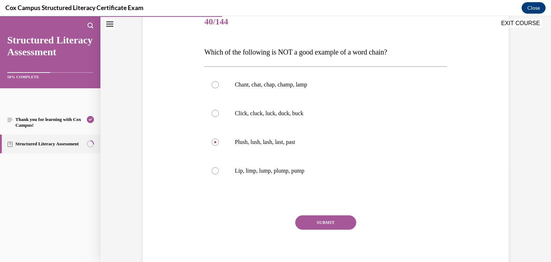
click at [338, 225] on button "SUBMIT" at bounding box center [325, 222] width 61 height 14
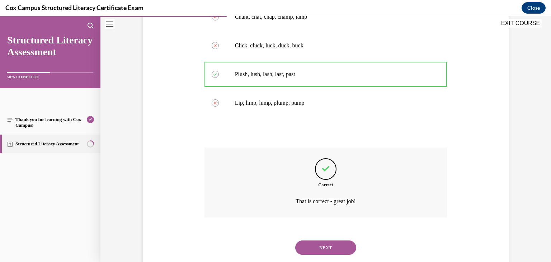
scroll to position [178, 0]
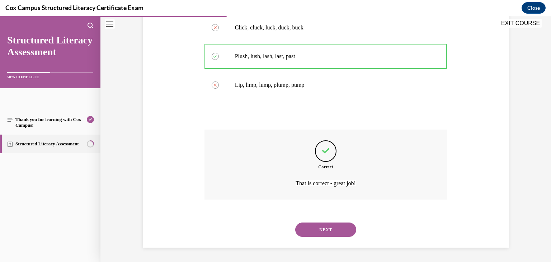
click at [329, 228] on button "NEXT" at bounding box center [325, 230] width 61 height 14
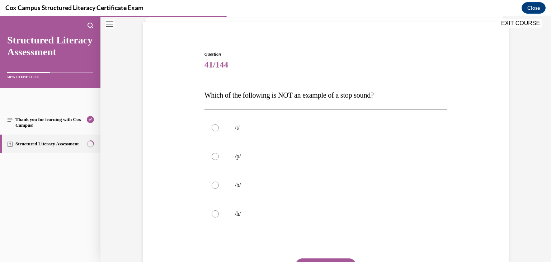
scroll to position [51, 0]
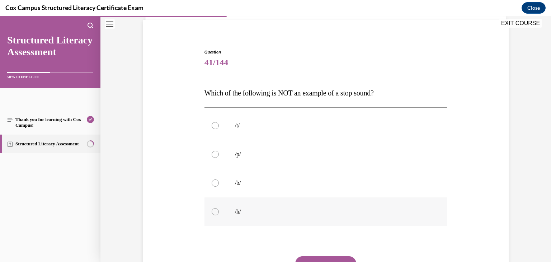
click at [277, 209] on p "/h/" at bounding box center [332, 211] width 195 height 7
click at [219, 209] on input "/h/" at bounding box center [215, 211] width 7 height 7
radio input "true"
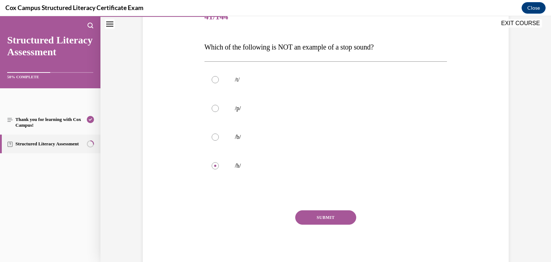
click at [328, 214] on button "SUBMIT" at bounding box center [325, 217] width 61 height 14
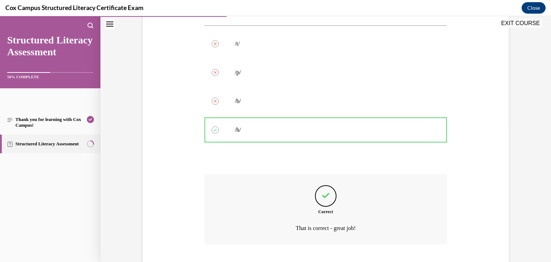
scroll to position [178, 0]
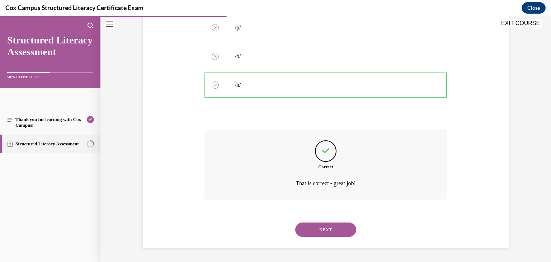
click at [331, 229] on button "NEXT" at bounding box center [325, 230] width 61 height 14
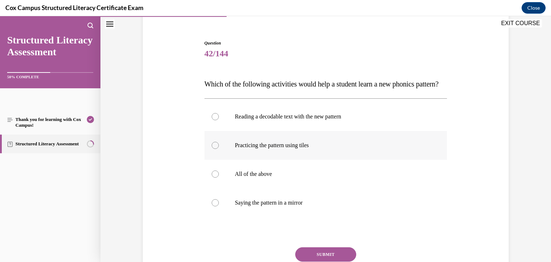
scroll to position [61, 0]
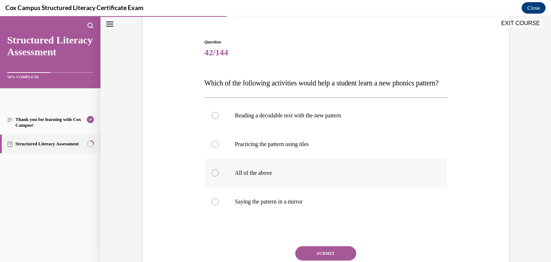
click at [214, 177] on div at bounding box center [215, 172] width 7 height 7
click at [214, 177] on input "All of the above" at bounding box center [215, 172] width 7 height 7
radio input "true"
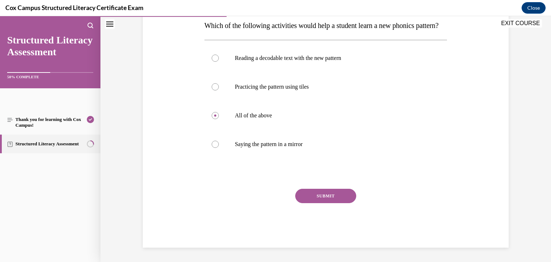
click at [341, 195] on button "SUBMIT" at bounding box center [325, 196] width 61 height 14
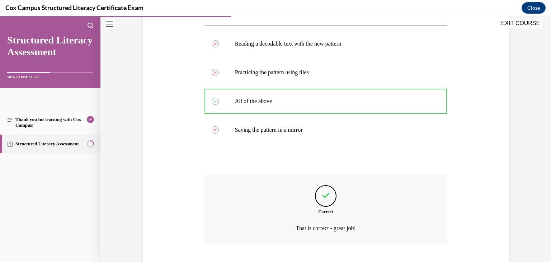
scroll to position [192, 0]
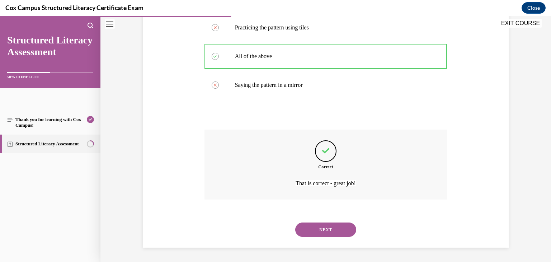
click at [322, 230] on button "NEXT" at bounding box center [325, 230] width 61 height 14
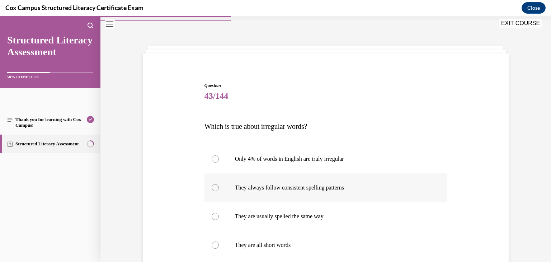
scroll to position [47, 0]
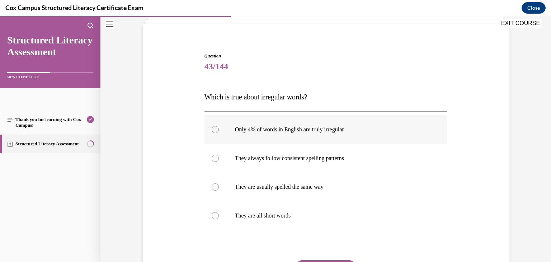
click at [278, 135] on label "Only 4% of words in English are truly irregular" at bounding box center [326, 129] width 243 height 29
click at [219, 133] on input "Only 4% of words in English are truly irregular" at bounding box center [215, 129] width 7 height 7
radio input "true"
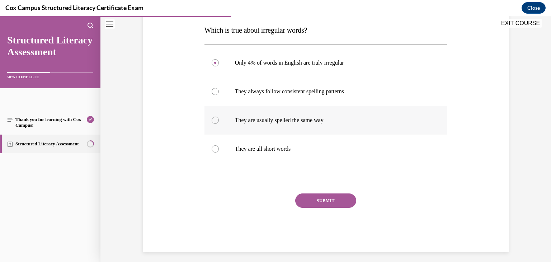
scroll to position [118, 0]
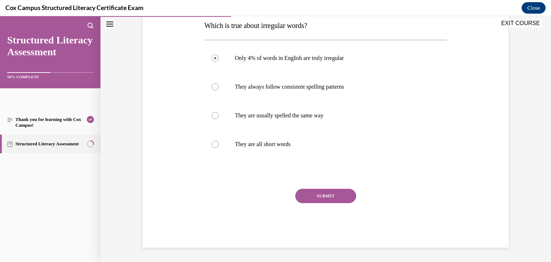
click at [324, 194] on button "SUBMIT" at bounding box center [325, 196] width 61 height 14
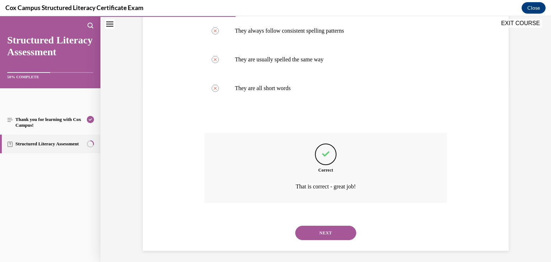
scroll to position [178, 0]
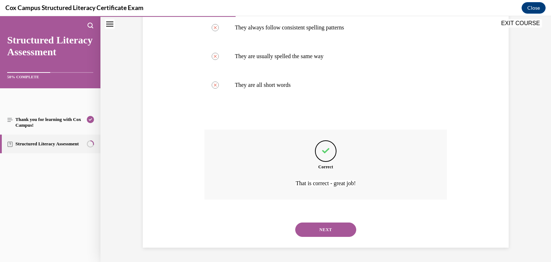
click at [320, 229] on button "NEXT" at bounding box center [325, 230] width 61 height 14
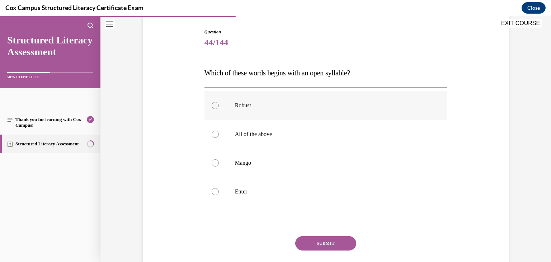
scroll to position [73, 0]
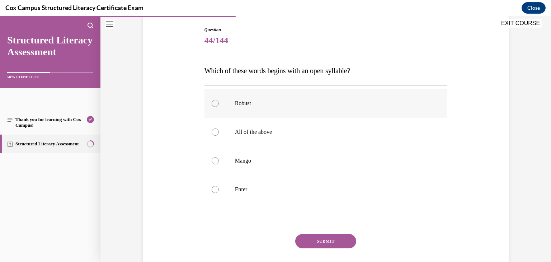
click at [252, 107] on label "Robust" at bounding box center [326, 103] width 243 height 29
click at [219, 107] on input "Robust" at bounding box center [215, 103] width 7 height 7
radio input "true"
click at [325, 242] on button "SUBMIT" at bounding box center [325, 241] width 61 height 14
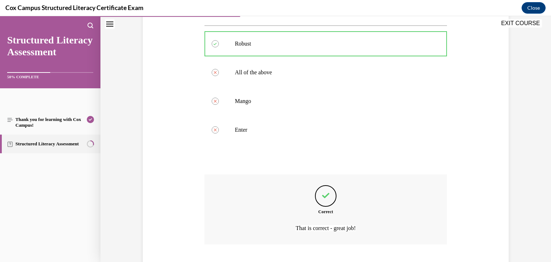
scroll to position [178, 0]
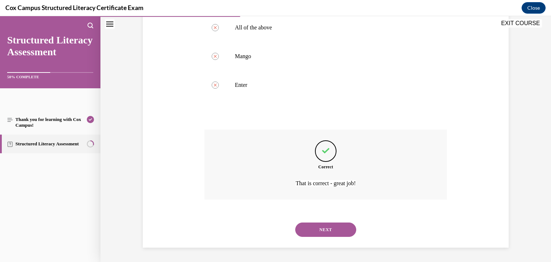
click at [324, 230] on button "NEXT" at bounding box center [325, 230] width 61 height 14
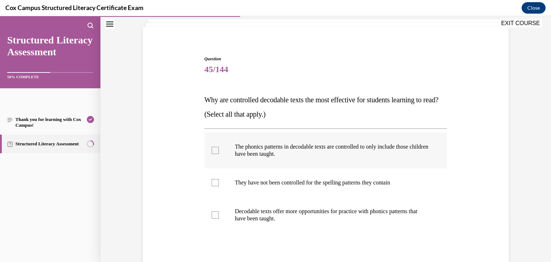
scroll to position [66, 0]
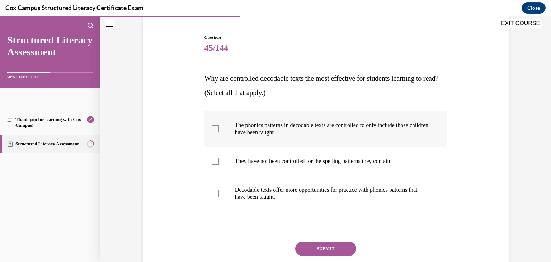
click at [261, 123] on p "The phonics patterns in decodable texts are controlled to only include those ch…" at bounding box center [332, 129] width 195 height 14
click at [219, 125] on input "The phonics patterns in decodable texts are controlled to only include those ch…" at bounding box center [215, 128] width 7 height 7
checkbox input "true"
click at [272, 193] on p "Decodable texts offer more opportunities for practice with phonics patterns tha…" at bounding box center [332, 193] width 195 height 14
click at [219, 193] on input "Decodable texts offer more opportunities for practice with phonics patterns tha…" at bounding box center [215, 193] width 7 height 7
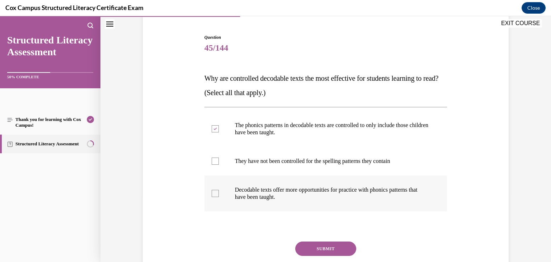
checkbox input "true"
click at [327, 247] on button "SUBMIT" at bounding box center [325, 249] width 61 height 14
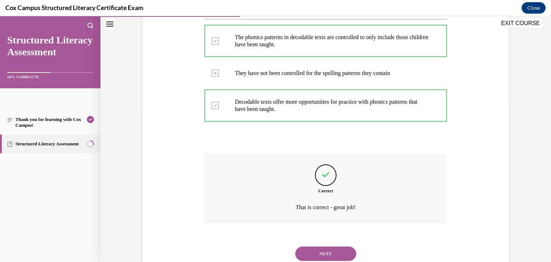
scroll to position [178, 0]
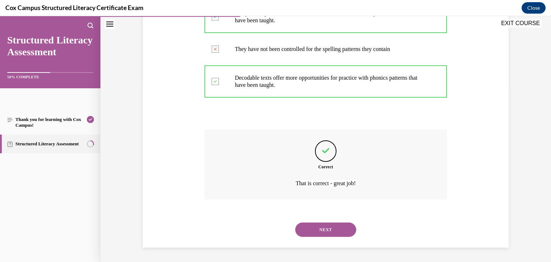
click at [326, 229] on button "NEXT" at bounding box center [325, 230] width 61 height 14
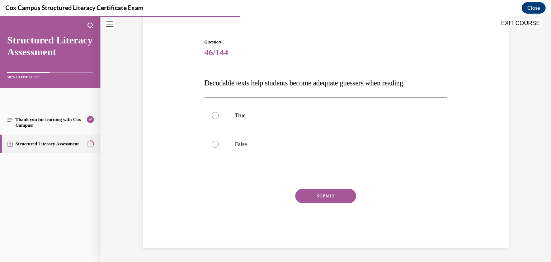
scroll to position [61, 0]
click at [249, 144] on p "False" at bounding box center [332, 144] width 195 height 7
click at [219, 144] on input "False" at bounding box center [215, 144] width 7 height 7
radio input "true"
click at [322, 196] on button "SUBMIT" at bounding box center [325, 196] width 61 height 14
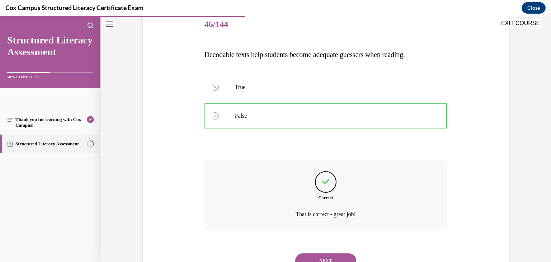
scroll to position [120, 0]
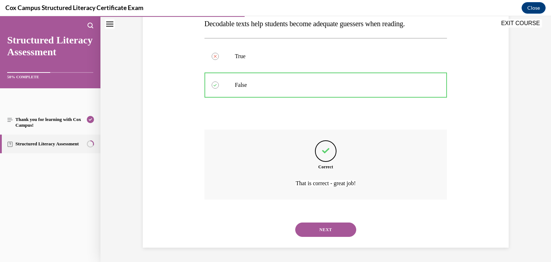
click at [315, 230] on button "NEXT" at bounding box center [325, 230] width 61 height 14
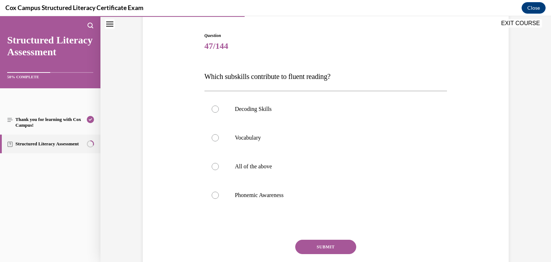
scroll to position [67, 0]
click at [272, 165] on p "All of the above" at bounding box center [332, 166] width 195 height 7
click at [219, 165] on input "All of the above" at bounding box center [215, 166] width 7 height 7
radio input "true"
click at [329, 242] on button "SUBMIT" at bounding box center [325, 247] width 61 height 14
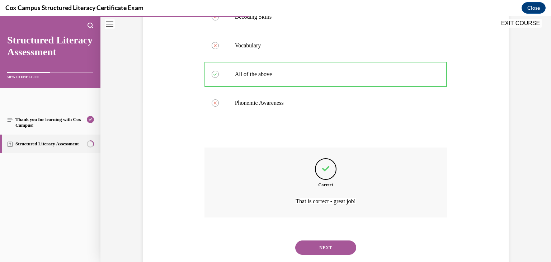
scroll to position [178, 0]
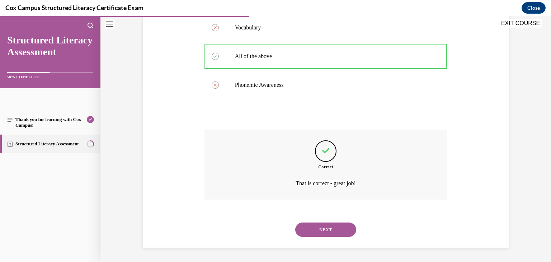
click at [334, 230] on button "NEXT" at bounding box center [325, 230] width 61 height 14
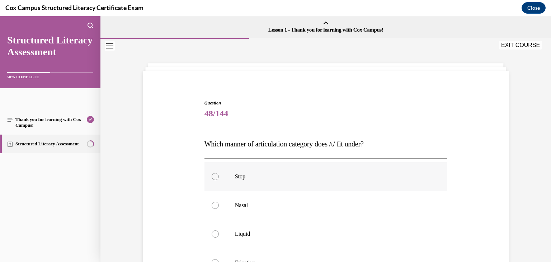
click at [266, 177] on p "Stop" at bounding box center [332, 176] width 195 height 7
click at [219, 177] on input "Stop" at bounding box center [215, 176] width 7 height 7
radio input "true"
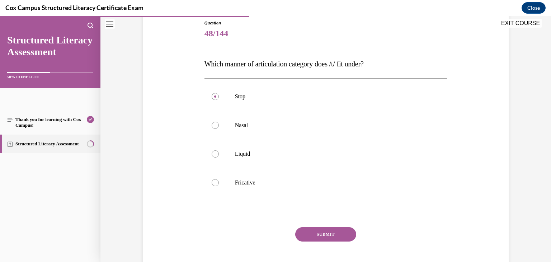
scroll to position [82, 0]
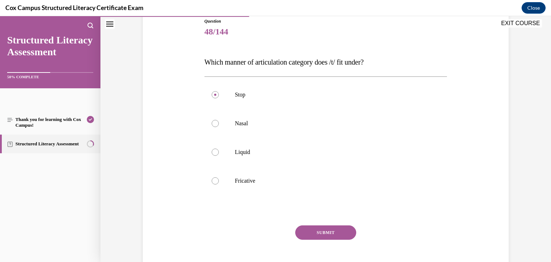
click at [330, 232] on button "SUBMIT" at bounding box center [325, 232] width 61 height 14
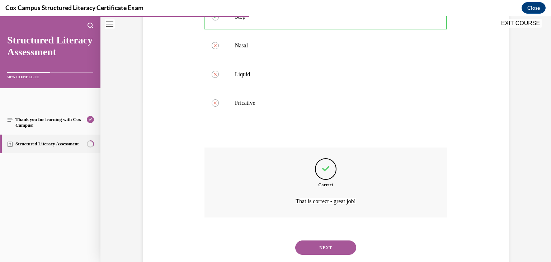
scroll to position [178, 0]
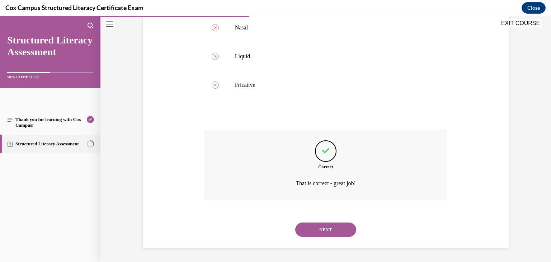
click at [330, 232] on button "NEXT" at bounding box center [325, 230] width 61 height 14
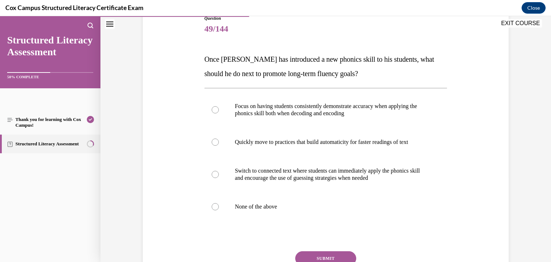
scroll to position [93, 0]
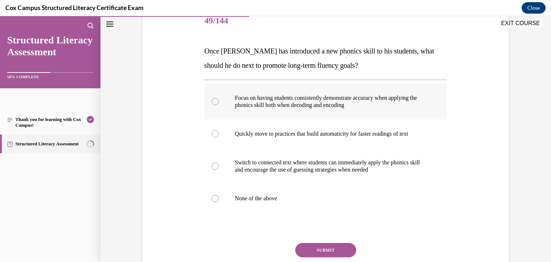
click at [295, 107] on p "Focus on having students consistently demonstrate accuracy when applying the ph…" at bounding box center [332, 101] width 195 height 14
click at [219, 105] on input "Focus on having students consistently demonstrate accuracy when applying the ph…" at bounding box center [215, 101] width 7 height 7
radio input "true"
click at [322, 248] on button "SUBMIT" at bounding box center [325, 250] width 61 height 14
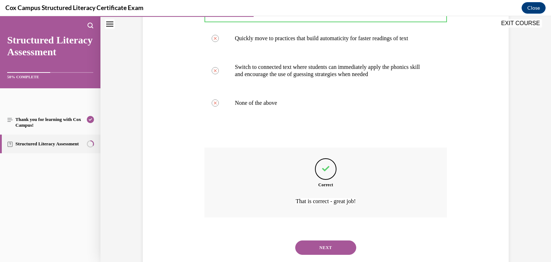
scroll to position [206, 0]
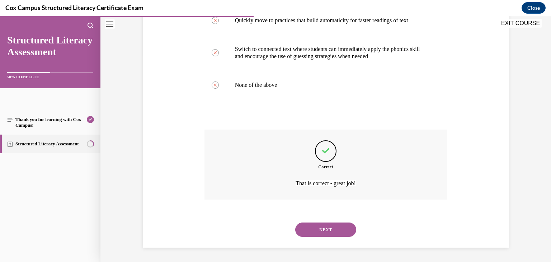
click at [308, 228] on button "NEXT" at bounding box center [325, 230] width 61 height 14
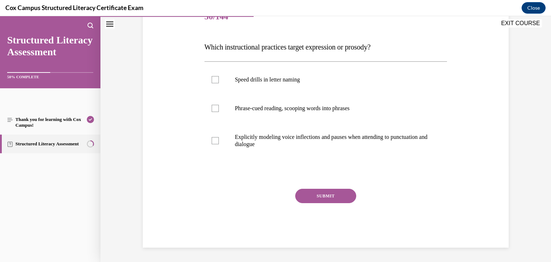
scroll to position [80, 0]
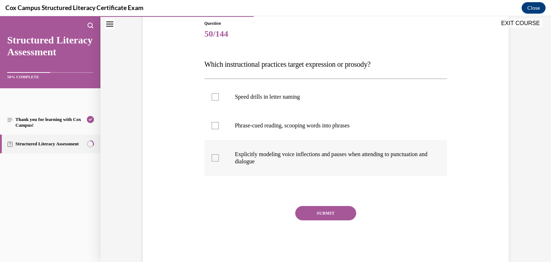
click at [256, 154] on p "Explicitly modeling voice inflections and pauses when attending to punctuation …" at bounding box center [332, 158] width 195 height 14
click at [219, 154] on input "Explicitly modeling voice inflections and pauses when attending to punctuation …" at bounding box center [215, 157] width 7 height 7
checkbox input "true"
click at [257, 129] on label "Phrase-cued reading, scooping words into phrases" at bounding box center [326, 125] width 243 height 29
click at [219, 129] on input "Phrase-cued reading, scooping words into phrases" at bounding box center [215, 125] width 7 height 7
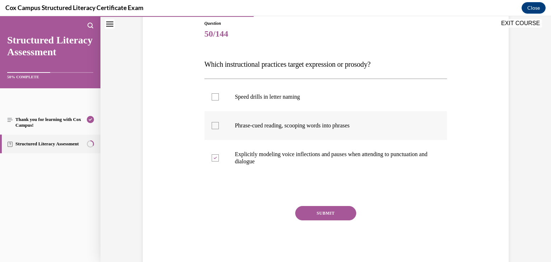
checkbox input "true"
click at [319, 211] on button "SUBMIT" at bounding box center [325, 213] width 61 height 14
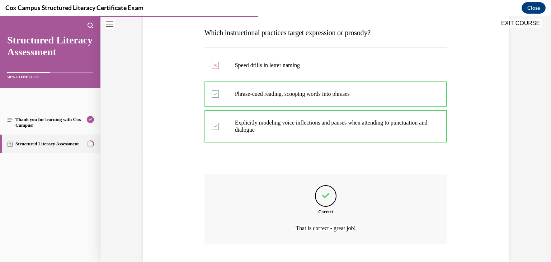
scroll to position [156, 0]
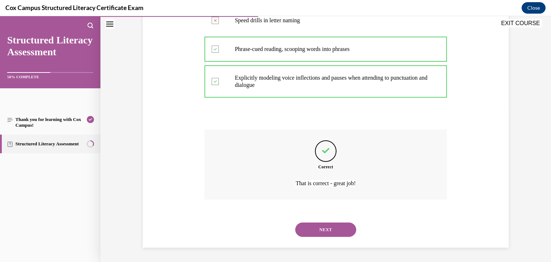
click at [319, 228] on button "NEXT" at bounding box center [325, 230] width 61 height 14
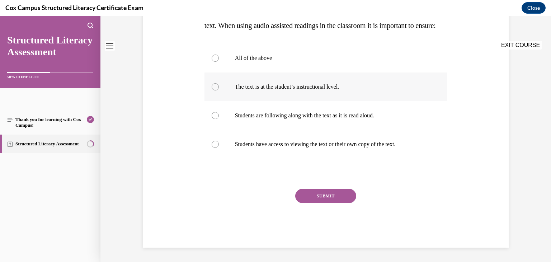
scroll to position [0, 0]
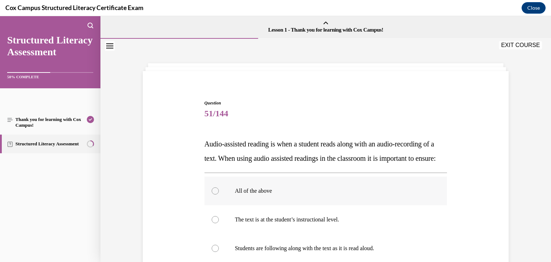
click at [253, 195] on p "All of the above" at bounding box center [332, 190] width 195 height 7
click at [219, 195] on input "All of the above" at bounding box center [215, 190] width 7 height 7
radio input "true"
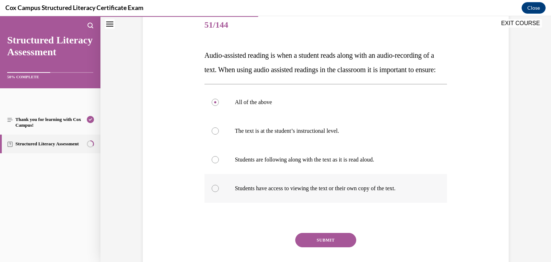
scroll to position [92, 0]
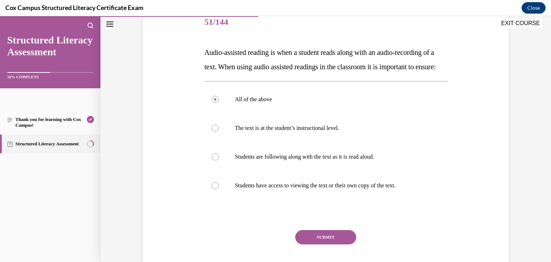
click at [327, 244] on button "SUBMIT" at bounding box center [325, 237] width 61 height 14
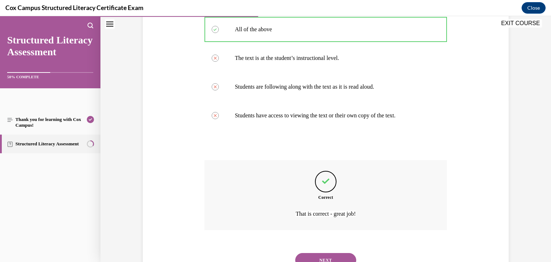
scroll to position [206, 0]
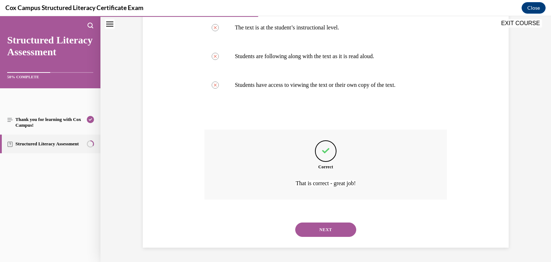
click at [327, 230] on button "NEXT" at bounding box center [325, 230] width 61 height 14
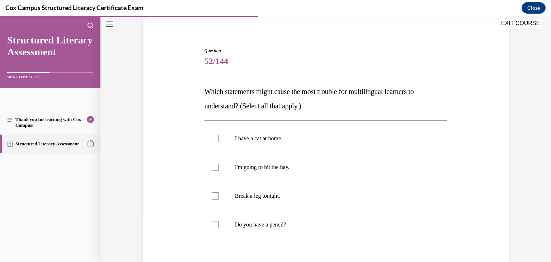
scroll to position [57, 0]
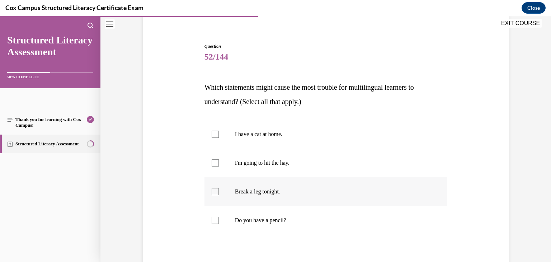
click at [251, 194] on p "Break a leg tonight." at bounding box center [332, 191] width 195 height 7
click at [219, 194] on input "Break a leg tonight." at bounding box center [215, 191] width 7 height 7
checkbox input "true"
click at [255, 163] on p "I'm going to hit the hay." at bounding box center [332, 162] width 195 height 7
click at [219, 163] on input "I'm going to hit the hay." at bounding box center [215, 162] width 7 height 7
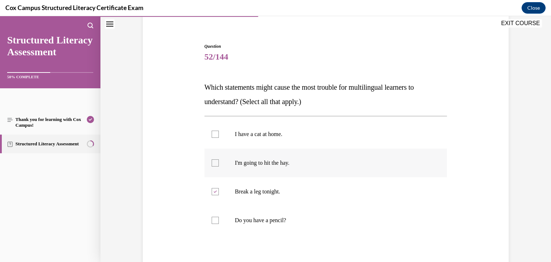
checkbox input "true"
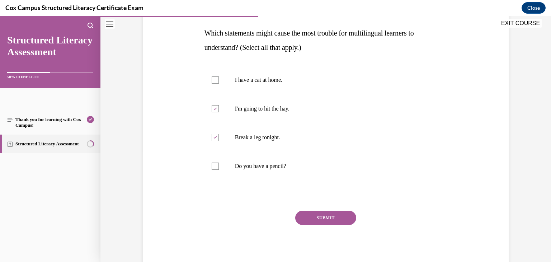
scroll to position [112, 0]
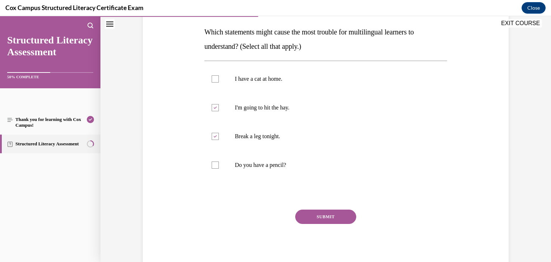
click at [327, 216] on button "SUBMIT" at bounding box center [325, 217] width 61 height 14
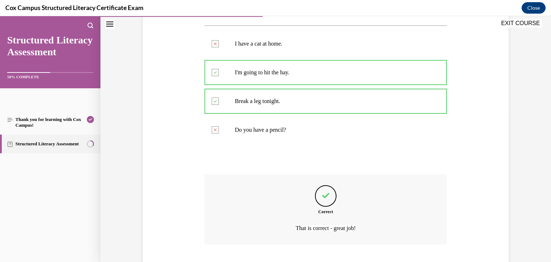
scroll to position [192, 0]
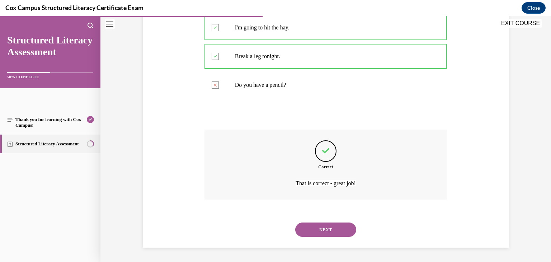
click at [321, 229] on button "NEXT" at bounding box center [325, 230] width 61 height 14
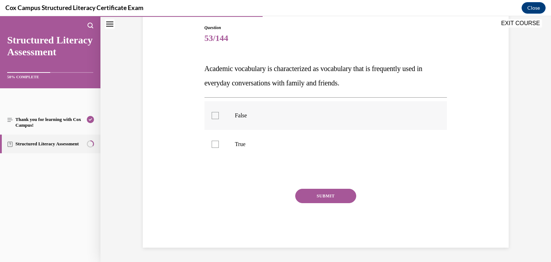
click at [249, 113] on p "False" at bounding box center [332, 115] width 195 height 7
click at [219, 113] on input "False" at bounding box center [215, 115] width 7 height 7
checkbox input "true"
click at [326, 196] on button "SUBMIT" at bounding box center [325, 196] width 61 height 14
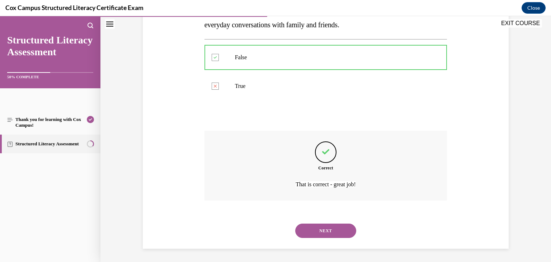
scroll to position [135, 0]
click at [325, 227] on button "NEXT" at bounding box center [325, 230] width 61 height 14
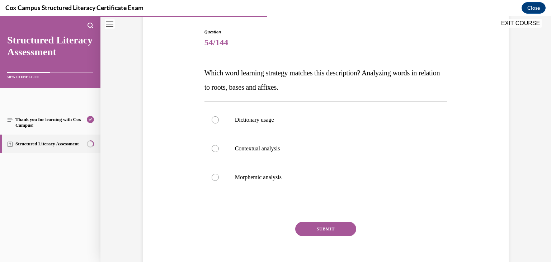
scroll to position [71, 0]
click at [275, 175] on p "Morphemic analysis" at bounding box center [332, 176] width 195 height 7
click at [219, 175] on input "Morphemic analysis" at bounding box center [215, 176] width 7 height 7
radio input "true"
click at [275, 175] on p "Morphemic analysis" at bounding box center [332, 176] width 195 height 7
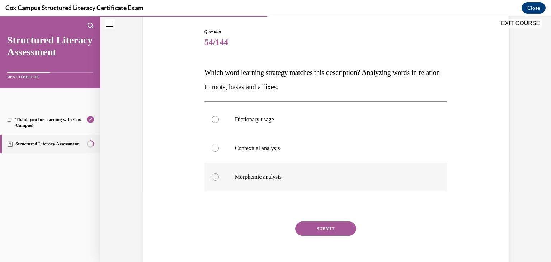
click at [219, 175] on input "Morphemic analysis" at bounding box center [215, 176] width 7 height 7
click at [320, 229] on button "SUBMIT" at bounding box center [325, 228] width 61 height 14
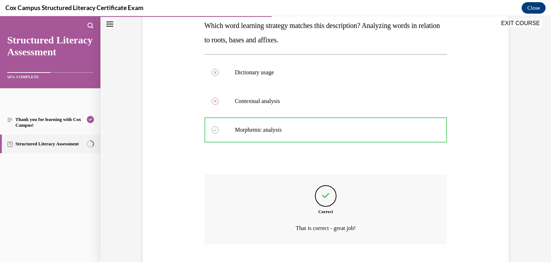
scroll to position [163, 0]
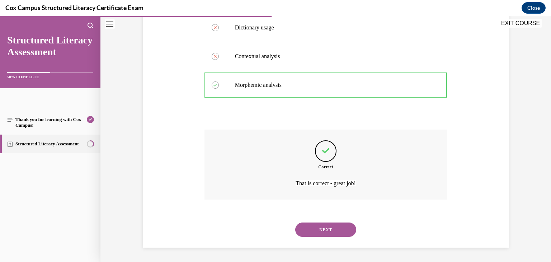
click at [321, 230] on button "NEXT" at bounding box center [325, 230] width 61 height 14
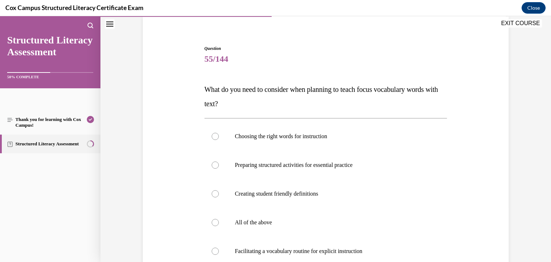
scroll to position [57, 0]
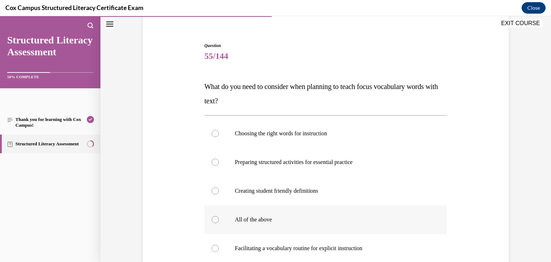
click at [262, 220] on p "All of the above" at bounding box center [332, 219] width 195 height 7
click at [219, 220] on input "All of the above" at bounding box center [215, 219] width 7 height 7
radio input "true"
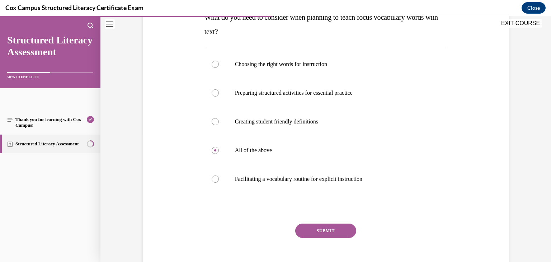
scroll to position [127, 0]
click at [331, 230] on button "SUBMIT" at bounding box center [325, 230] width 61 height 14
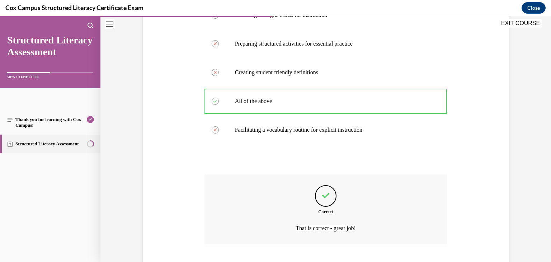
scroll to position [221, 0]
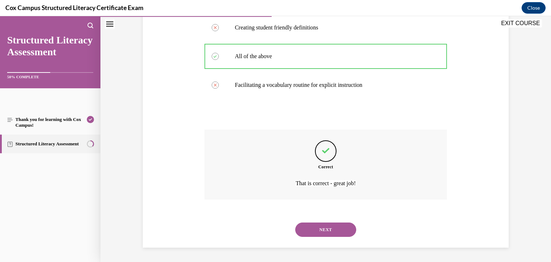
click at [331, 230] on button "NEXT" at bounding box center [325, 230] width 61 height 14
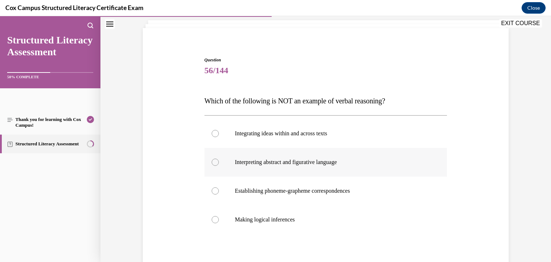
scroll to position [47, 0]
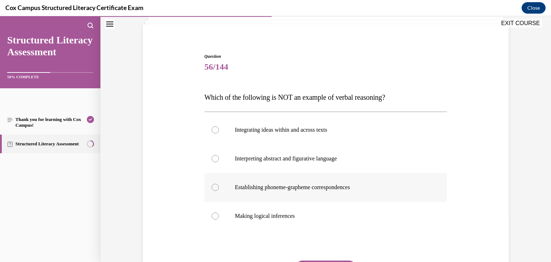
click at [355, 188] on p "Establishing phoneme-grapheme correspondences" at bounding box center [332, 187] width 195 height 7
click at [219, 188] on input "Establishing phoneme-grapheme correspondences" at bounding box center [215, 187] width 7 height 7
radio input "true"
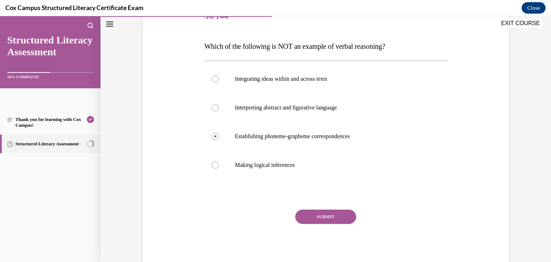
scroll to position [99, 0]
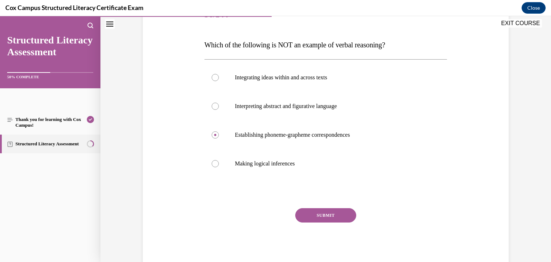
click at [332, 217] on button "SUBMIT" at bounding box center [325, 215] width 61 height 14
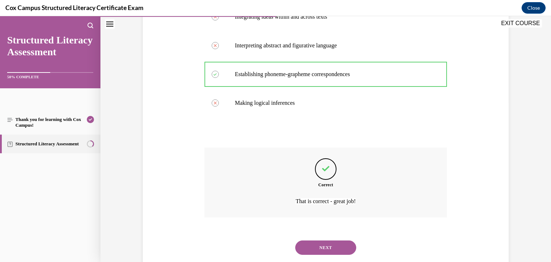
scroll to position [178, 0]
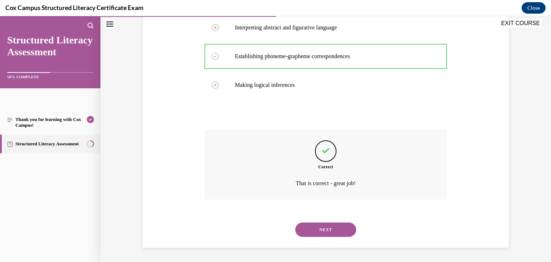
click at [331, 227] on button "NEXT" at bounding box center [325, 230] width 61 height 14
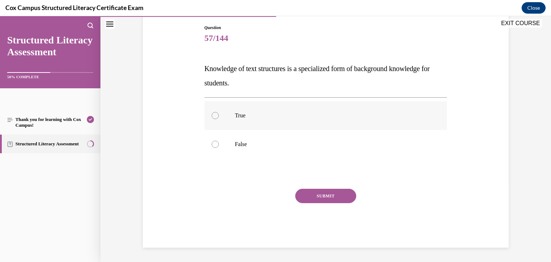
click at [242, 118] on p "True" at bounding box center [332, 115] width 195 height 7
click at [219, 118] on input "True" at bounding box center [215, 115] width 7 height 7
radio input "true"
click at [313, 197] on button "SUBMIT" at bounding box center [325, 196] width 61 height 14
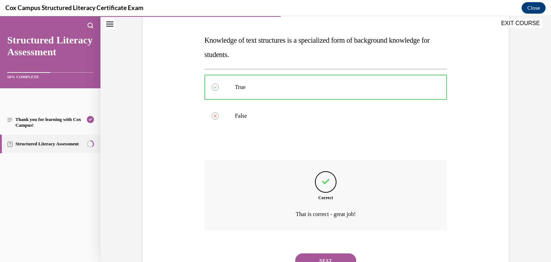
scroll to position [135, 0]
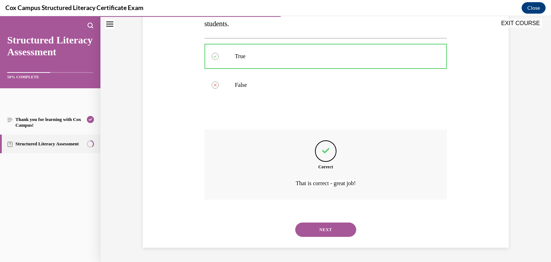
click at [328, 230] on button "NEXT" at bounding box center [325, 230] width 61 height 14
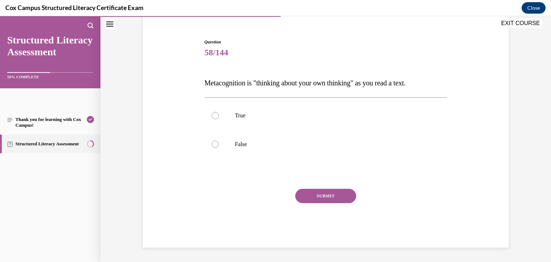
scroll to position [61, 0]
click at [239, 113] on p "True" at bounding box center [332, 115] width 195 height 7
click at [219, 113] on input "True" at bounding box center [215, 115] width 7 height 7
radio input "true"
click at [323, 197] on button "SUBMIT" at bounding box center [325, 196] width 61 height 14
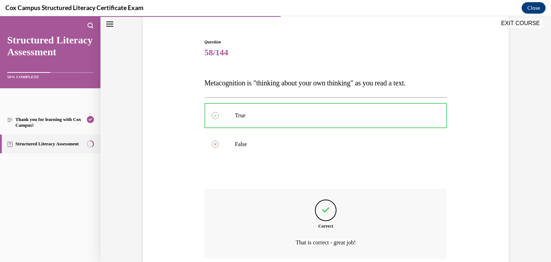
scroll to position [120, 0]
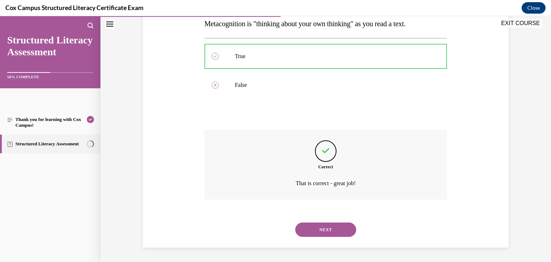
click at [327, 230] on button "NEXT" at bounding box center [325, 230] width 61 height 14
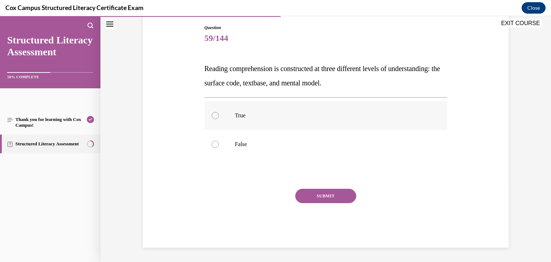
click at [247, 115] on p "True" at bounding box center [332, 115] width 195 height 7
click at [219, 115] on input "True" at bounding box center [215, 115] width 7 height 7
radio input "true"
click at [321, 196] on button "SUBMIT" at bounding box center [325, 196] width 61 height 14
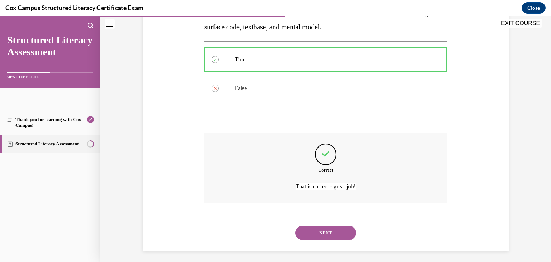
scroll to position [135, 0]
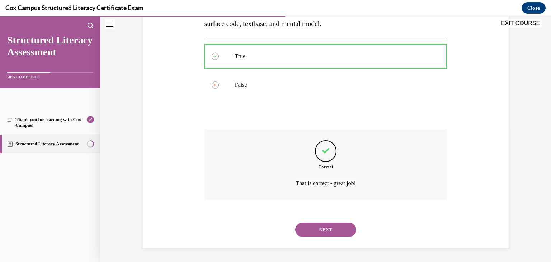
click at [324, 229] on button "NEXT" at bounding box center [325, 230] width 61 height 14
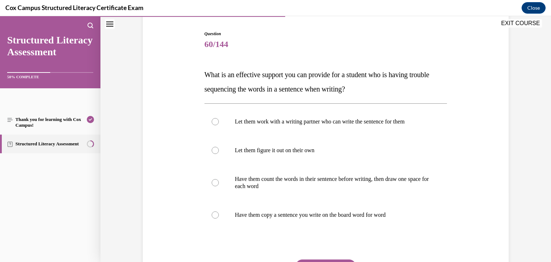
scroll to position [97, 0]
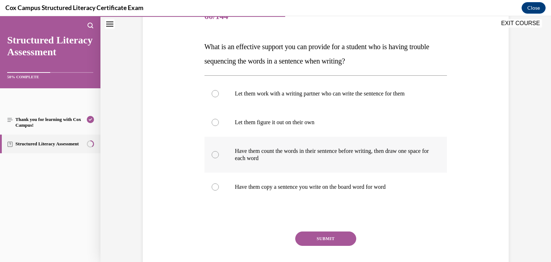
click at [300, 154] on p "Have them count the words in their sentence before writing, then draw one space…" at bounding box center [332, 155] width 195 height 14
click at [219, 154] on input "Have them count the words in their sentence before writing, then draw one space…" at bounding box center [215, 154] width 7 height 7
radio input "true"
click at [324, 238] on button "SUBMIT" at bounding box center [325, 239] width 61 height 14
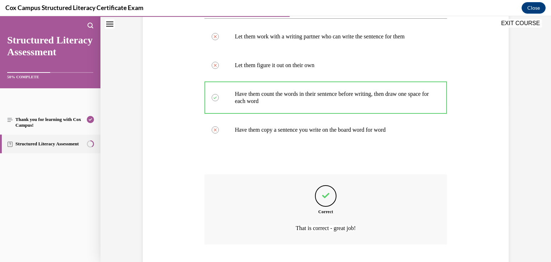
scroll to position [199, 0]
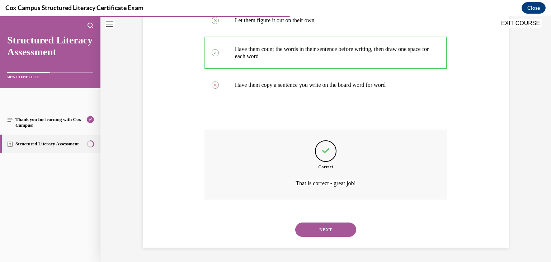
click at [332, 231] on button "NEXT" at bounding box center [325, 230] width 61 height 14
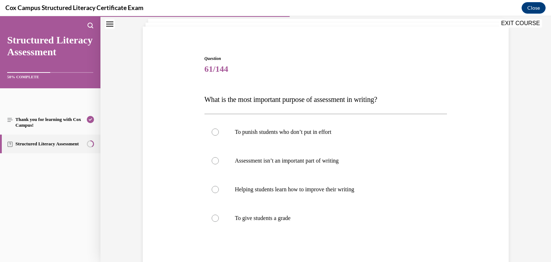
scroll to position [50, 0]
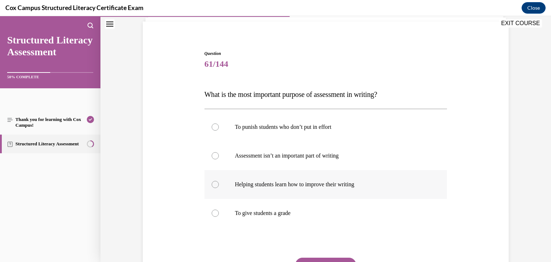
click at [327, 186] on p "Helping students learn how to improve their writing" at bounding box center [332, 184] width 195 height 7
click at [219, 186] on input "Helping students learn how to improve their writing" at bounding box center [215, 184] width 7 height 7
radio input "true"
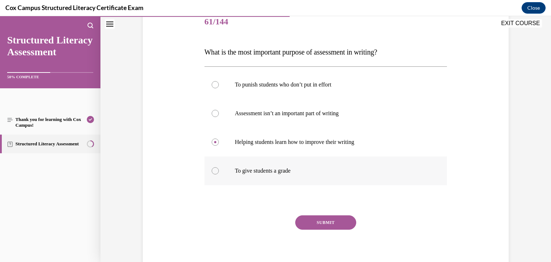
scroll to position [93, 0]
click at [325, 221] on button "SUBMIT" at bounding box center [325, 222] width 61 height 14
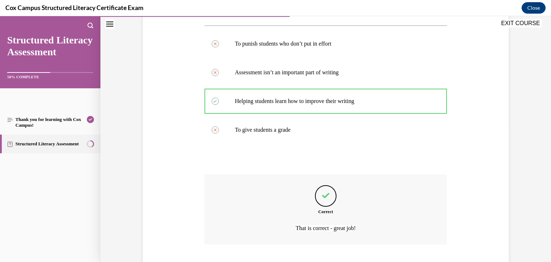
scroll to position [178, 0]
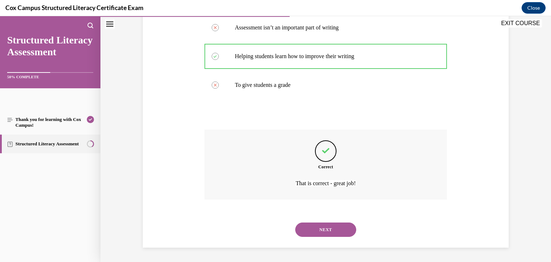
click at [329, 228] on button "NEXT" at bounding box center [325, 230] width 61 height 14
click at [0, 16] on div "SUBMIT NEXT" at bounding box center [0, 16] width 0 height 0
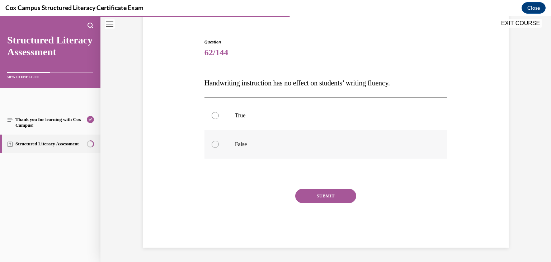
click at [238, 144] on p "False" at bounding box center [332, 144] width 195 height 7
click at [219, 144] on input "False" at bounding box center [215, 144] width 7 height 7
radio input "true"
click at [317, 195] on button "SUBMIT" at bounding box center [325, 196] width 61 height 14
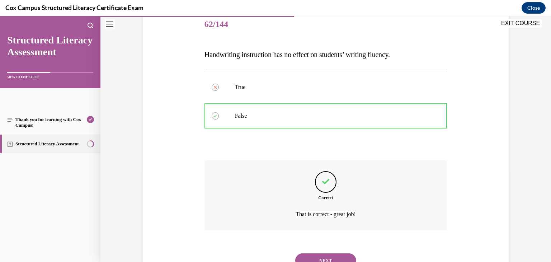
scroll to position [120, 0]
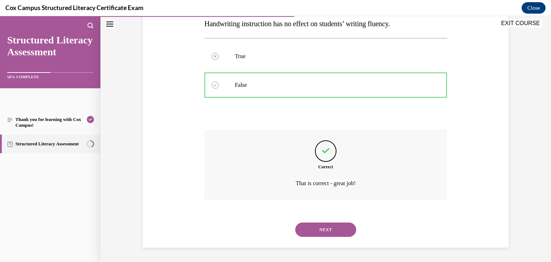
click at [322, 228] on button "NEXT" at bounding box center [325, 230] width 61 height 14
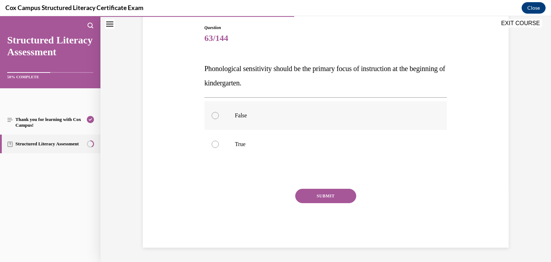
click at [271, 115] on p "False" at bounding box center [332, 115] width 195 height 7
click at [219, 115] on input "False" at bounding box center [215, 115] width 7 height 7
radio input "true"
click at [325, 197] on button "SUBMIT" at bounding box center [325, 196] width 61 height 14
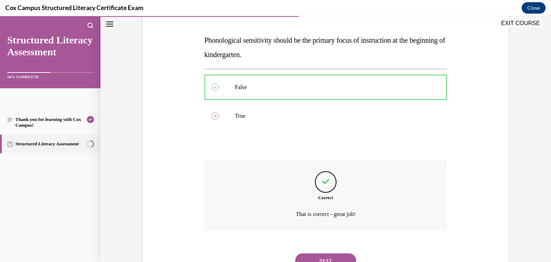
scroll to position [135, 0]
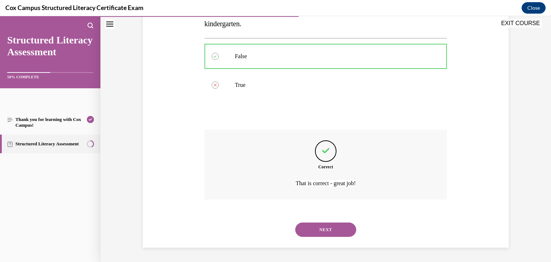
click at [325, 229] on button "NEXT" at bounding box center [325, 230] width 61 height 14
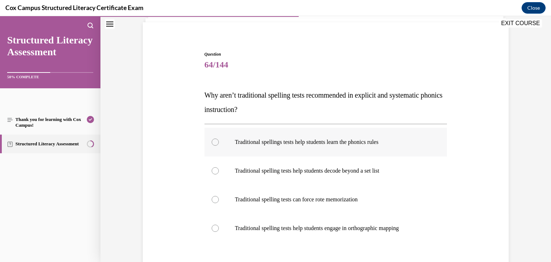
scroll to position [50, 0]
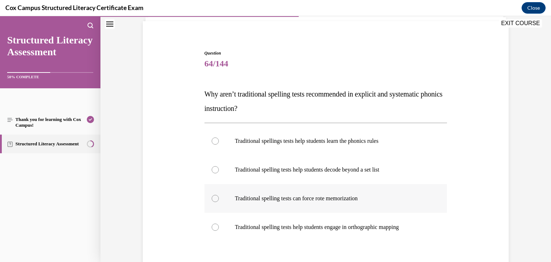
click at [308, 198] on p "Traditional spelling tests can force rote memorization" at bounding box center [332, 198] width 195 height 7
click at [219, 198] on input "Traditional spelling tests can force rote memorization" at bounding box center [215, 198] width 7 height 7
radio input "true"
click at [308, 198] on p "Traditional spelling tests can force rote memorization" at bounding box center [332, 198] width 195 height 7
click at [219, 198] on input "Traditional spelling tests can force rote memorization" at bounding box center [215, 198] width 7 height 7
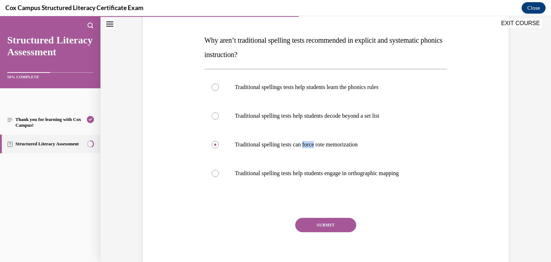
scroll to position [116, 0]
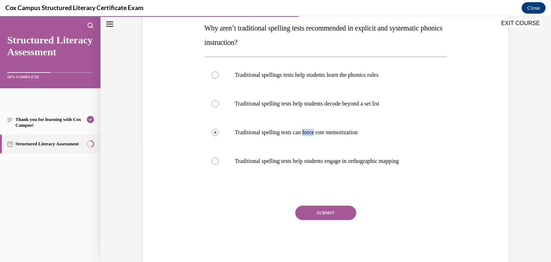
click at [323, 213] on button "SUBMIT" at bounding box center [325, 213] width 61 height 14
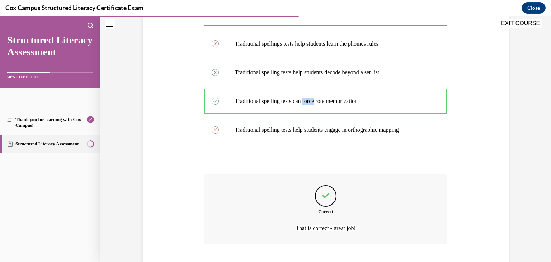
scroll to position [192, 0]
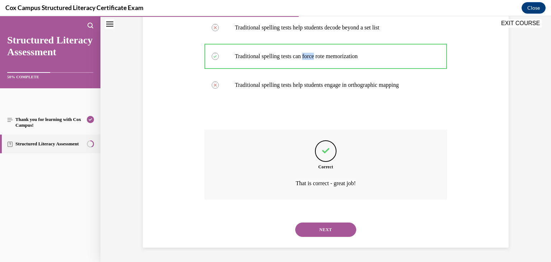
click at [330, 229] on button "NEXT" at bounding box center [325, 230] width 61 height 14
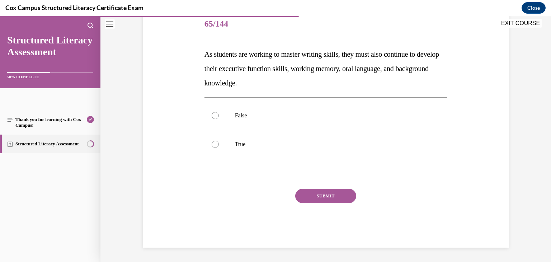
scroll to position [80, 0]
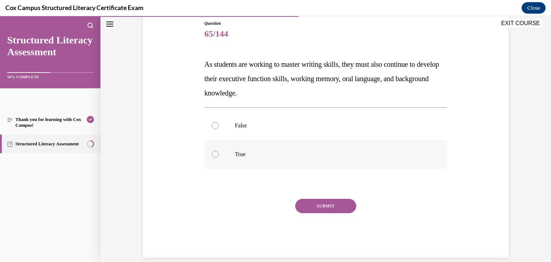
click at [250, 148] on label "True" at bounding box center [326, 154] width 243 height 29
click at [219, 151] on input "True" at bounding box center [215, 154] width 7 height 7
radio input "true"
click at [324, 207] on button "SUBMIT" at bounding box center [325, 206] width 61 height 14
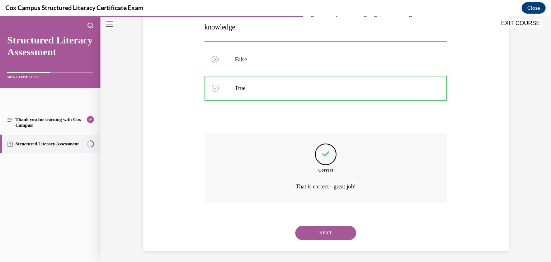
scroll to position [149, 0]
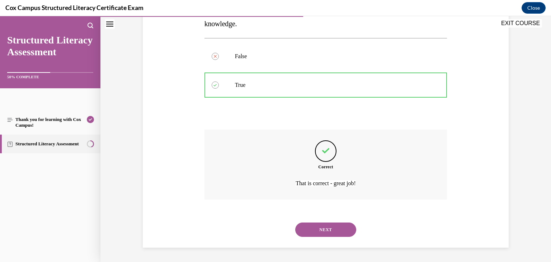
click at [326, 229] on button "NEXT" at bounding box center [325, 230] width 61 height 14
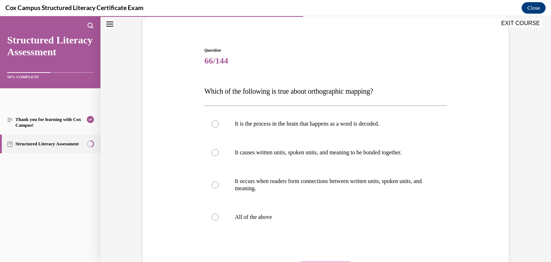
scroll to position [53, 0]
click at [272, 217] on p "All of the above" at bounding box center [332, 216] width 195 height 7
click at [219, 217] on input "All of the above" at bounding box center [215, 216] width 7 height 7
radio input "true"
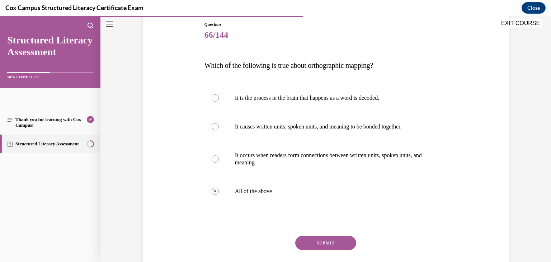
scroll to position [112, 0]
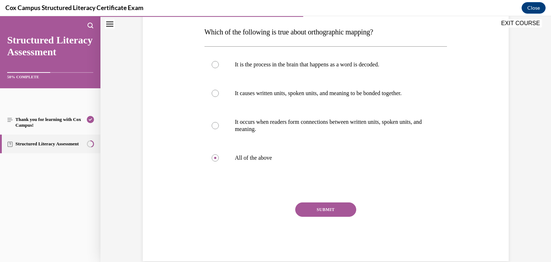
click at [327, 210] on button "SUBMIT" at bounding box center [325, 209] width 61 height 14
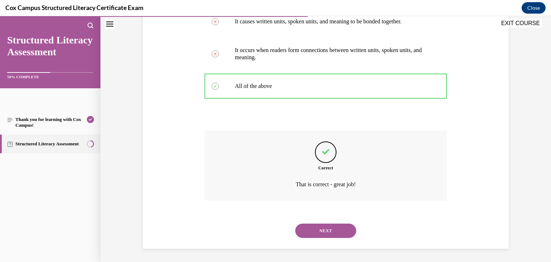
scroll to position [185, 0]
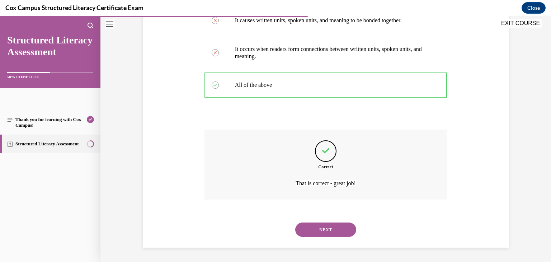
click at [326, 228] on button "NEXT" at bounding box center [325, 230] width 61 height 14
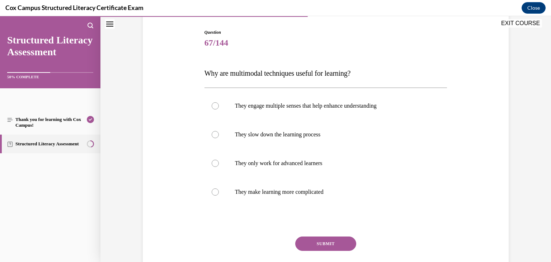
scroll to position [72, 0]
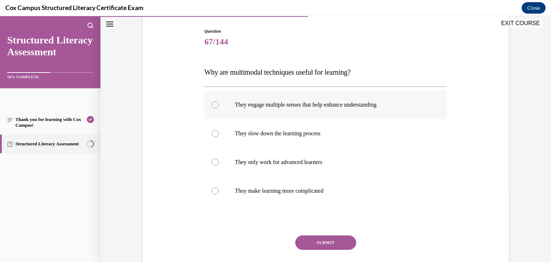
click at [258, 102] on p "They engage multiple senses that help enhance understanding" at bounding box center [332, 104] width 195 height 7
click at [219, 102] on input "They engage multiple senses that help enhance understanding" at bounding box center [215, 104] width 7 height 7
radio input "true"
click at [323, 241] on button "SUBMIT" at bounding box center [325, 242] width 61 height 14
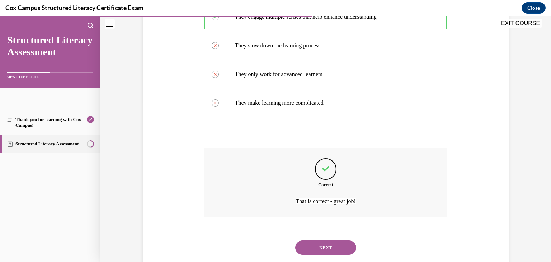
scroll to position [178, 0]
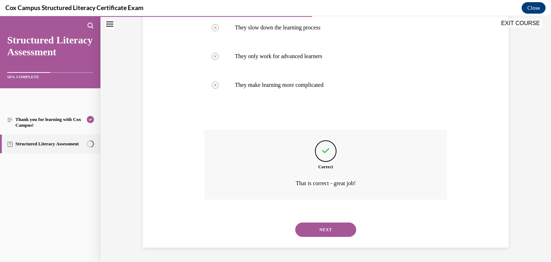
click at [322, 229] on button "NEXT" at bounding box center [325, 230] width 61 height 14
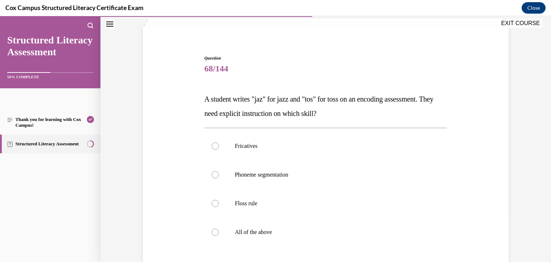
scroll to position [53, 0]
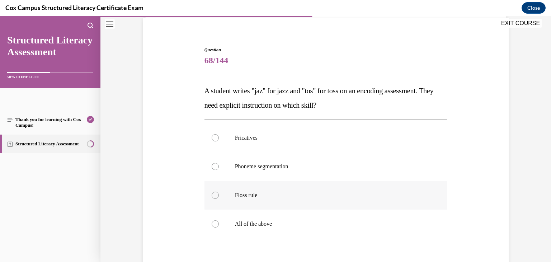
click at [257, 193] on p "Floss rule" at bounding box center [332, 195] width 195 height 7
click at [219, 193] on input "Floss rule" at bounding box center [215, 195] width 7 height 7
radio input "true"
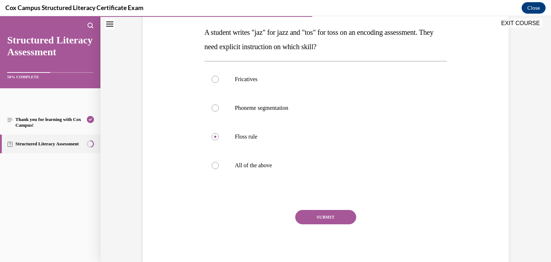
click at [321, 217] on button "SUBMIT" at bounding box center [325, 217] width 61 height 14
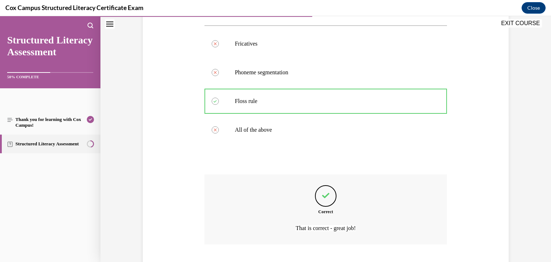
scroll to position [192, 0]
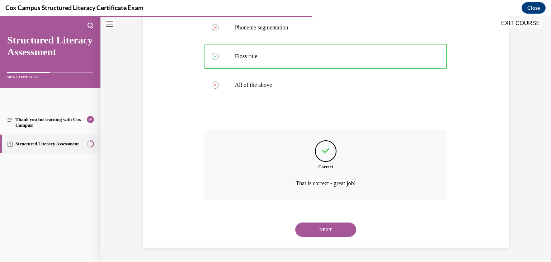
click at [331, 230] on button "NEXT" at bounding box center [325, 230] width 61 height 14
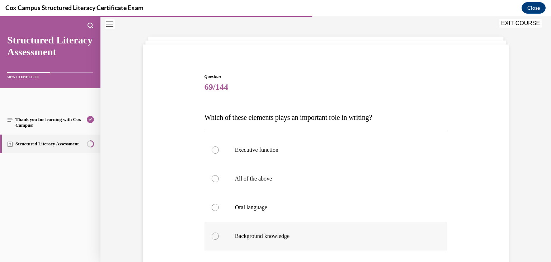
scroll to position [43, 0]
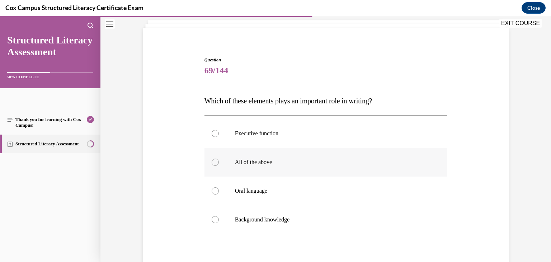
click at [250, 164] on p "All of the above" at bounding box center [332, 162] width 195 height 7
click at [219, 164] on input "All of the above" at bounding box center [215, 162] width 7 height 7
radio input "true"
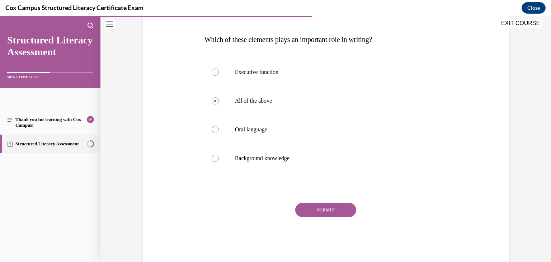
scroll to position [105, 0]
click at [328, 208] on button "SUBMIT" at bounding box center [325, 209] width 61 height 14
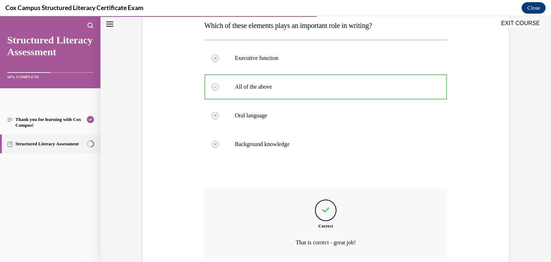
scroll to position [178, 0]
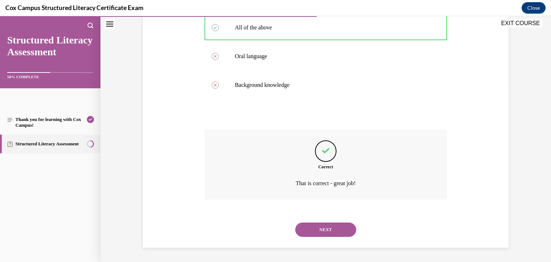
click at [327, 229] on button "NEXT" at bounding box center [325, 230] width 61 height 14
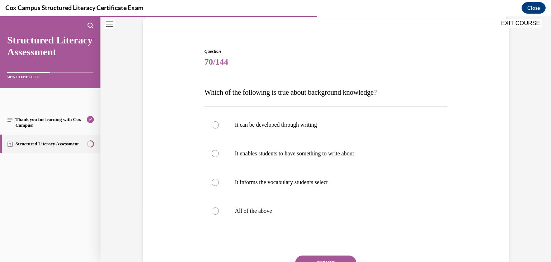
scroll to position [53, 0]
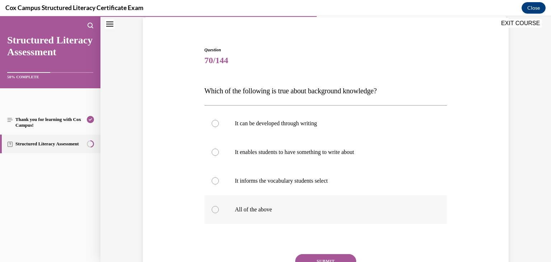
click at [218, 208] on div at bounding box center [215, 209] width 7 height 7
click at [218, 208] on input "All of the above" at bounding box center [215, 209] width 7 height 7
radio input "true"
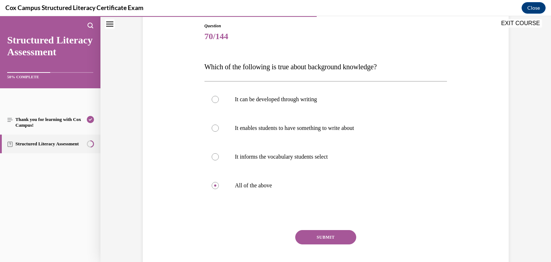
click at [327, 236] on button "SUBMIT" at bounding box center [325, 237] width 61 height 14
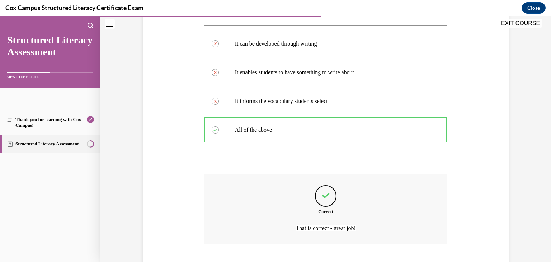
scroll to position [178, 0]
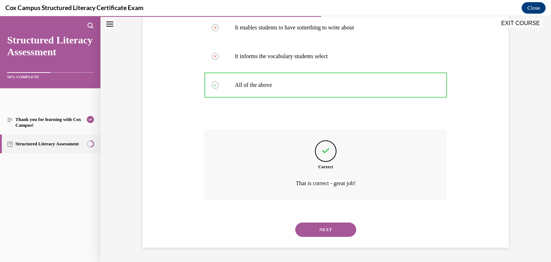
click at [325, 231] on button "NEXT" at bounding box center [325, 230] width 61 height 14
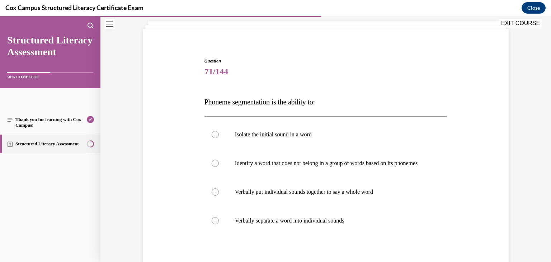
scroll to position [51, 0]
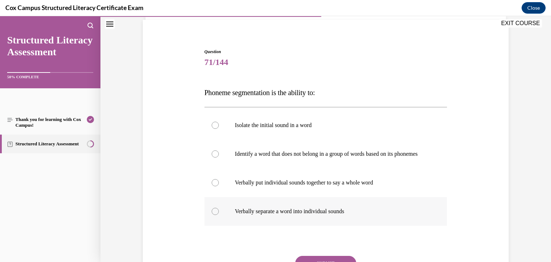
click at [277, 215] on p "Verbally separate a word into individual sounds" at bounding box center [332, 211] width 195 height 7
click at [219, 215] on input "Verbally separate a word into individual sounds" at bounding box center [215, 211] width 7 height 7
radio input "true"
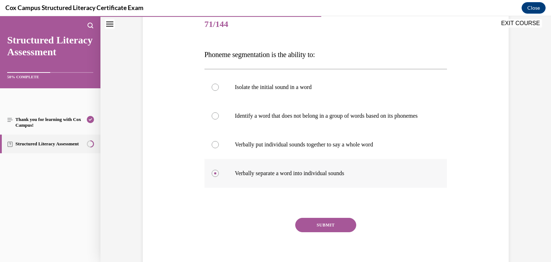
scroll to position [96, 0]
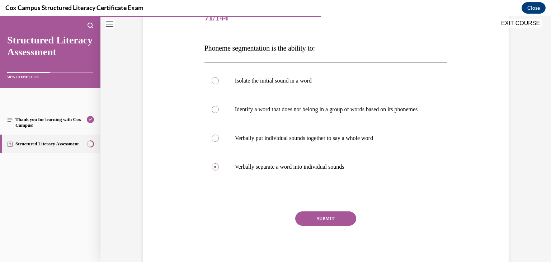
click at [329, 224] on button "SUBMIT" at bounding box center [325, 218] width 61 height 14
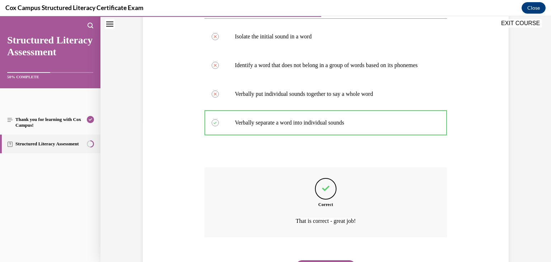
scroll to position [185, 0]
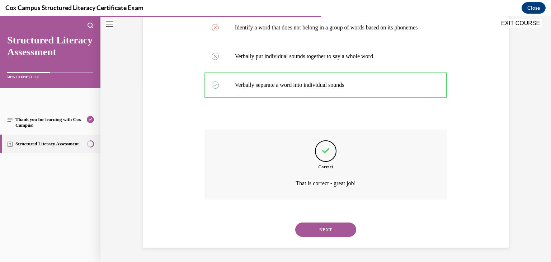
click at [332, 229] on button "NEXT" at bounding box center [325, 230] width 61 height 14
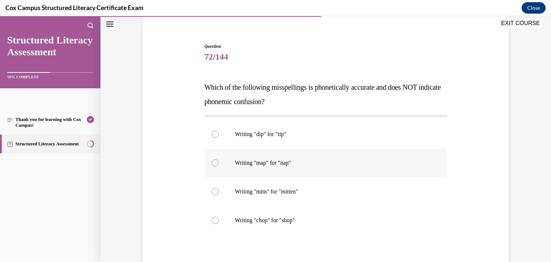
scroll to position [61, 0]
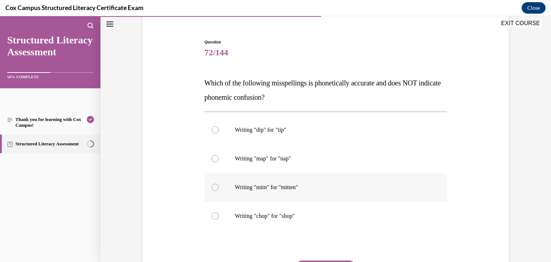
click at [294, 185] on p "Writing "mitn" for "mitten"" at bounding box center [332, 187] width 195 height 7
click at [219, 185] on input "Writing "mitn" for "mitten"" at bounding box center [215, 187] width 7 height 7
radio input "true"
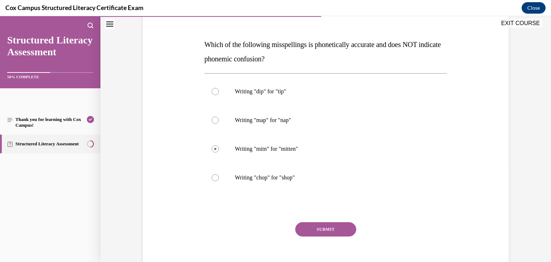
scroll to position [100, 0]
click at [327, 229] on button "SUBMIT" at bounding box center [325, 229] width 61 height 14
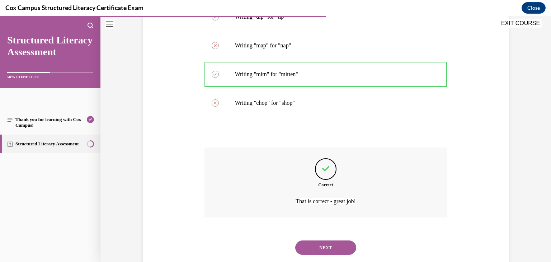
scroll to position [192, 0]
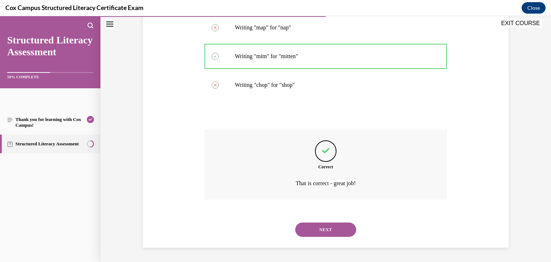
click at [321, 227] on button "NEXT" at bounding box center [325, 230] width 61 height 14
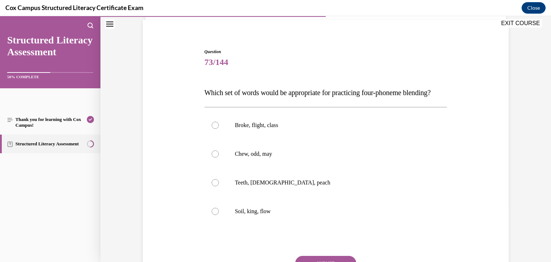
scroll to position [55, 0]
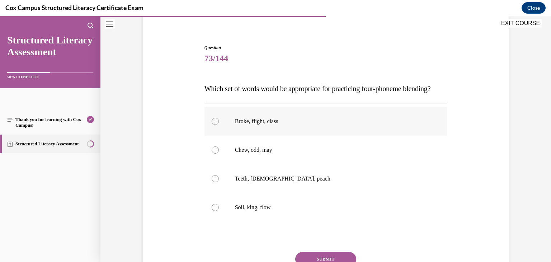
click at [253, 125] on p "Broke, flight, class" at bounding box center [332, 121] width 195 height 7
click at [219, 125] on input "Broke, flight, class" at bounding box center [215, 121] width 7 height 7
radio input "true"
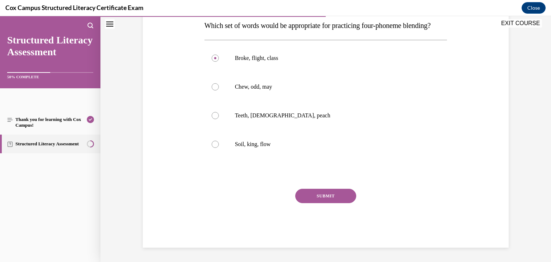
click at [328, 203] on button "SUBMIT" at bounding box center [325, 196] width 61 height 14
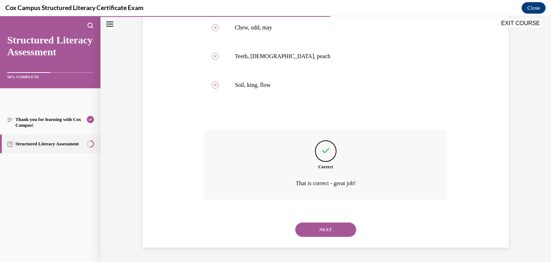
scroll to position [192, 0]
click at [320, 229] on button "NEXT" at bounding box center [325, 230] width 61 height 14
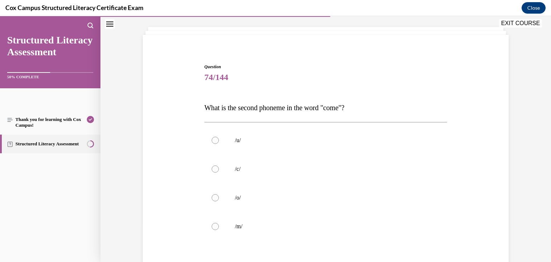
scroll to position [37, 0]
click at [270, 146] on label "/u/" at bounding box center [326, 139] width 243 height 29
click at [219, 143] on input "/u/" at bounding box center [215, 139] width 7 height 7
radio input "true"
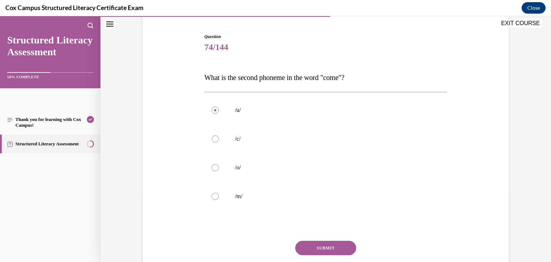
scroll to position [71, 0]
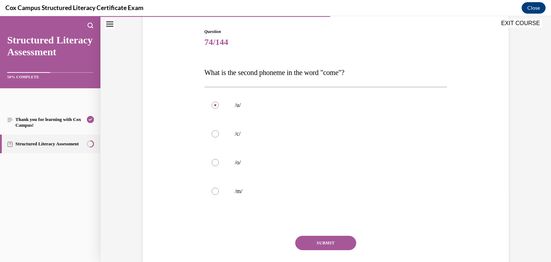
click at [328, 243] on button "SUBMIT" at bounding box center [325, 243] width 61 height 14
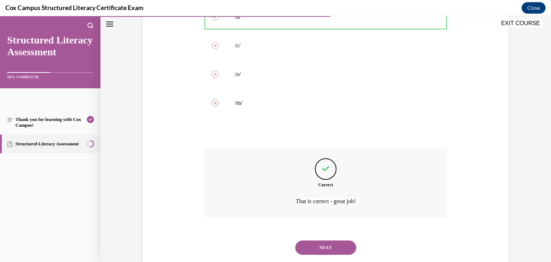
scroll to position [178, 0]
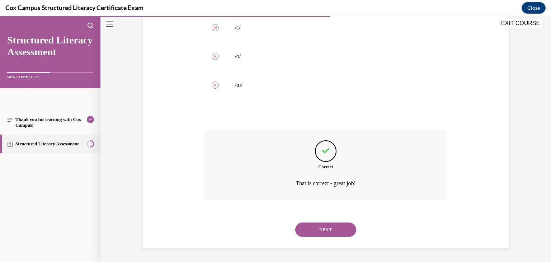
click at [333, 228] on button "NEXT" at bounding box center [325, 230] width 61 height 14
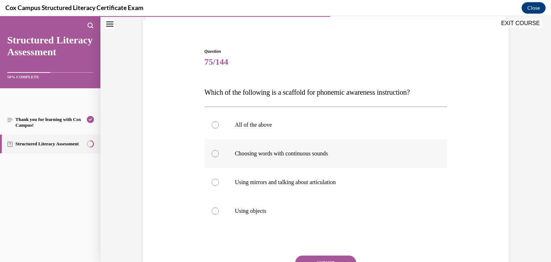
scroll to position [53, 0]
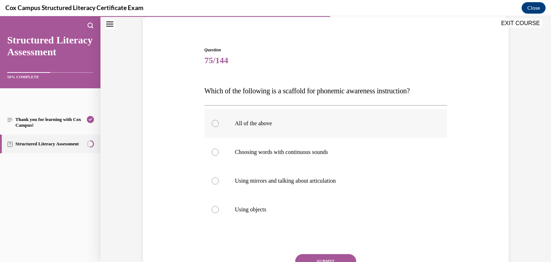
click at [259, 122] on p "All of the above" at bounding box center [332, 123] width 195 height 7
click at [219, 122] on input "All of the above" at bounding box center [215, 123] width 7 height 7
radio input "true"
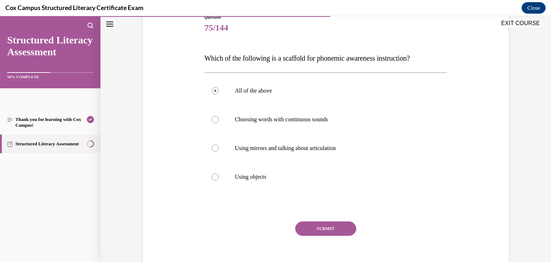
click at [327, 226] on button "SUBMIT" at bounding box center [325, 228] width 61 height 14
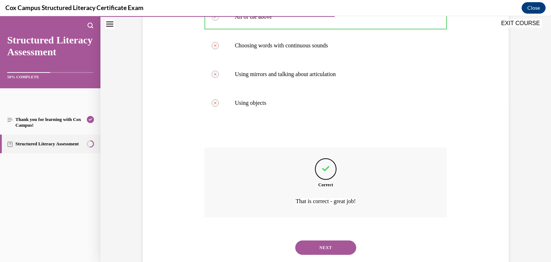
scroll to position [178, 0]
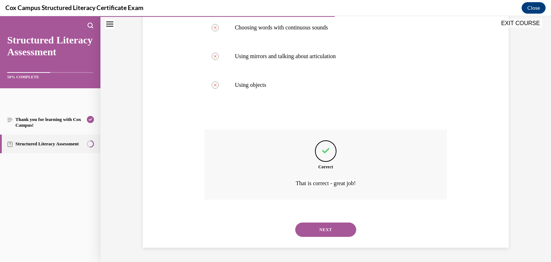
click at [328, 227] on button "NEXT" at bounding box center [325, 230] width 61 height 14
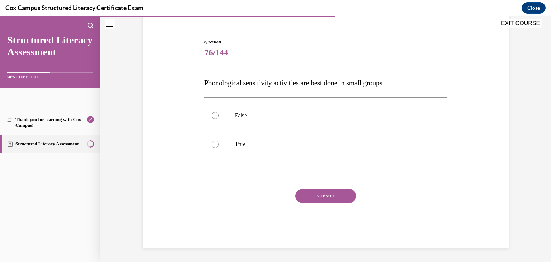
scroll to position [61, 0]
click at [256, 117] on p "False" at bounding box center [332, 115] width 195 height 7
click at [219, 117] on input "False" at bounding box center [215, 115] width 7 height 7
radio input "true"
click at [321, 197] on button "SUBMIT" at bounding box center [325, 196] width 61 height 14
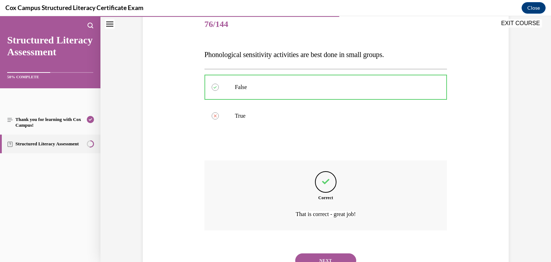
scroll to position [120, 0]
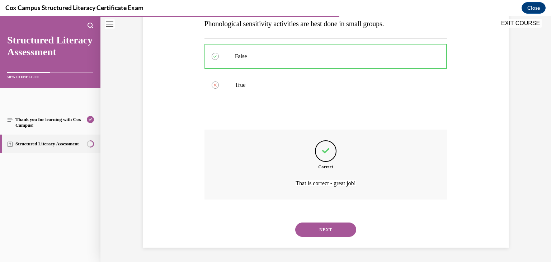
click at [321, 230] on button "NEXT" at bounding box center [325, 230] width 61 height 14
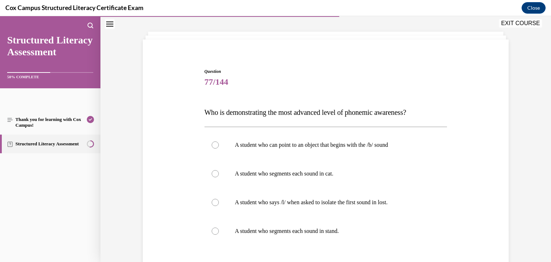
scroll to position [40, 0]
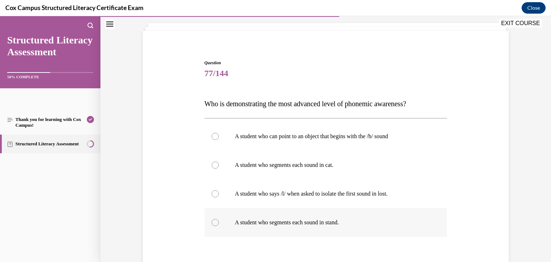
click at [253, 222] on p "A student who segments each sound in stand." at bounding box center [332, 222] width 195 height 7
click at [219, 222] on input "A student who segments each sound in stand." at bounding box center [215, 222] width 7 height 7
radio input "true"
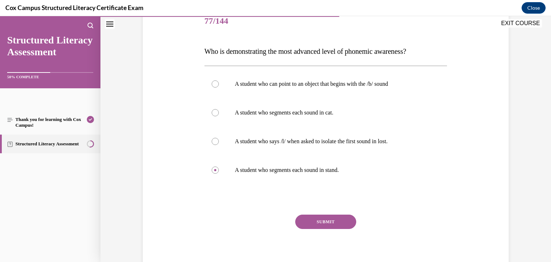
click at [332, 222] on button "SUBMIT" at bounding box center [325, 222] width 61 height 14
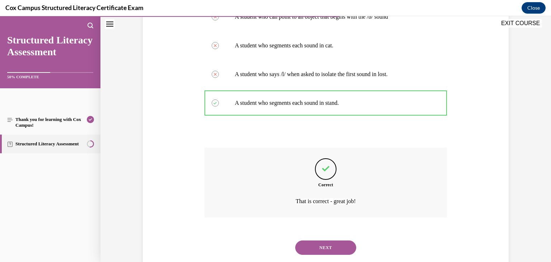
scroll to position [178, 0]
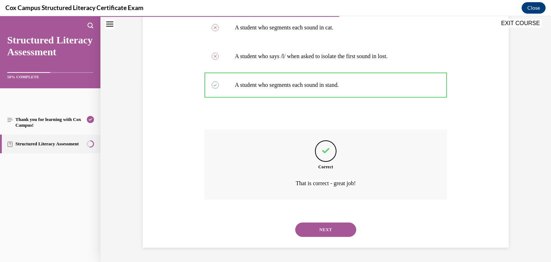
click at [325, 229] on button "NEXT" at bounding box center [325, 230] width 61 height 14
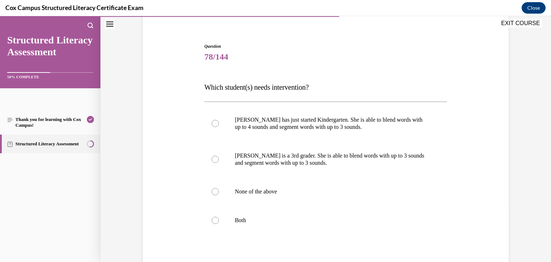
scroll to position [57, 0]
click at [263, 156] on p "[PERSON_NAME] is a 3rd grader. She is able to blend words with up to 3 sounds a…" at bounding box center [332, 159] width 195 height 14
click at [219, 156] on input "[PERSON_NAME] is a 3rd grader. She is able to blend words with up to 3 sounds a…" at bounding box center [215, 158] width 7 height 7
radio input "true"
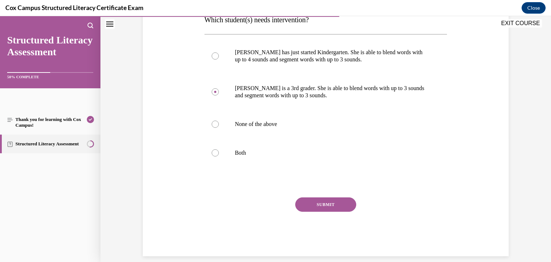
click at [348, 206] on button "SUBMIT" at bounding box center [325, 204] width 61 height 14
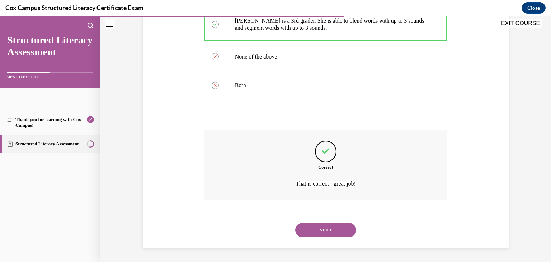
scroll to position [192, 0]
click at [332, 228] on button "NEXT" at bounding box center [325, 230] width 61 height 14
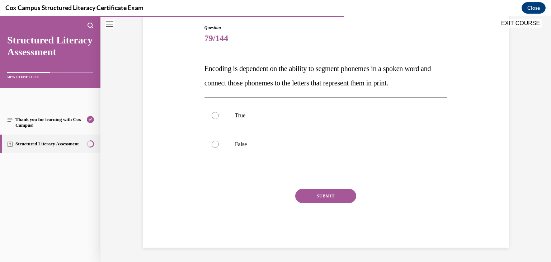
scroll to position [75, 0]
click at [257, 120] on label "True" at bounding box center [326, 115] width 243 height 29
click at [219, 119] on input "True" at bounding box center [215, 115] width 7 height 7
radio input "true"
click at [333, 195] on button "SUBMIT" at bounding box center [325, 196] width 61 height 14
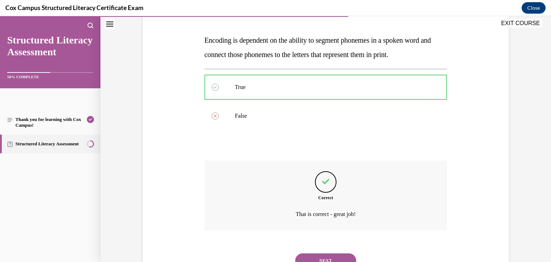
scroll to position [135, 0]
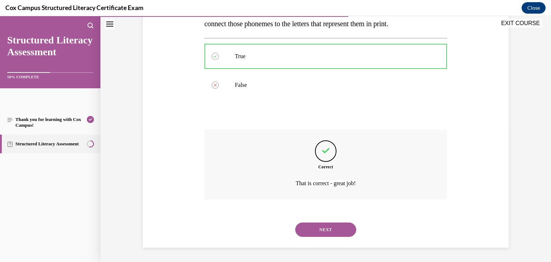
click at [332, 228] on button "NEXT" at bounding box center [325, 230] width 61 height 14
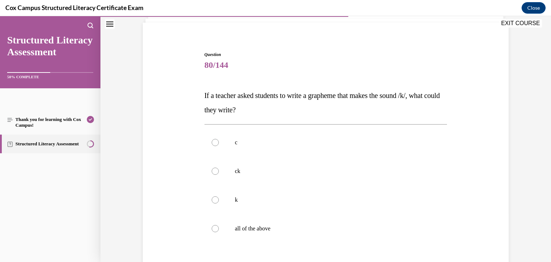
scroll to position [51, 0]
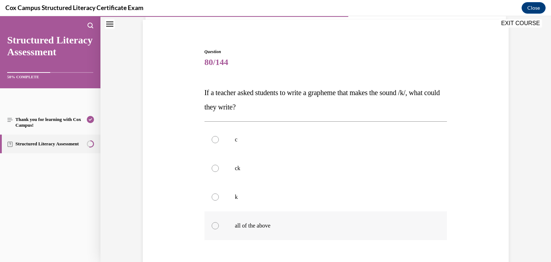
click at [252, 223] on p "all of the above" at bounding box center [332, 225] width 195 height 7
click at [219, 223] on input "all of the above" at bounding box center [215, 225] width 7 height 7
radio input "true"
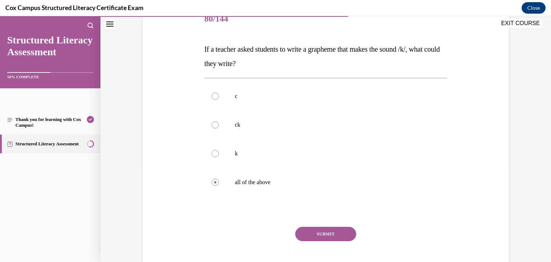
scroll to position [123, 0]
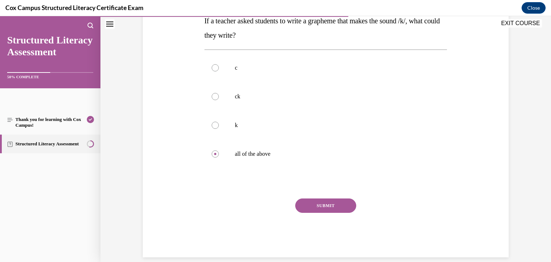
click at [332, 204] on button "SUBMIT" at bounding box center [325, 205] width 61 height 14
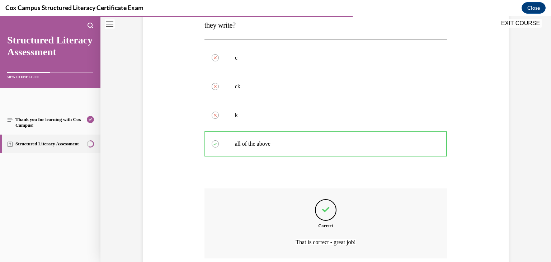
scroll to position [128, 0]
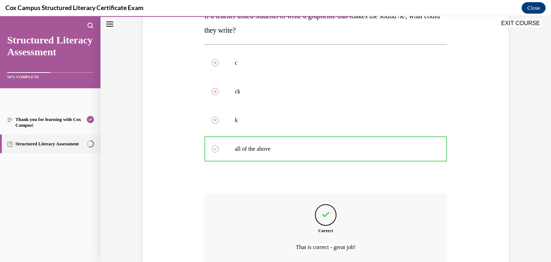
click at [515, 24] on button "EXIT COURSE" at bounding box center [520, 23] width 43 height 9
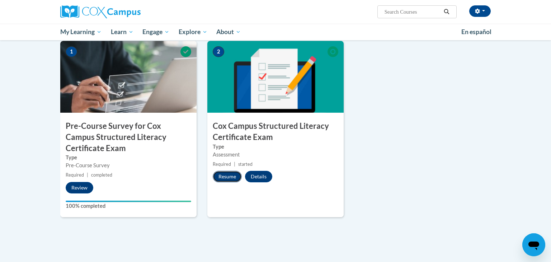
click at [230, 174] on button "Resume" at bounding box center [227, 176] width 29 height 11
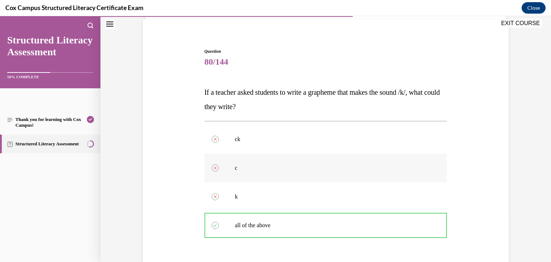
scroll to position [46, 0]
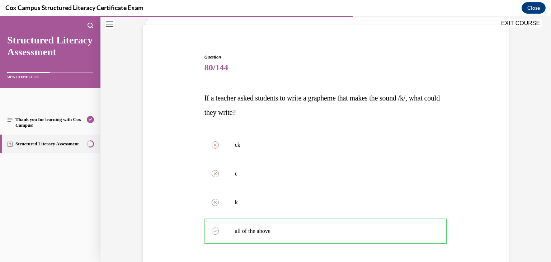
click at [509, 23] on button "EXIT COURSE" at bounding box center [520, 23] width 43 height 9
